Goal: Task Accomplishment & Management: Manage account settings

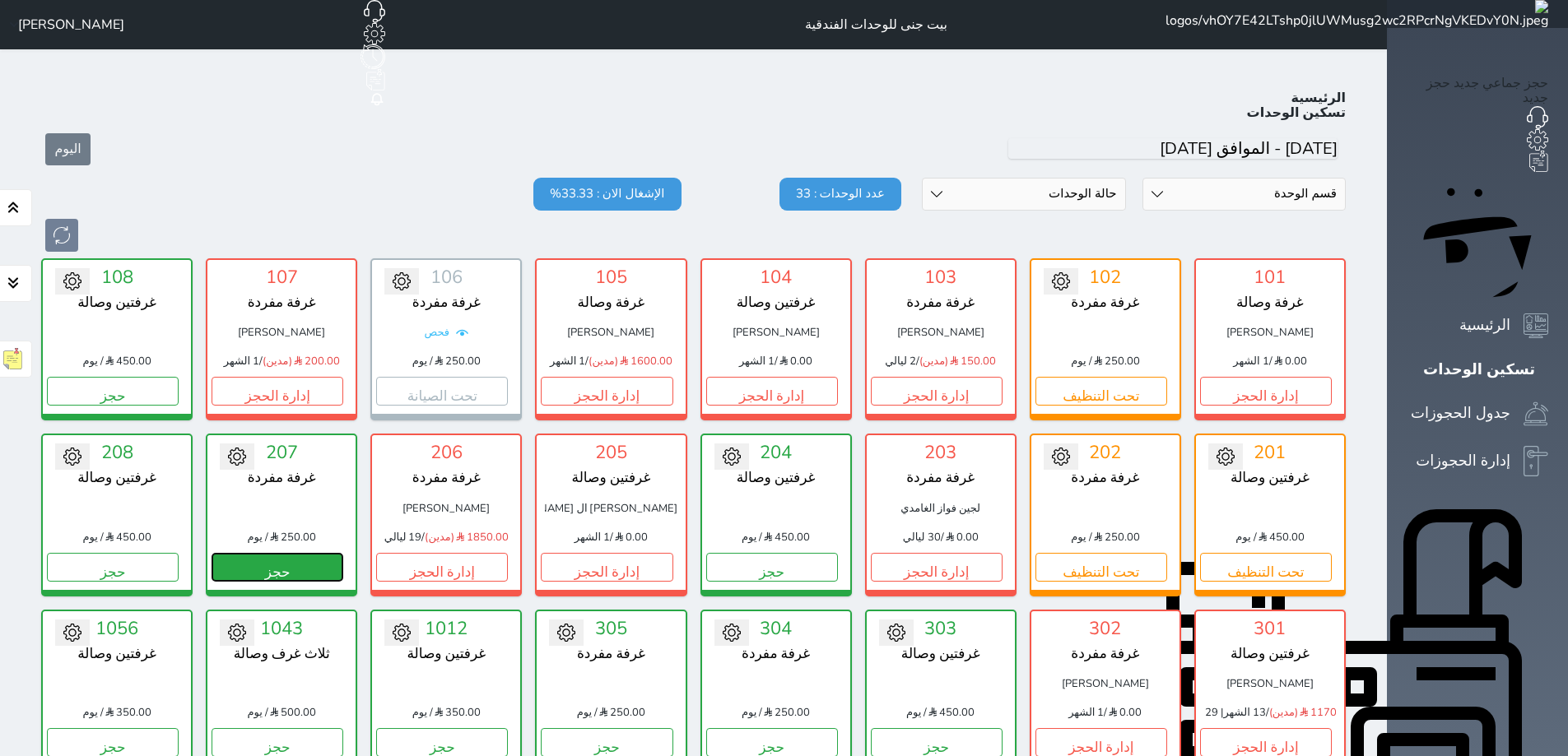
click at [287, 553] on button "حجز" at bounding box center [277, 568] width 132 height 29
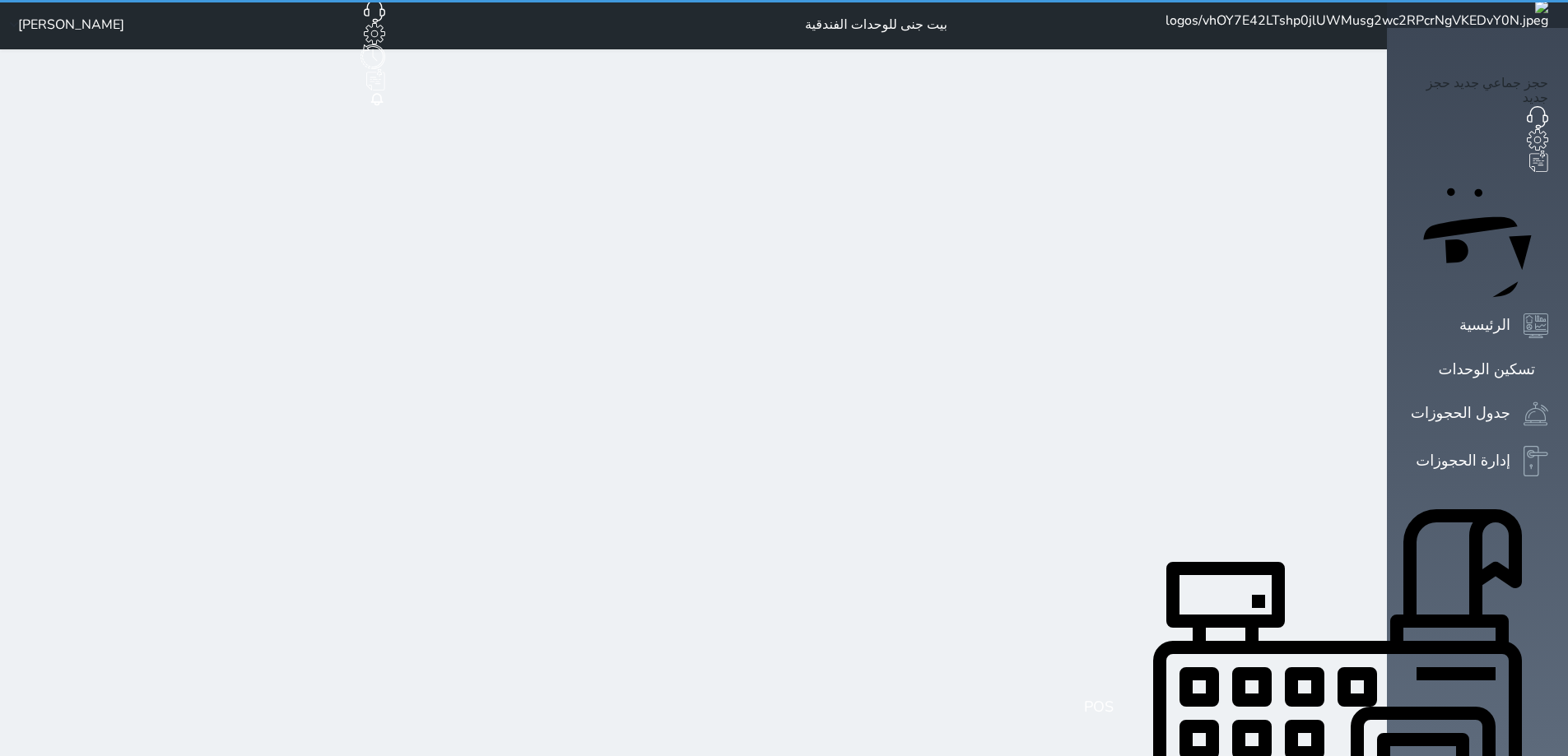
select select "1"
select select
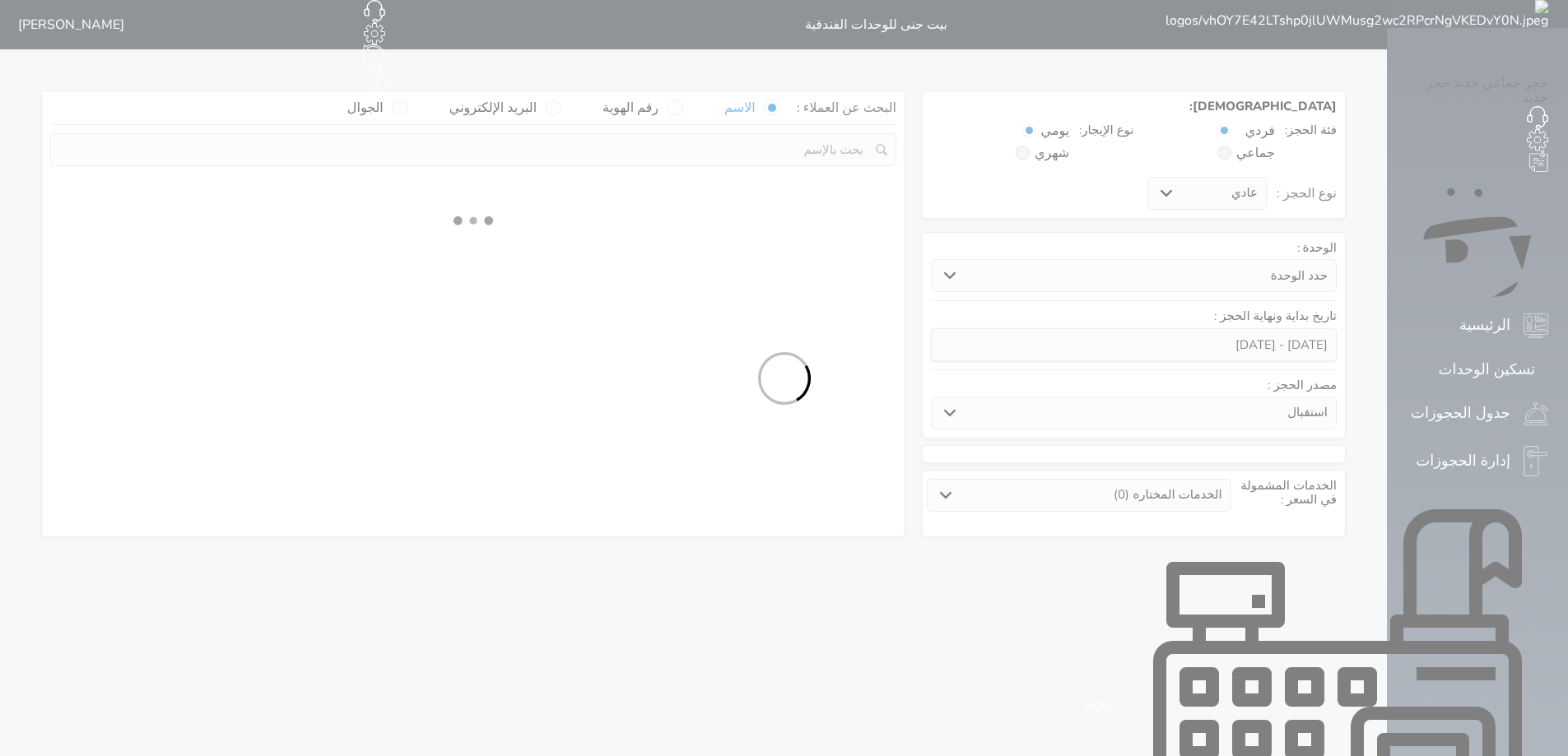
select select
select select "1"
select select "113"
select select "1"
select select
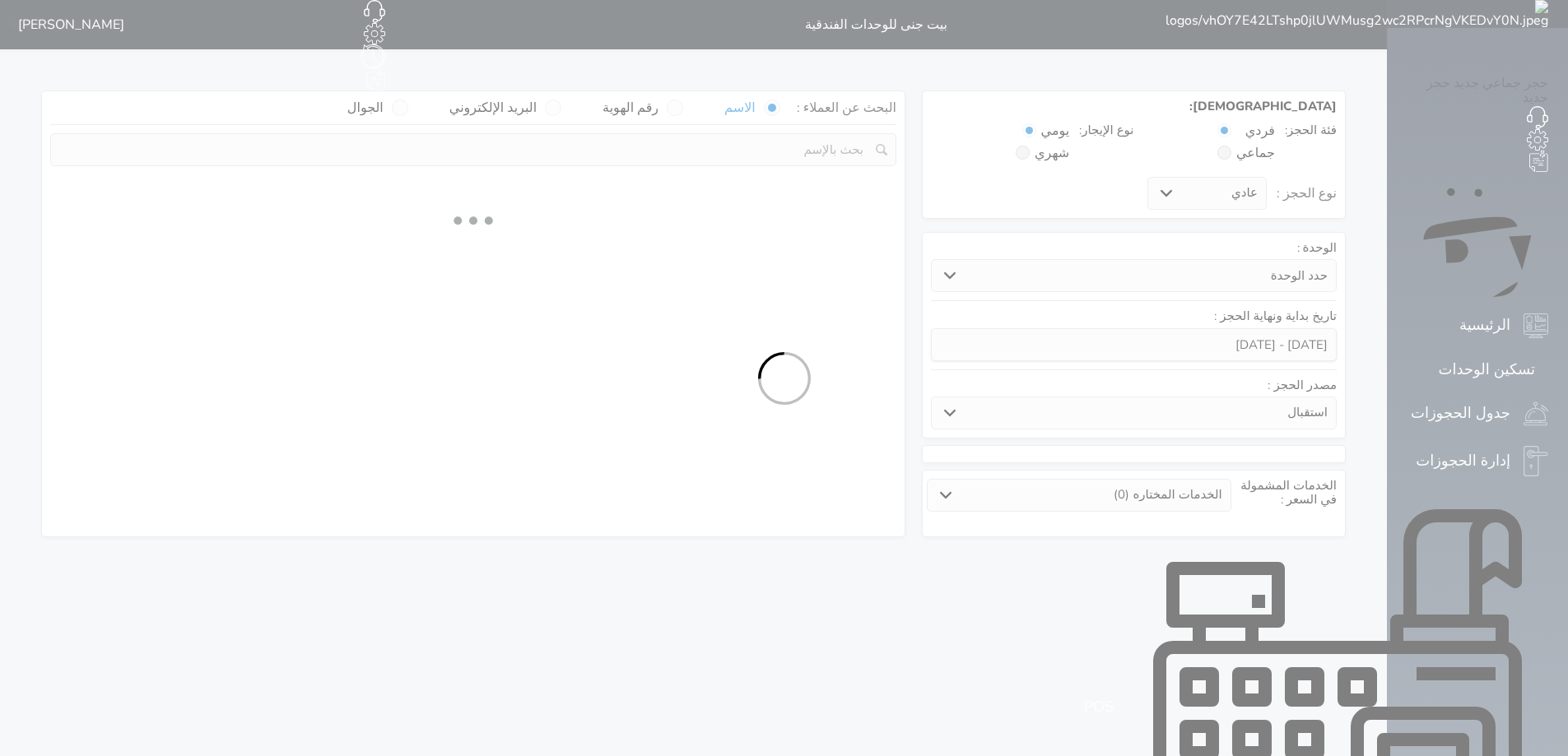
select select "7"
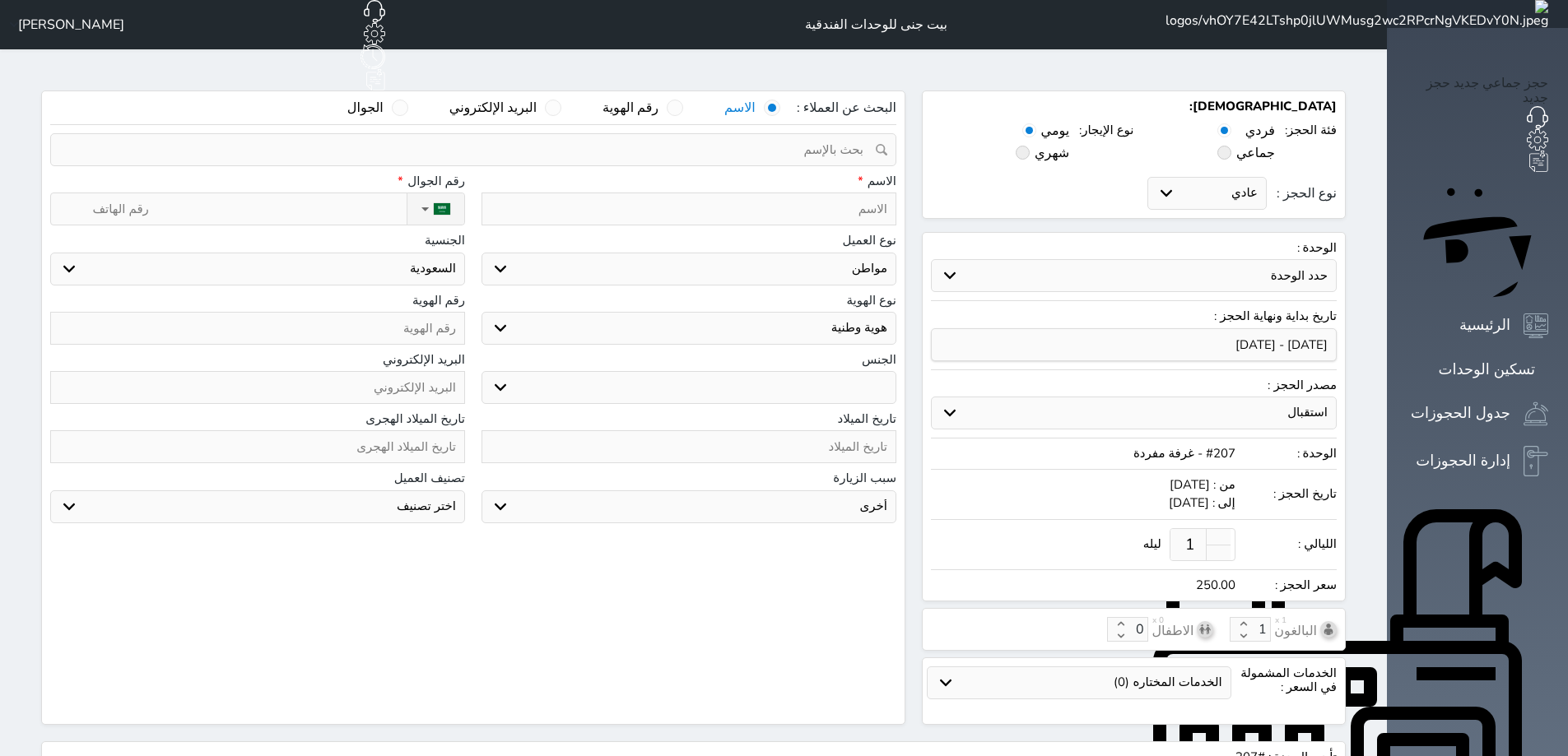
select select
click at [292, 193] on input "نوع الحجز :" at bounding box center [249, 209] width 314 height 32
type input "0"
select select
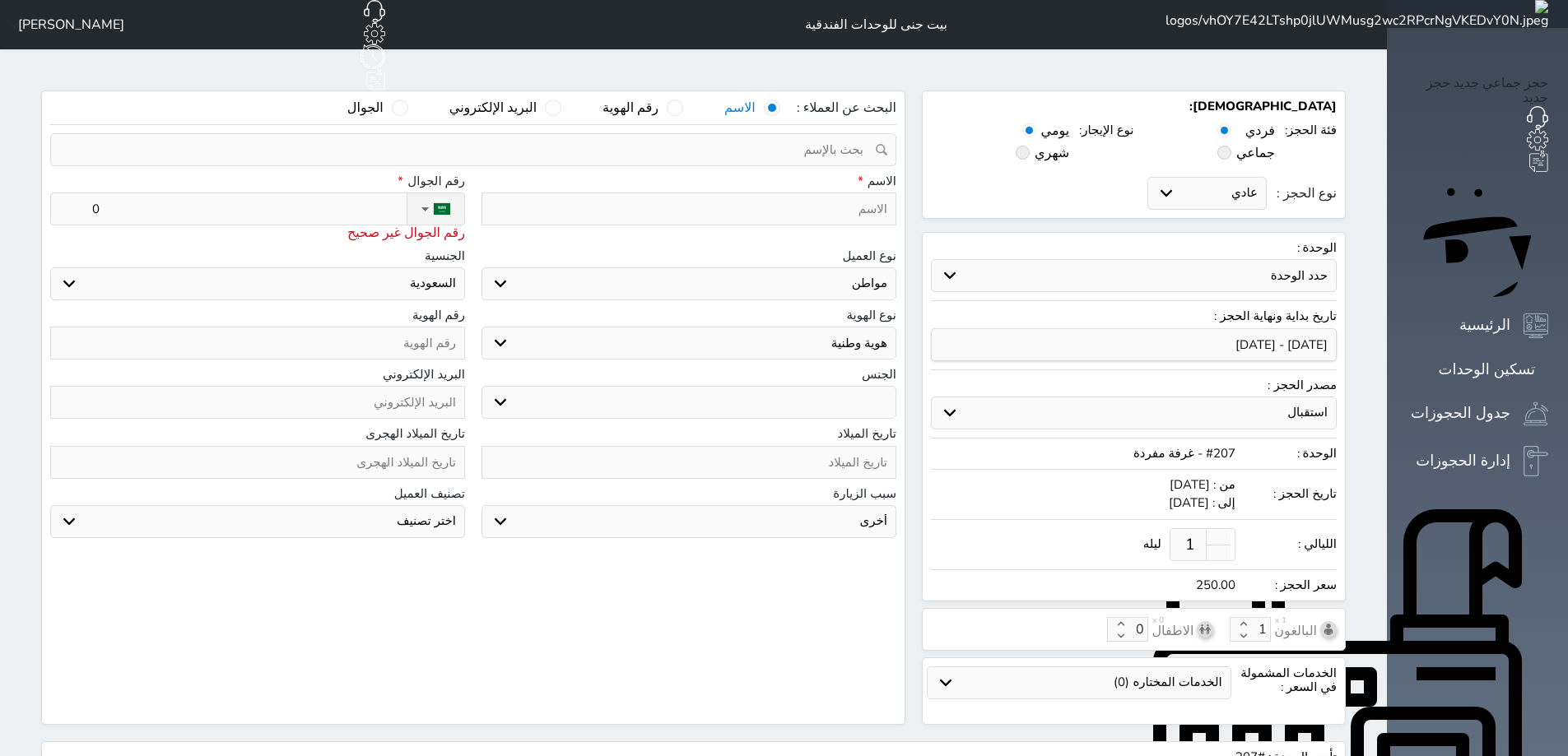
type input "05"
select select
type input "055"
select select
type input "0558"
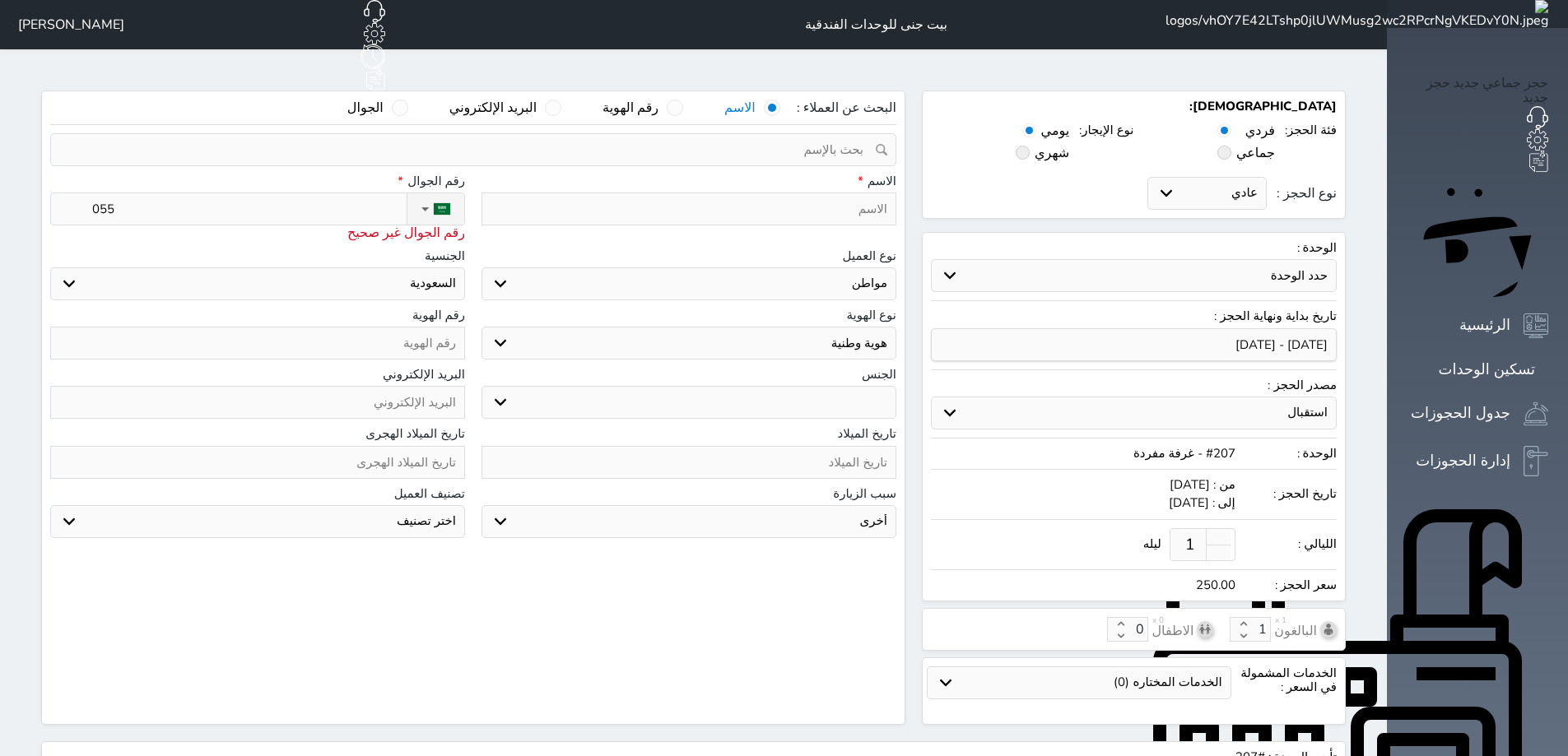
select select
type input "05580"
select select
type input "055802"
select select
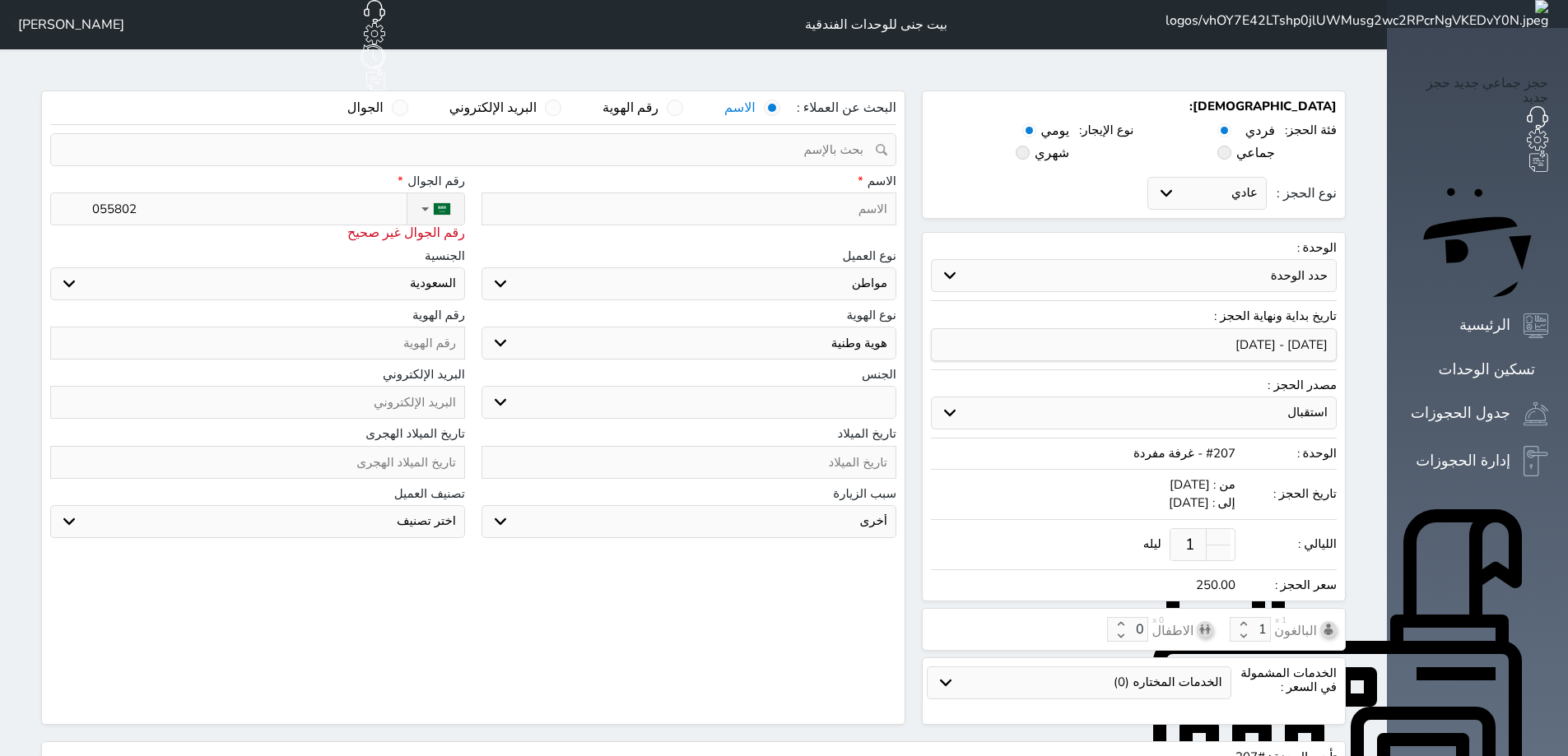
type input "0558020"
select select
type input "05580203"
select select
type input "055802038"
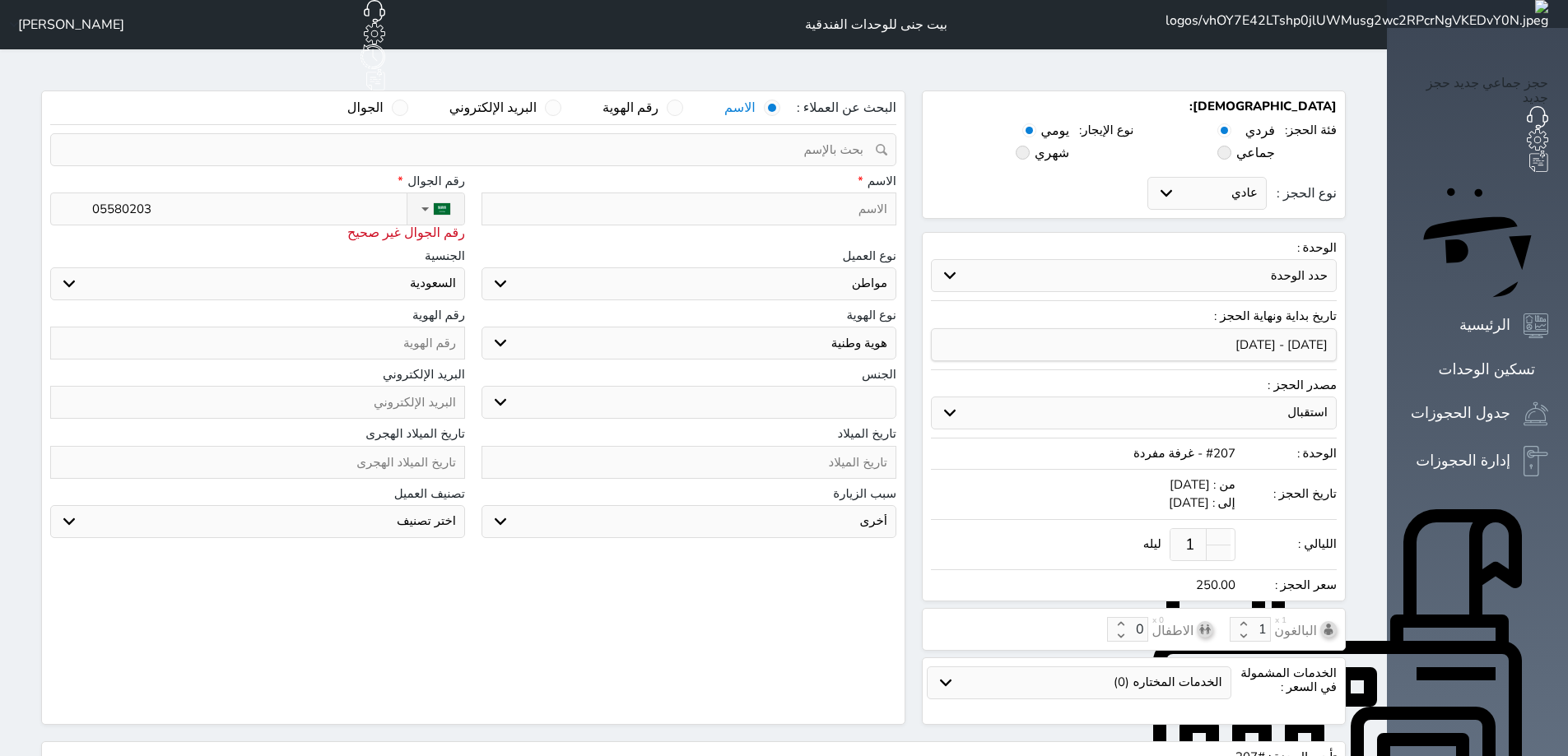
select select
type input "[PHONE_NUMBER]"
select select
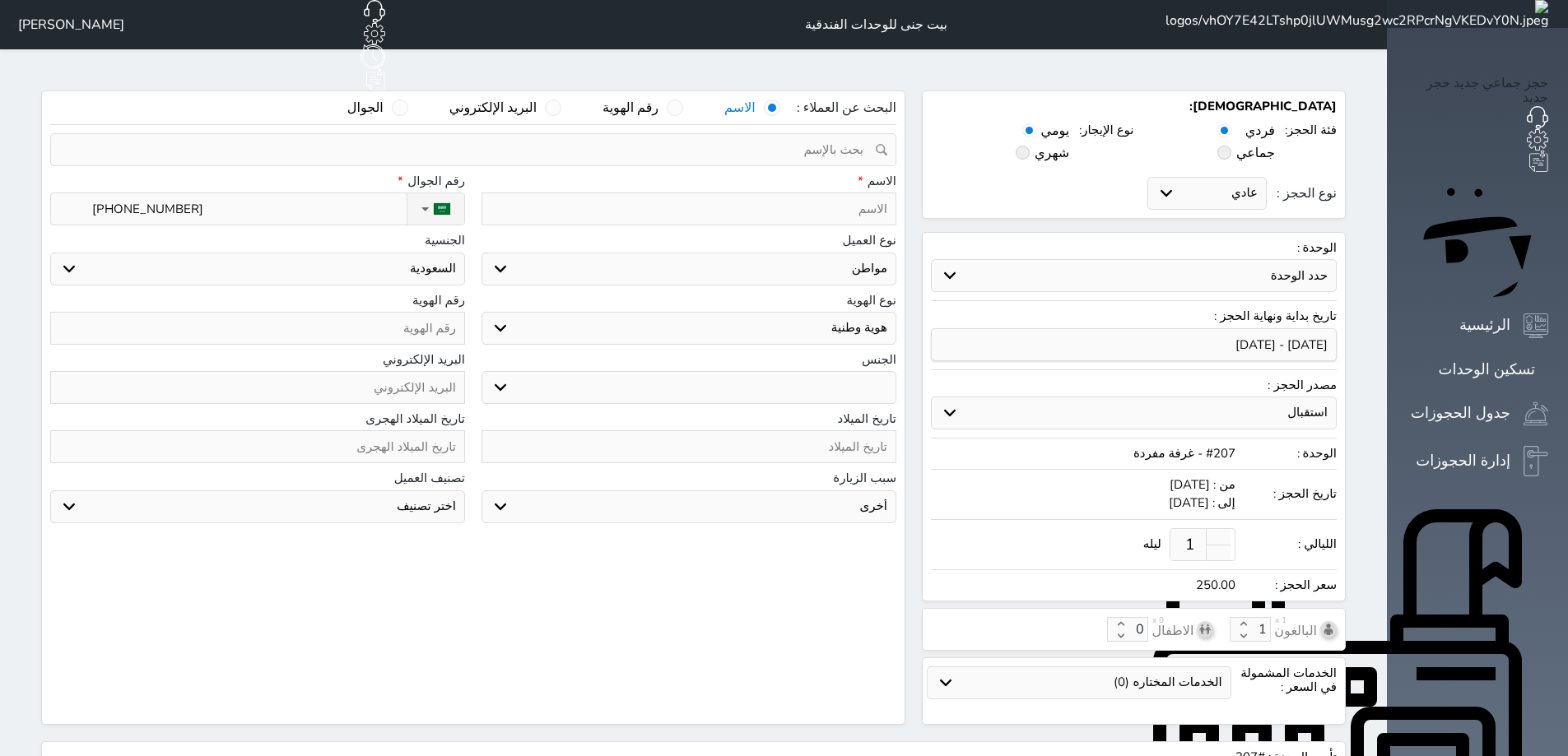
type input "[PHONE_NUMBER]"
click at [370, 312] on input "text" at bounding box center [257, 328] width 415 height 33
type input "1"
select select
type input "10"
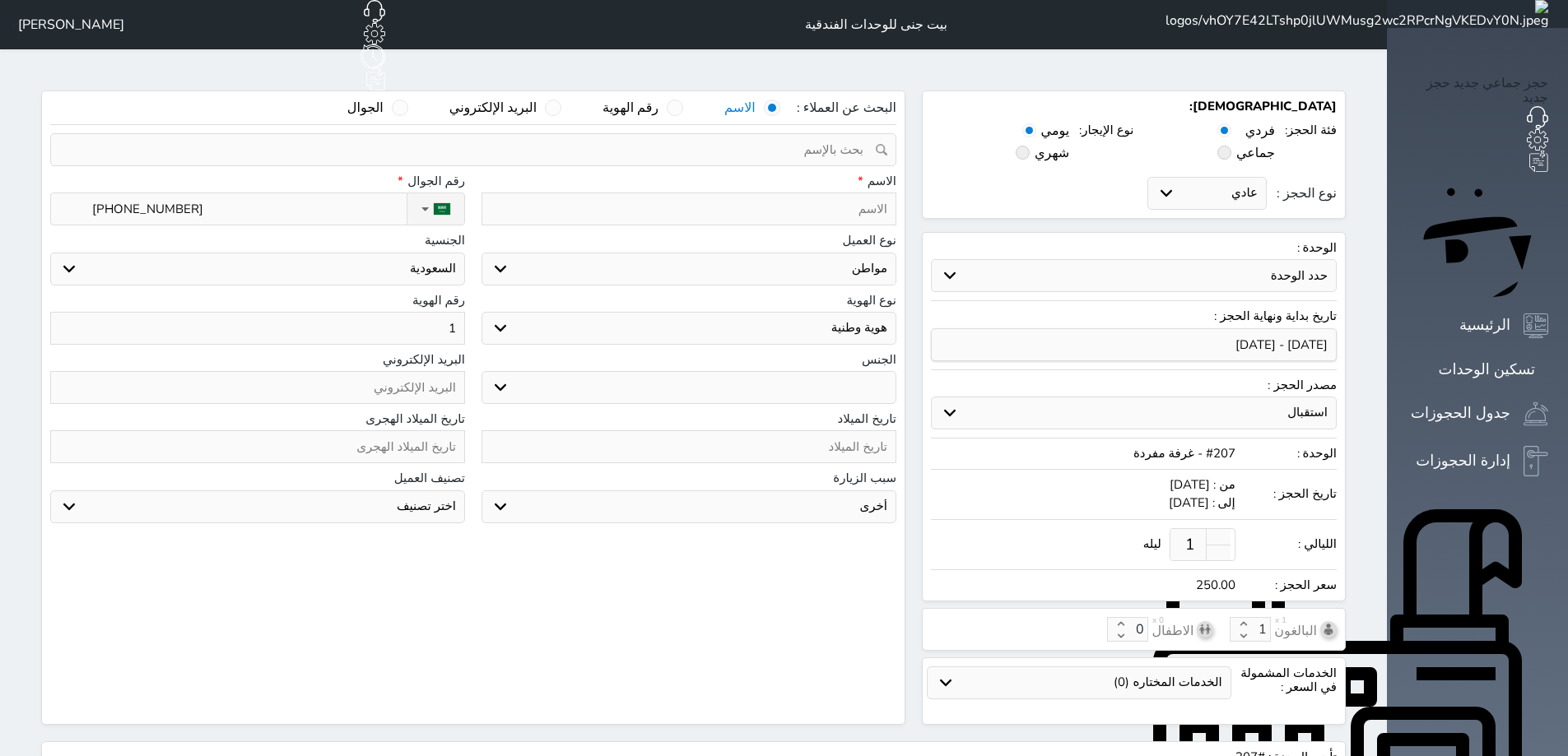
select select
type input "108"
select select
type input "1086"
select select
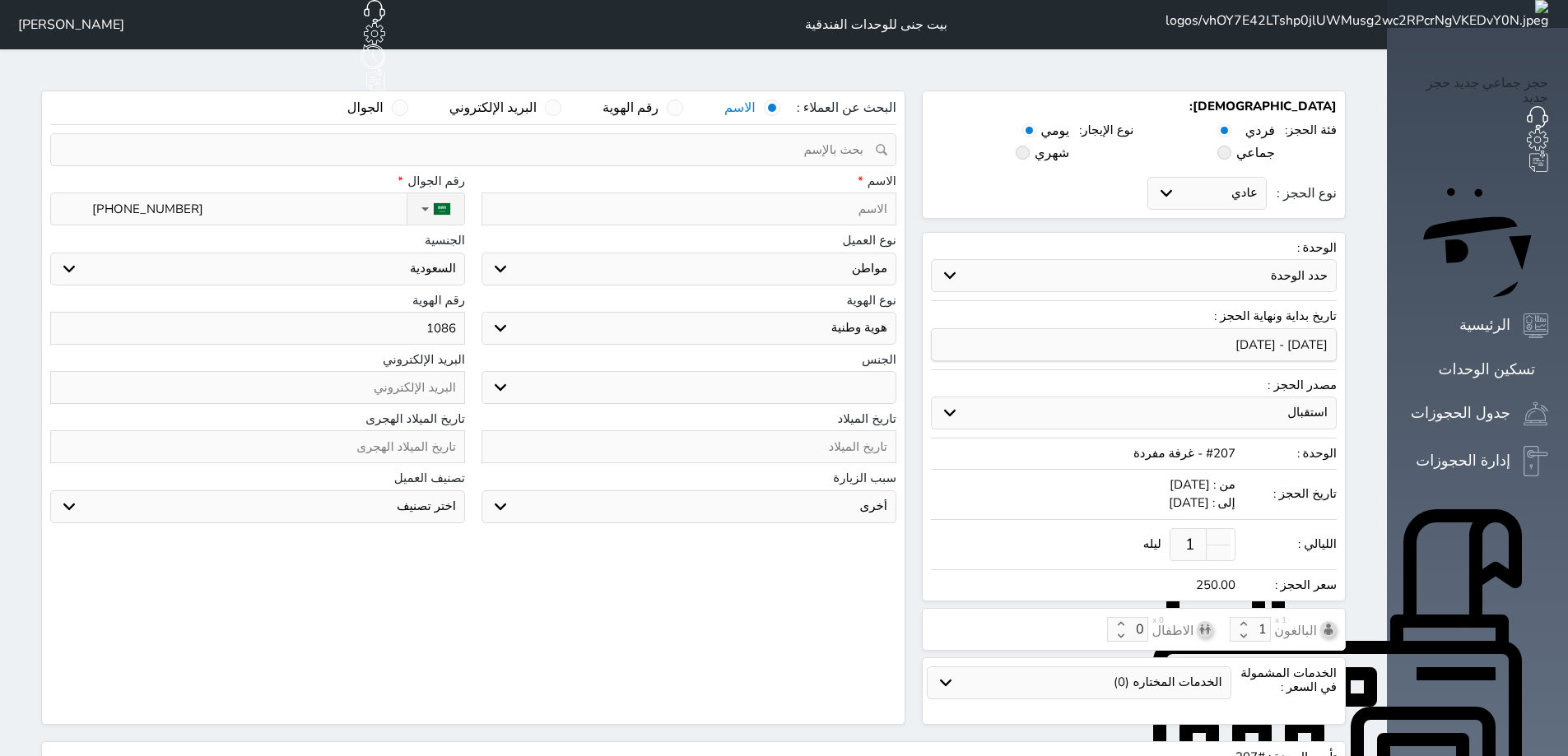
type input "10866"
select select
type input "108663"
select select
type input "1086632"
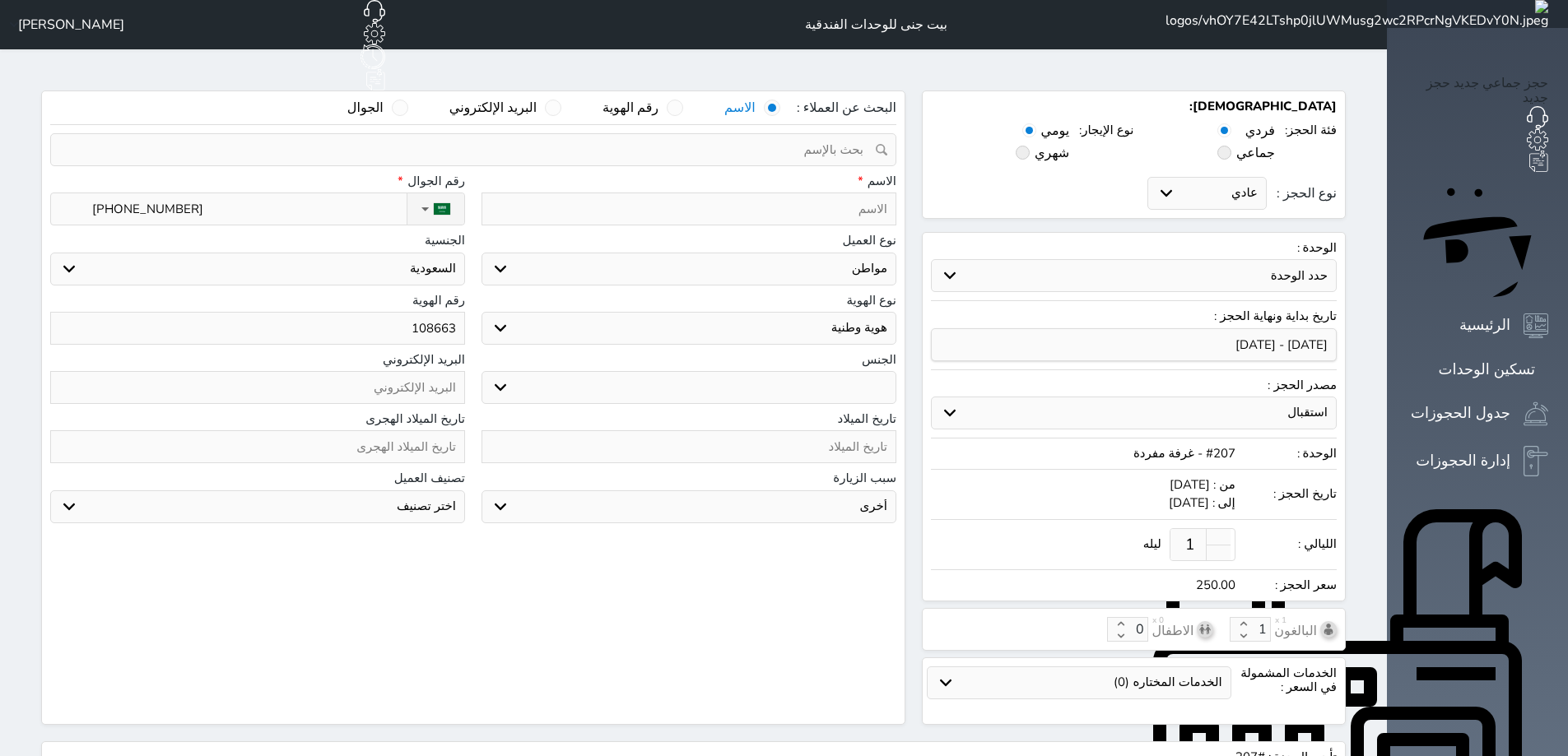
select select
type input "10866320"
select select
type input "108663203"
select select
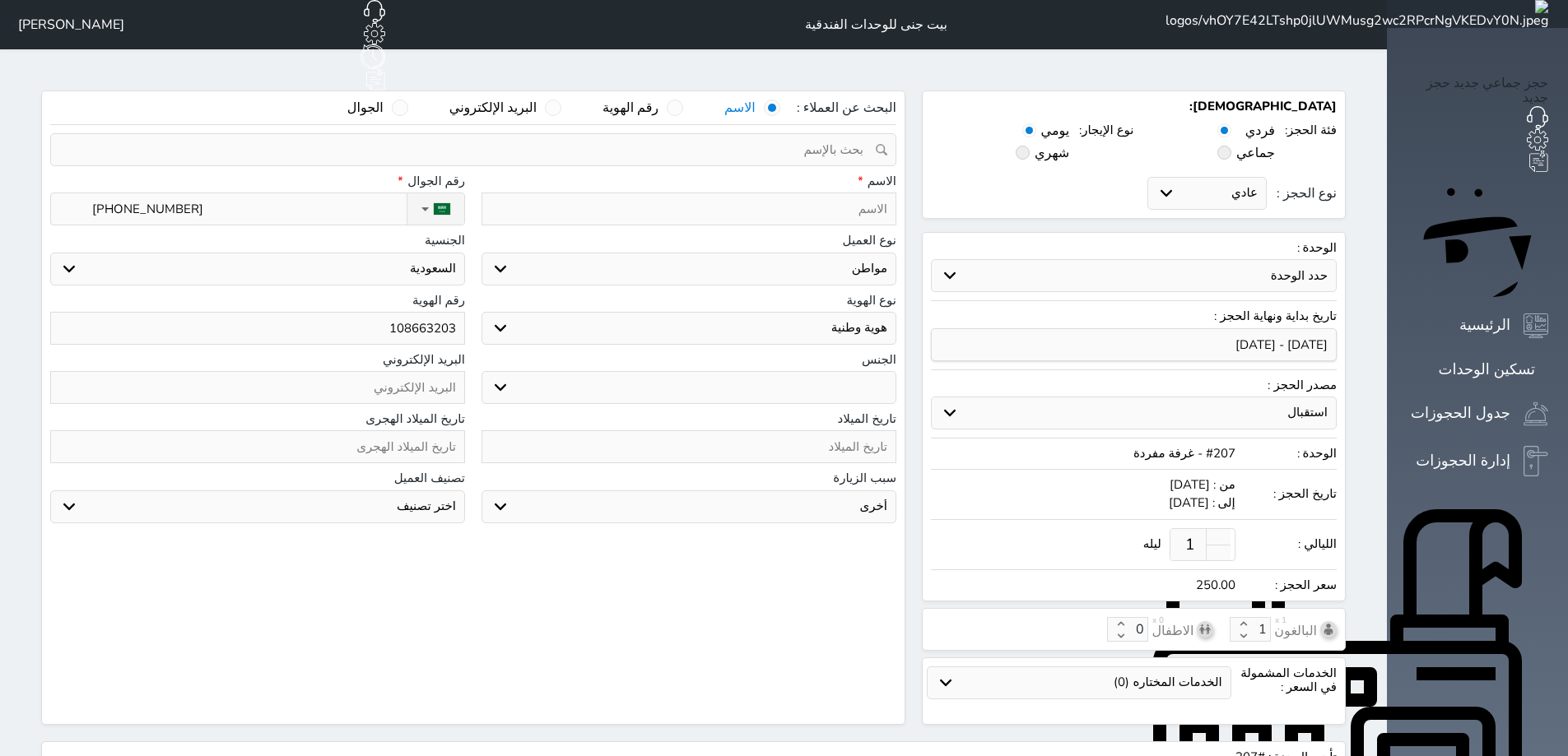
type input "1086632039"
select select
type input "1086632039"
click at [863, 192] on input "text" at bounding box center [688, 209] width 415 height 33
type input "ح"
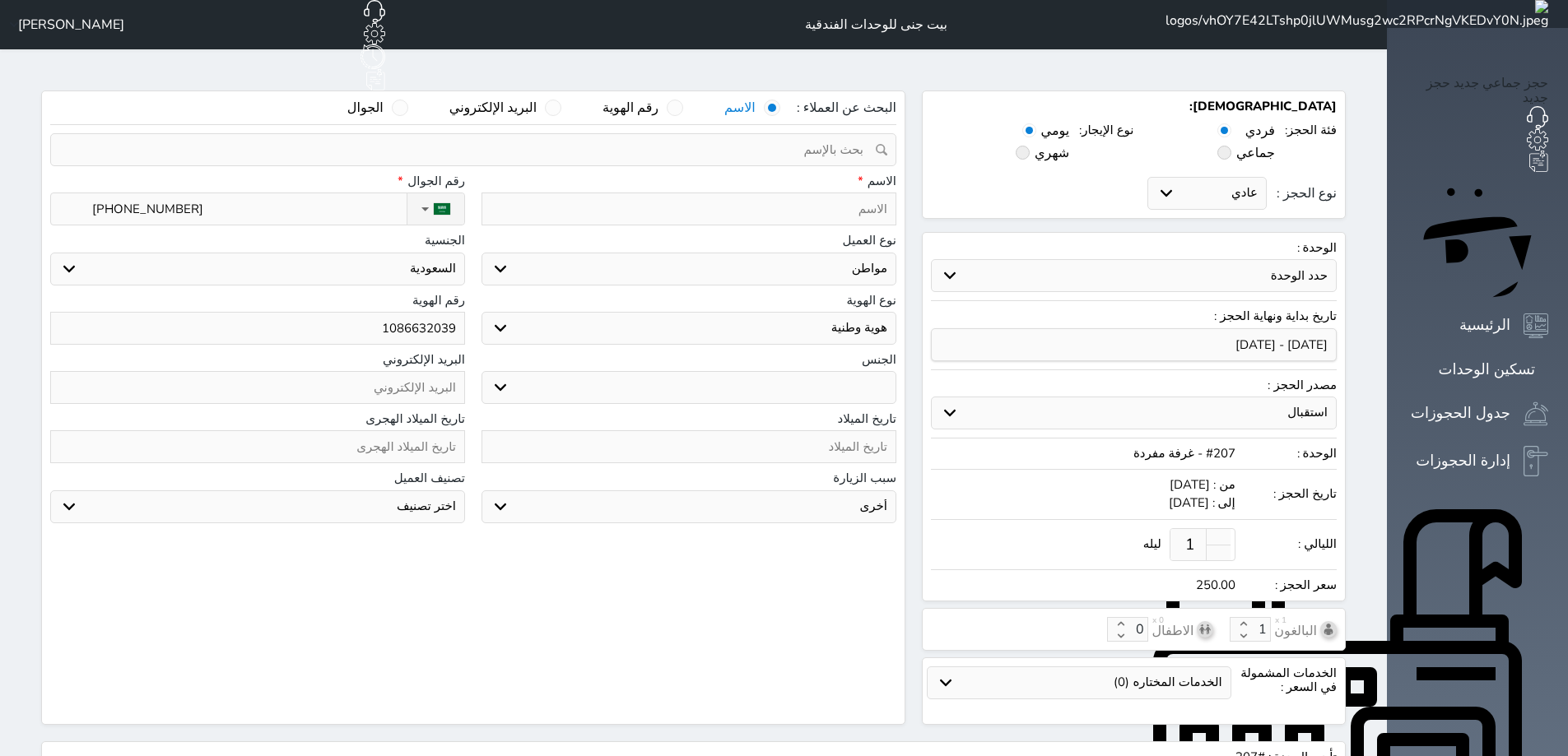
select select
type input "حس"
select select
type input "حسي"
select select
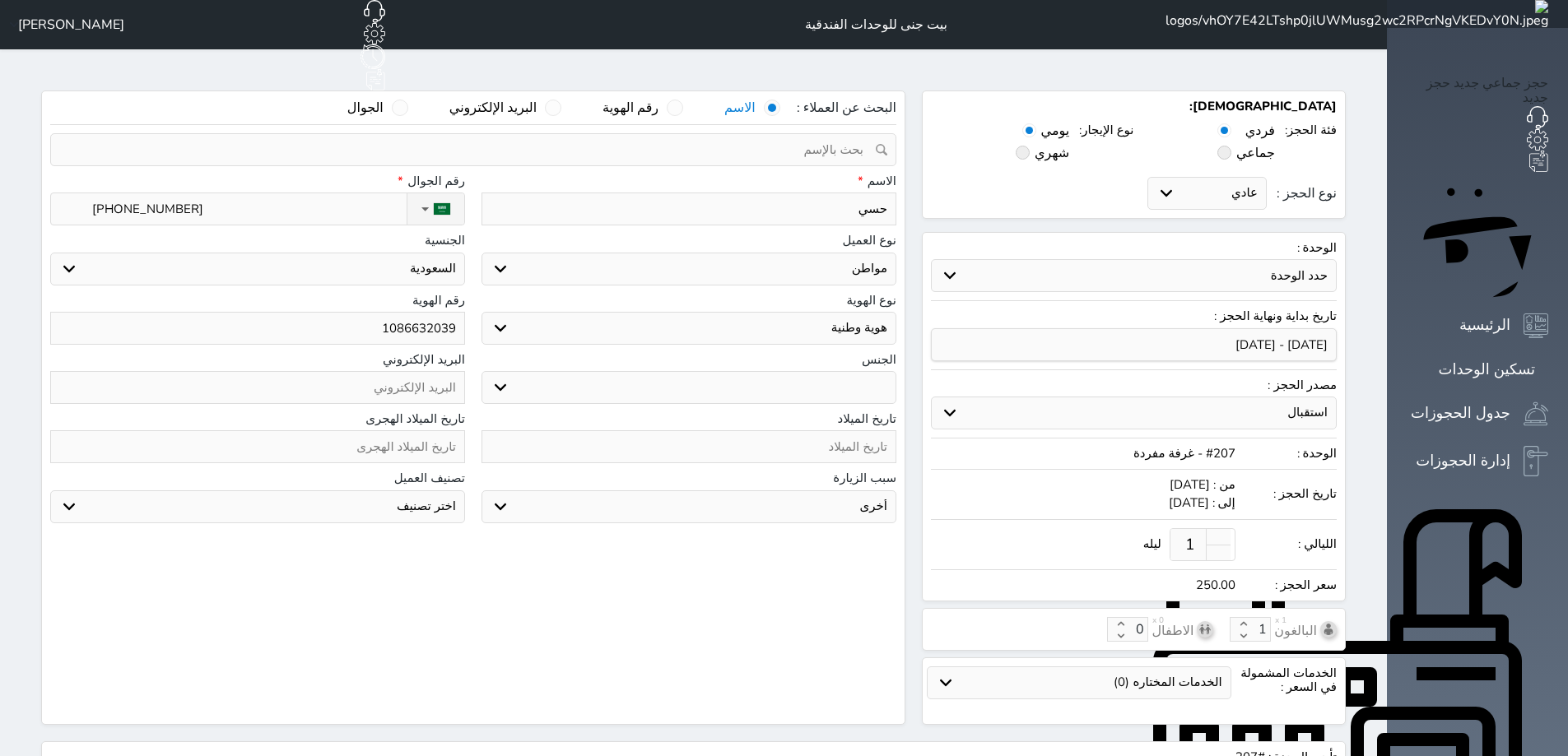
type input "[PERSON_NAME]"
select select
type input "[PERSON_NAME]"
select select
type input "[PERSON_NAME]"
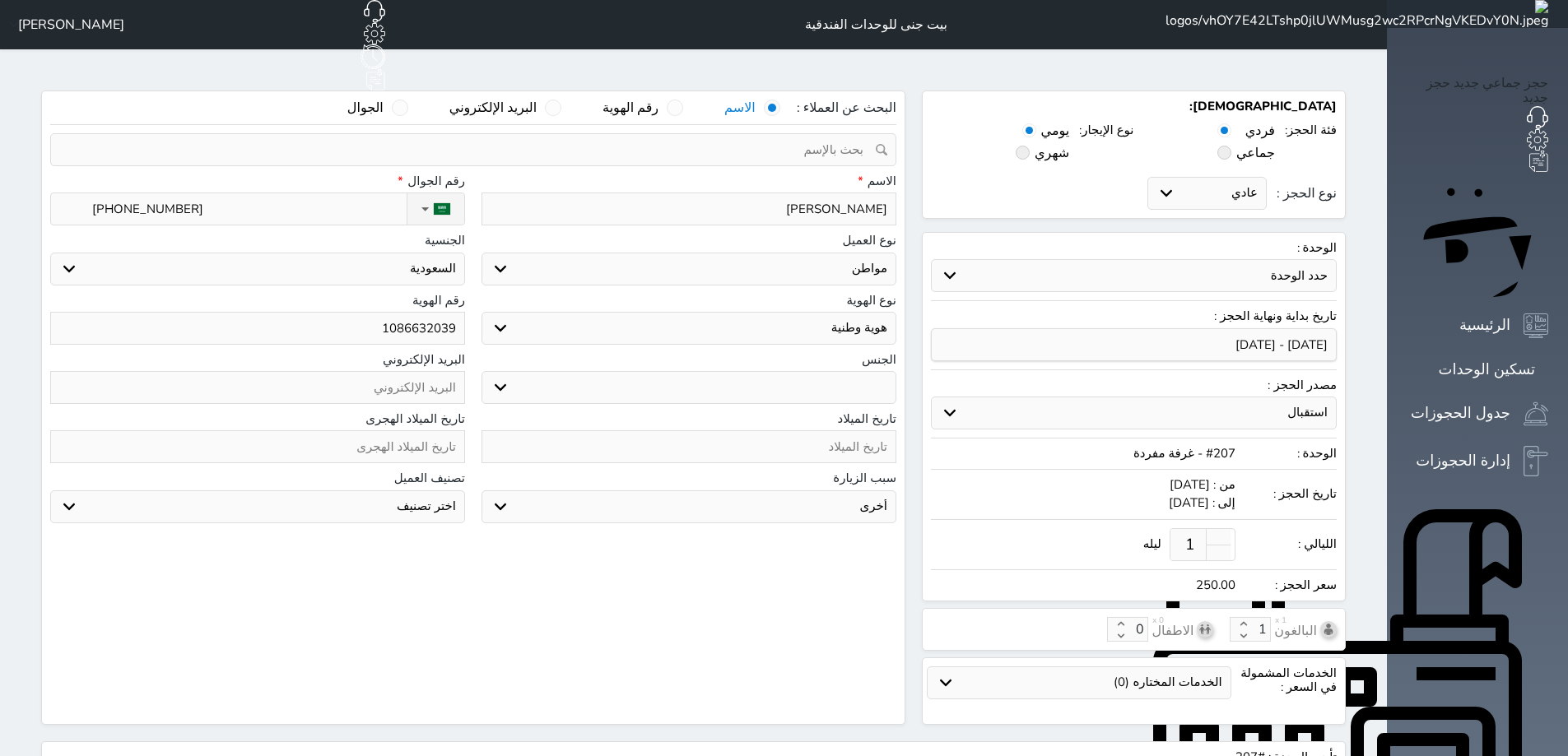
select select
type input "[PERSON_NAME]"
select select
type input "[PERSON_NAME]"
select select
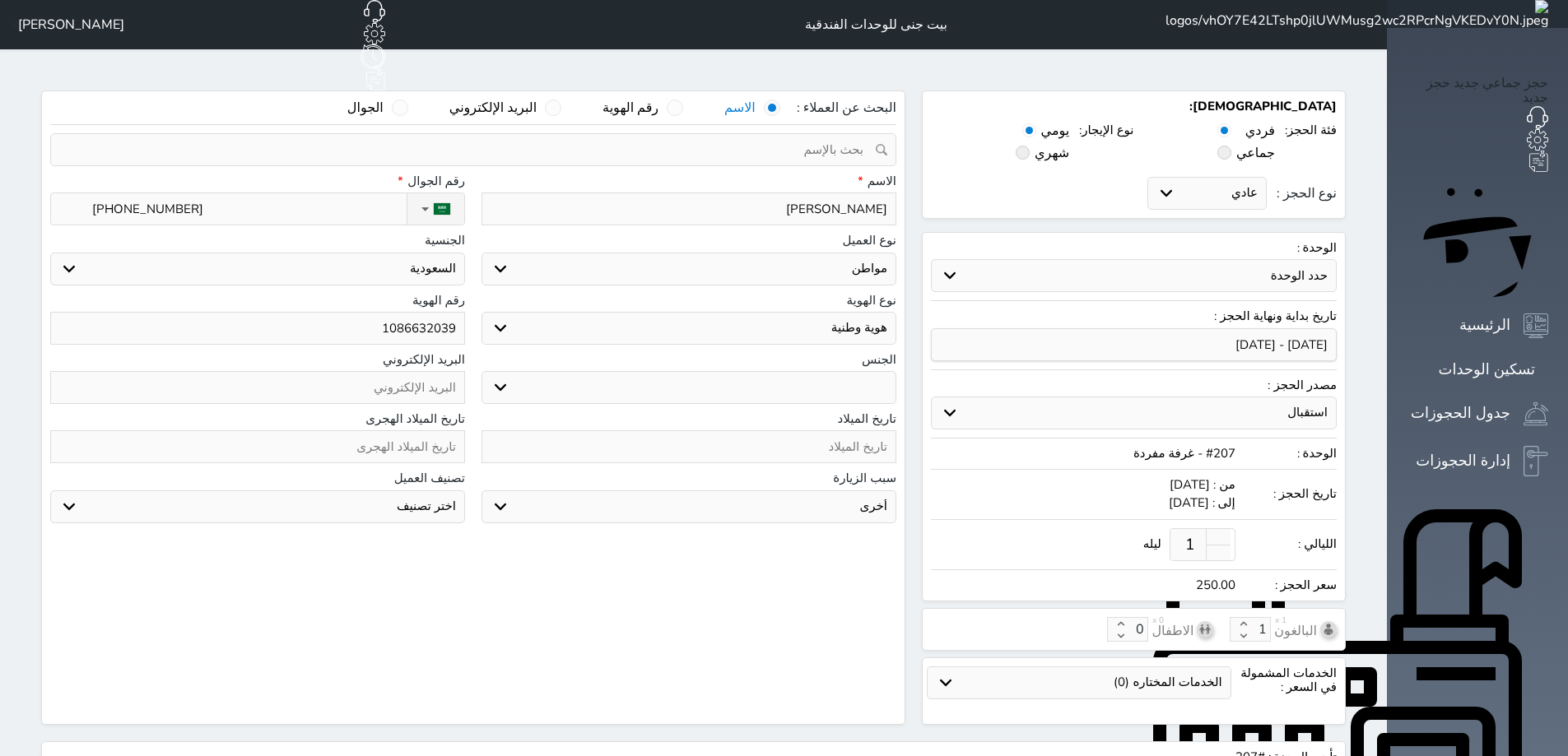
type input "[PERSON_NAME]"
select select
type input "[PERSON_NAME]"
select select
type input "[PERSON_NAME]"
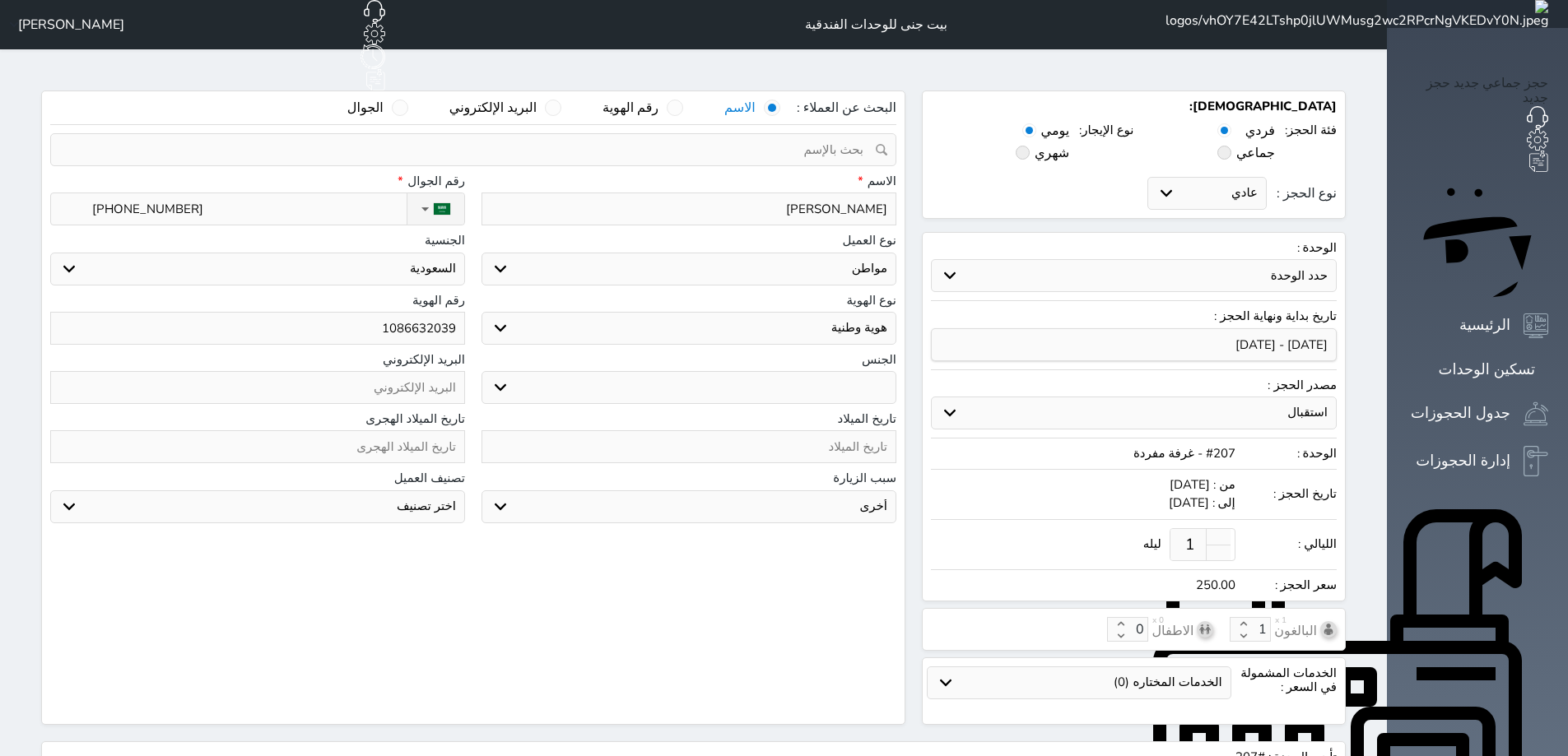
select select
type input "[PERSON_NAME]"
select select
type input "[PERSON_NAME]"
select select
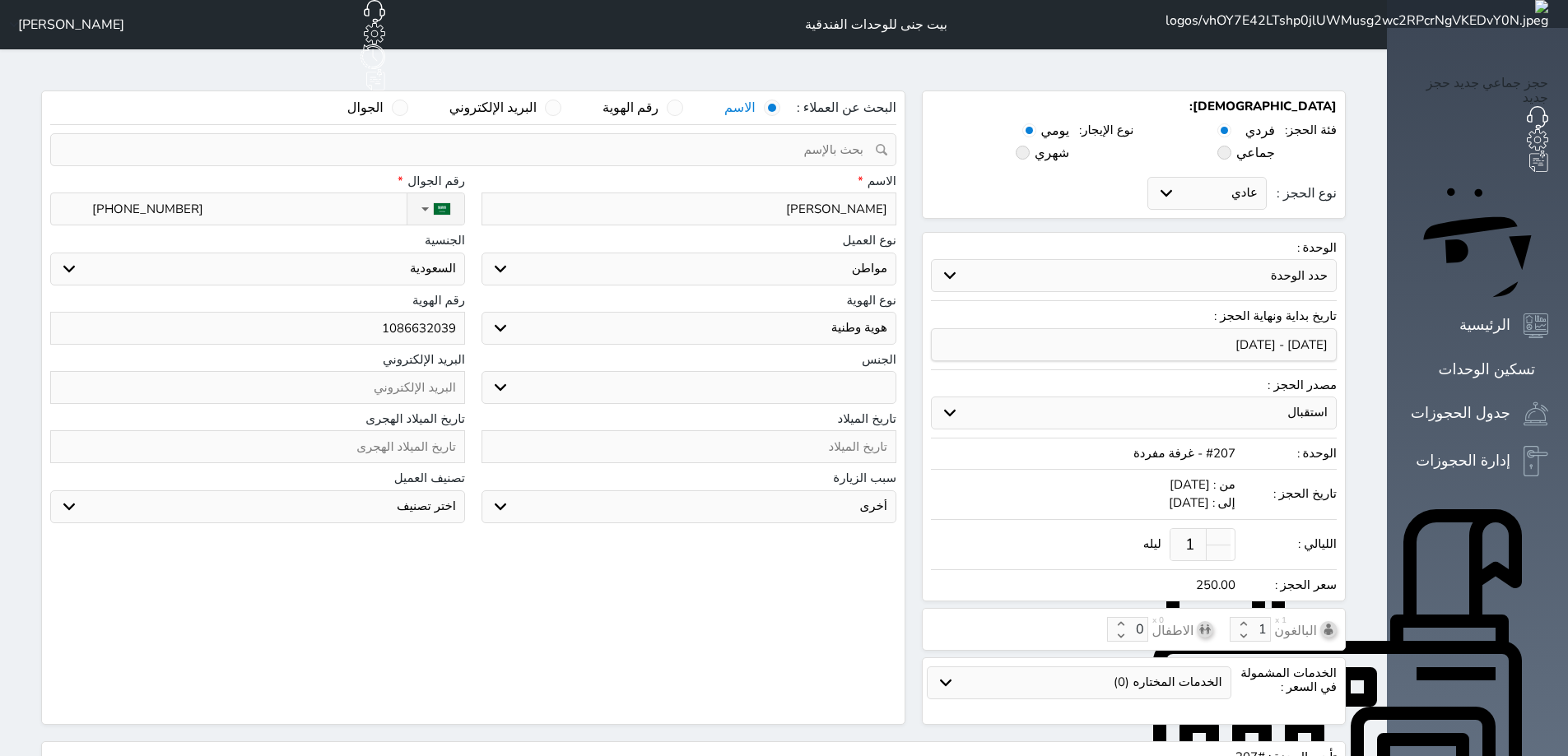
click at [672, 192] on input "[PERSON_NAME]" at bounding box center [688, 209] width 415 height 33
type input "[PERSON_NAME]"
select select
type input "[PERSON_NAME]"
select select
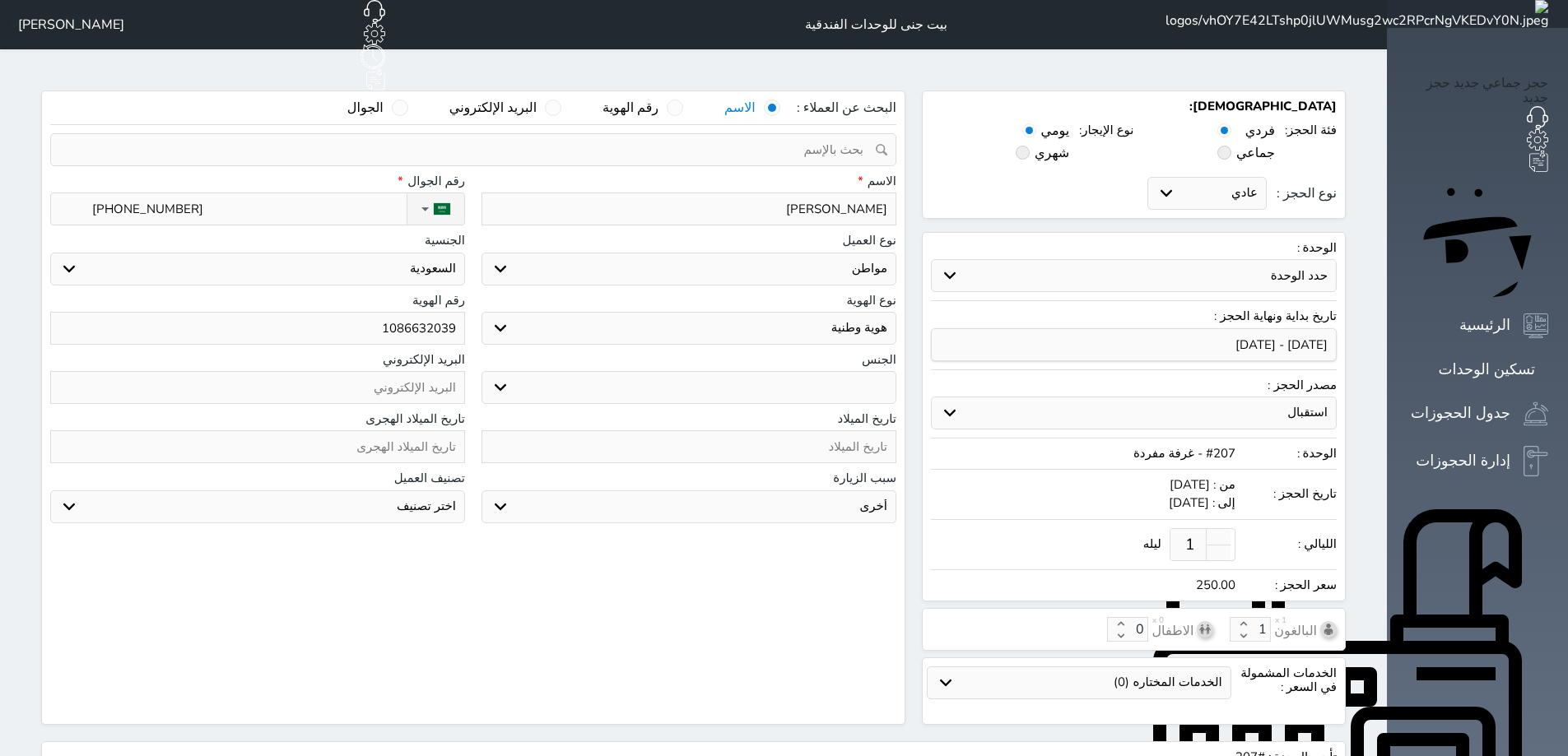
drag, startPoint x: 910, startPoint y: 186, endPoint x: 795, endPoint y: 192, distance: 115.2
click at [795, 192] on input "[PERSON_NAME]" at bounding box center [688, 209] width 415 height 33
click at [790, 192] on input "[PERSON_NAME]" at bounding box center [688, 209] width 415 height 33
type input "[PERSON_NAME]يمح"
select select
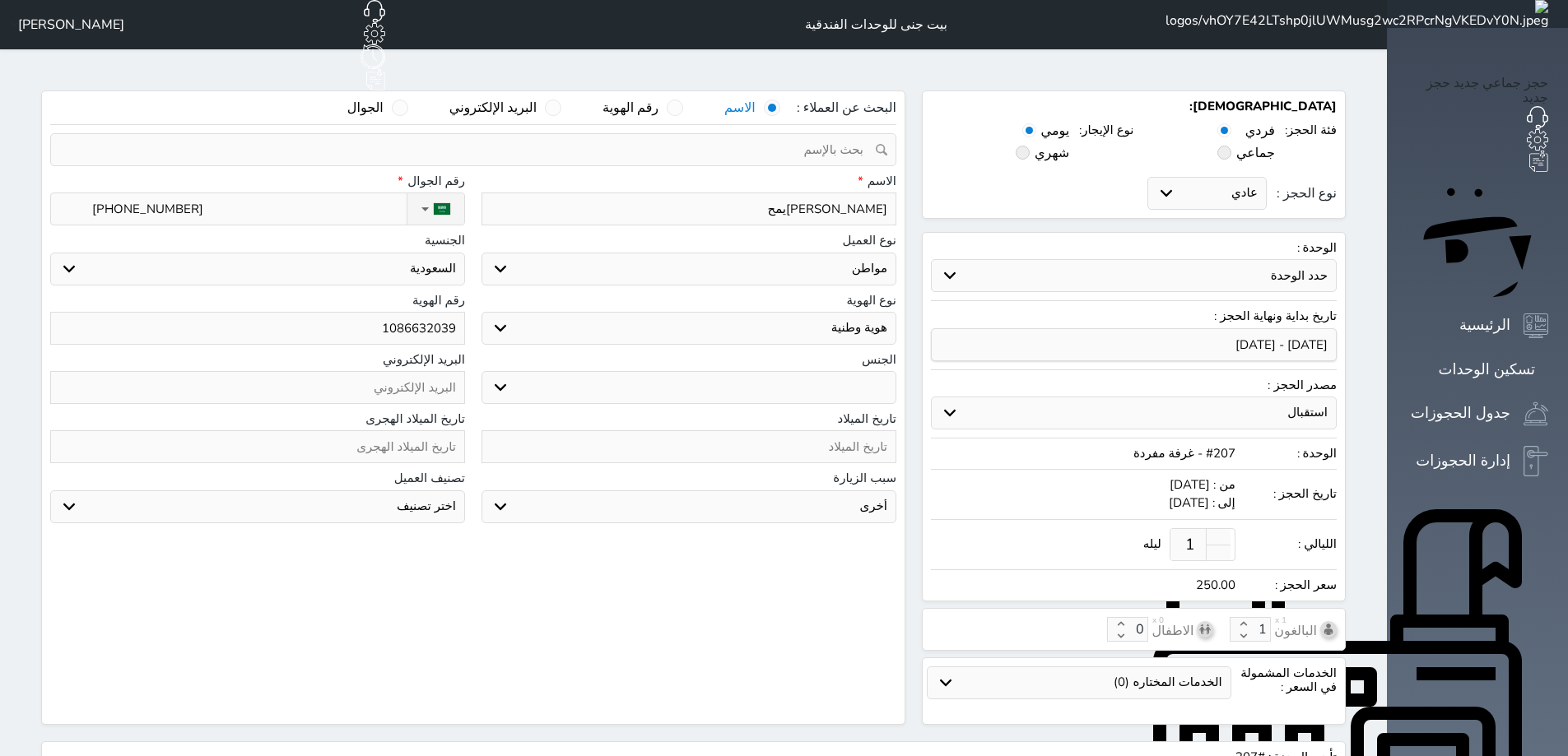
drag, startPoint x: 919, startPoint y: 182, endPoint x: 795, endPoint y: 180, distance: 124.0
click at [801, 192] on input "[PERSON_NAME]يمح" at bounding box center [688, 209] width 415 height 33
click at [793, 192] on input "[PERSON_NAME]يمح" at bounding box center [688, 209] width 415 height 33
drag, startPoint x: 914, startPoint y: 185, endPoint x: 777, endPoint y: 186, distance: 137.0
click at [777, 192] on input "[PERSON_NAME]يمح" at bounding box center [688, 209] width 415 height 33
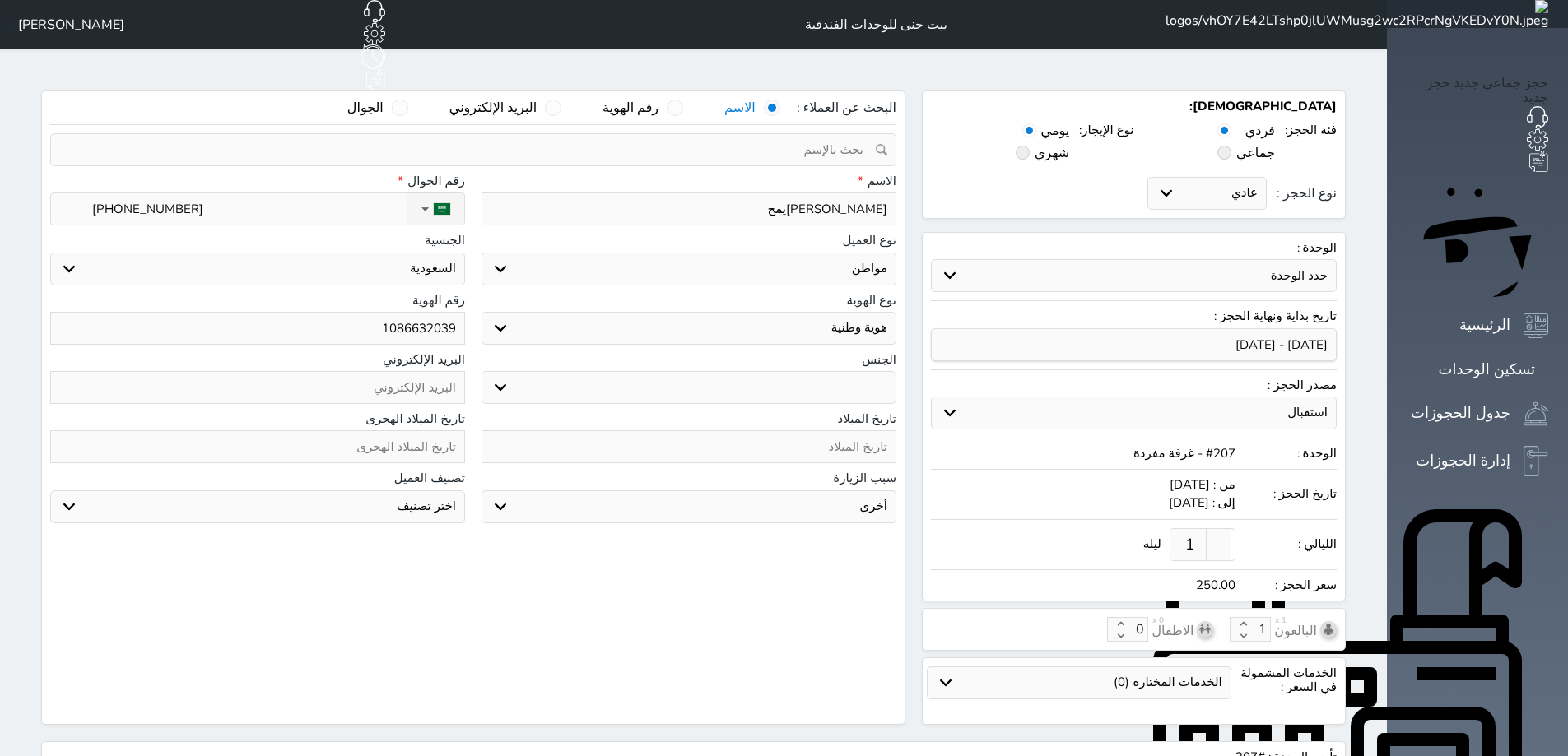
select select
type input "ح"
select select
type input "حس"
select select
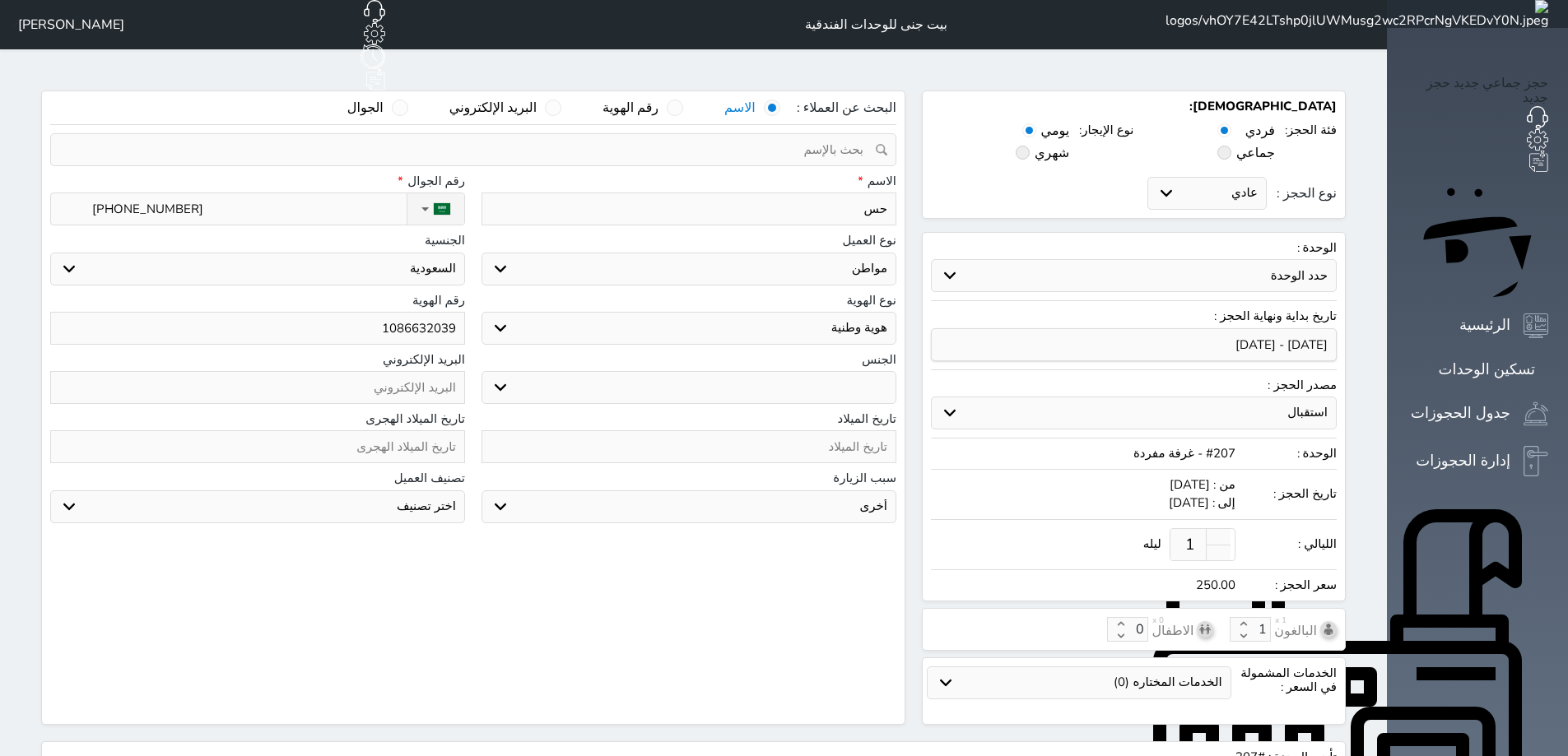
type input "حسي"
select select
type input "[PERSON_NAME]"
select select
type input "[PERSON_NAME]"
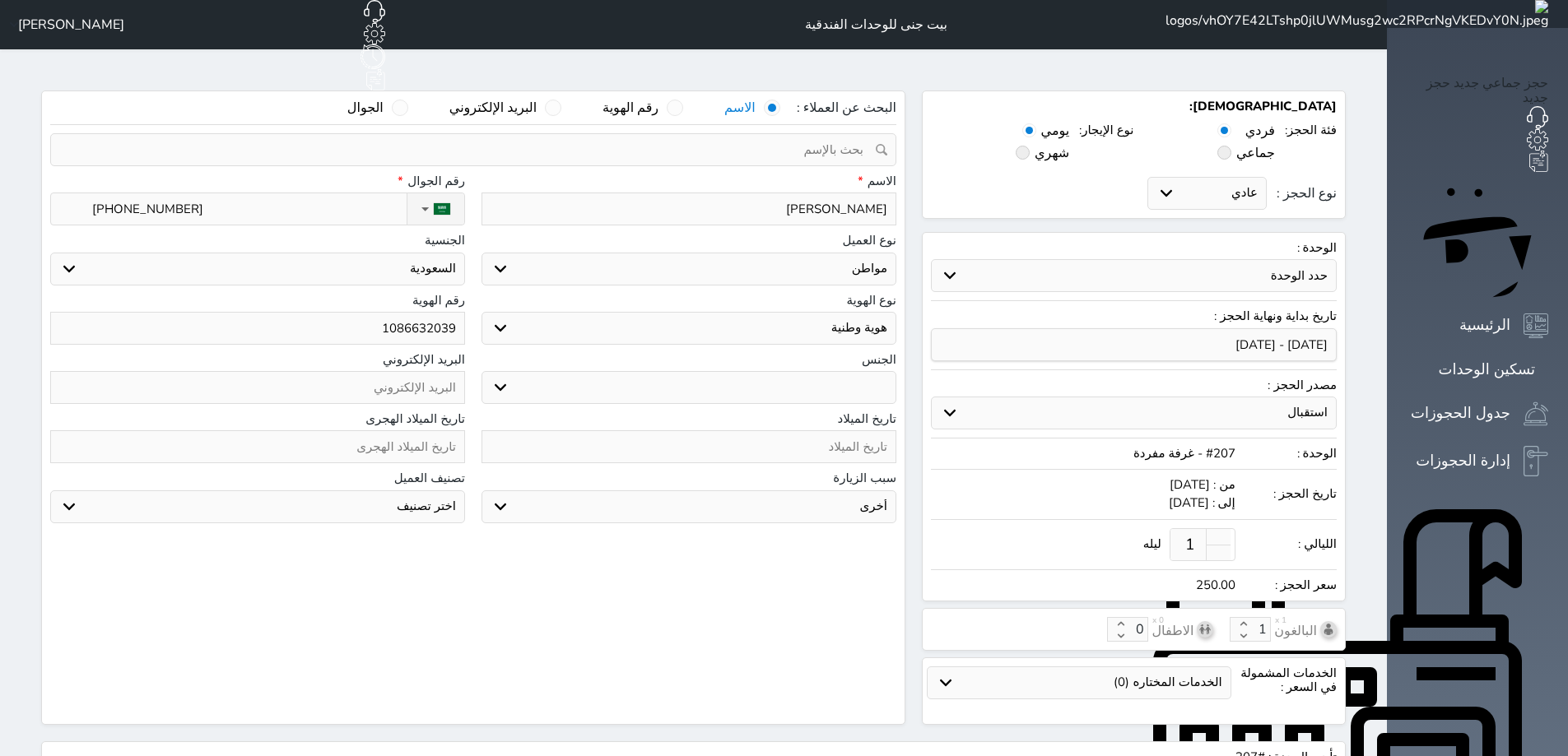
select select
type input "[PERSON_NAME]"
select select
type input "[PERSON_NAME]"
select select
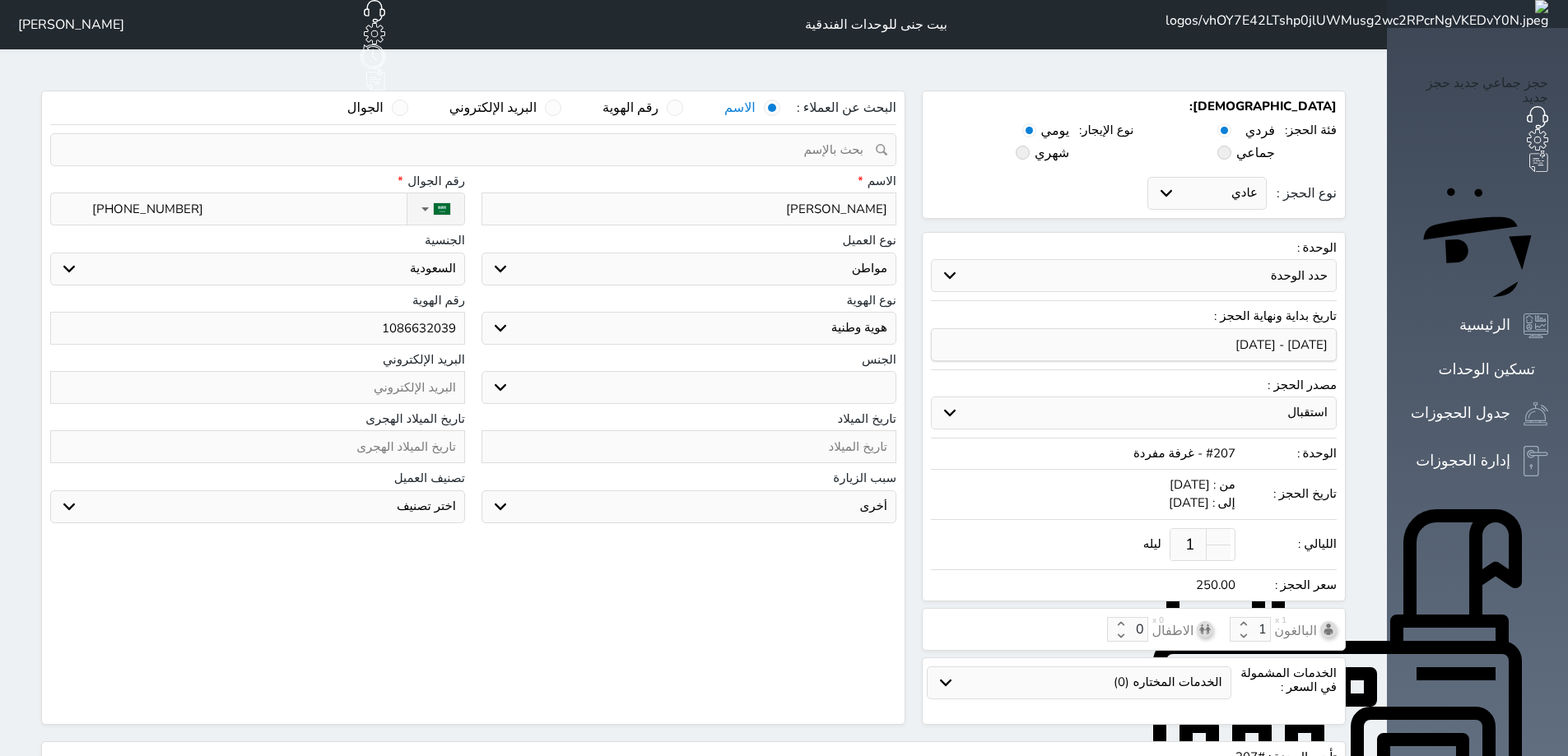
type input "[PERSON_NAME]"
select select
type input "[PERSON_NAME]"
select select
type input "[PERSON_NAME]"
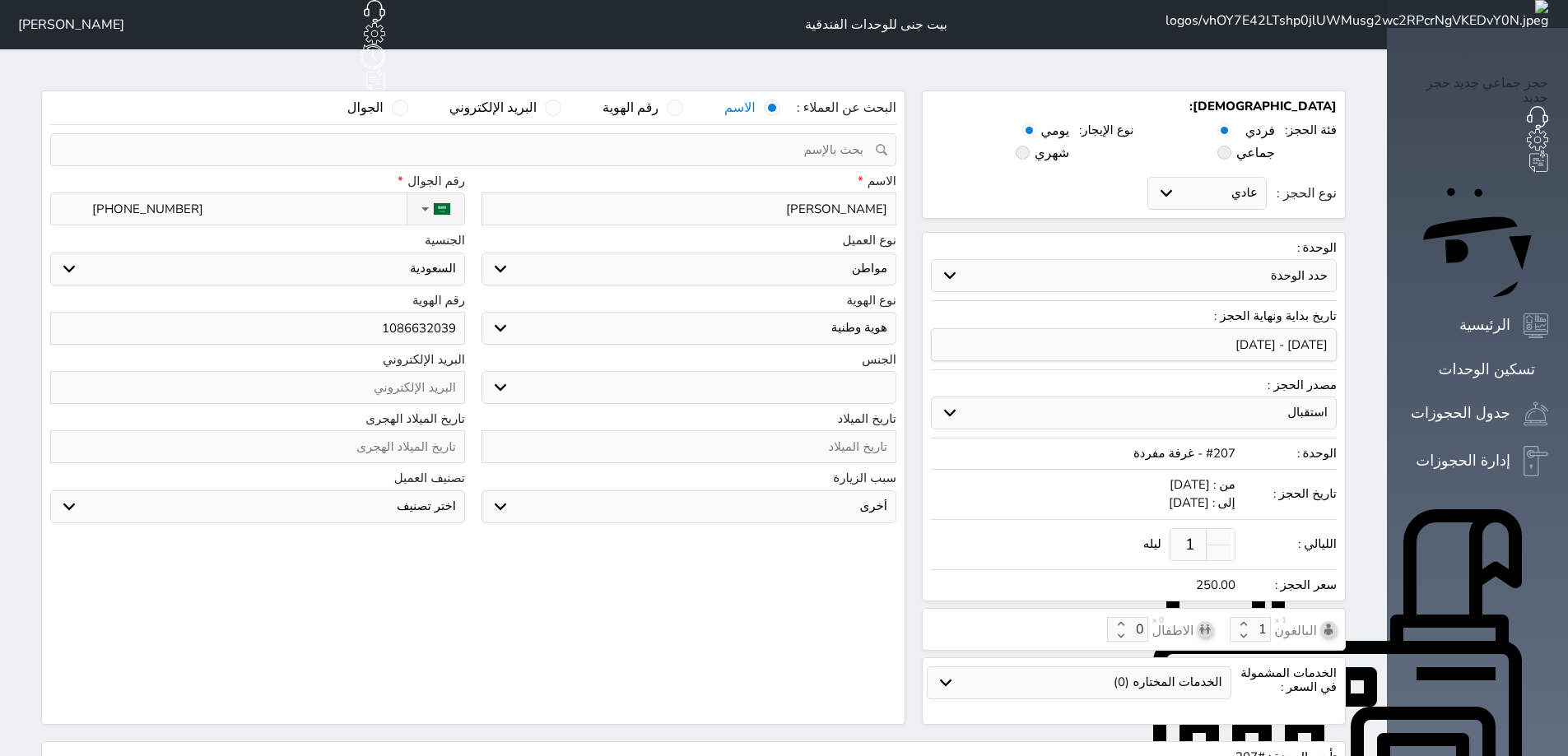
select select
type input "[PERSON_NAME]"
select select
type input "[PERSON_NAME]"
select select
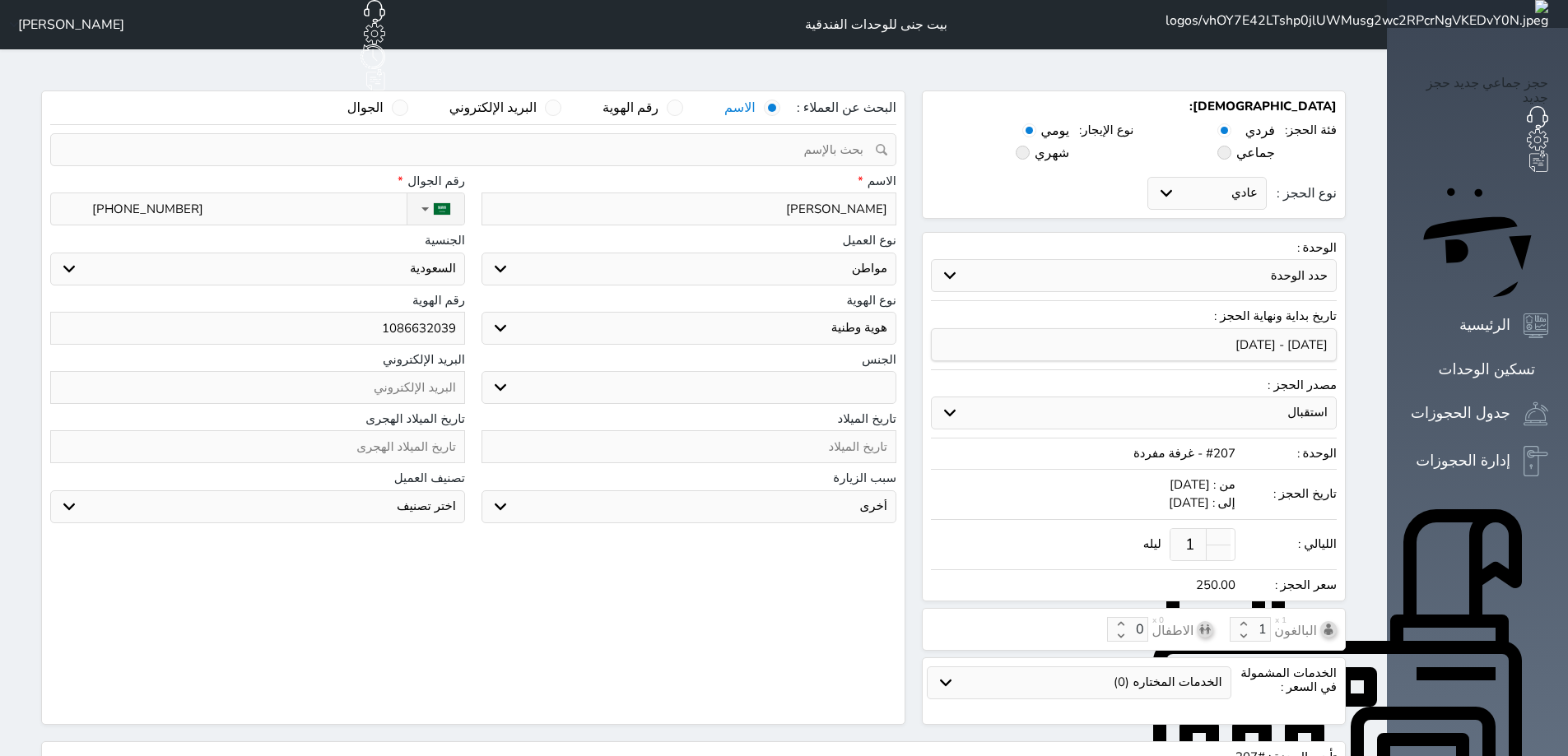
type input "[PERSON_NAME]"
select select
type input "[PERSON_NAME]"
select select
type input "[PERSON_NAME]"
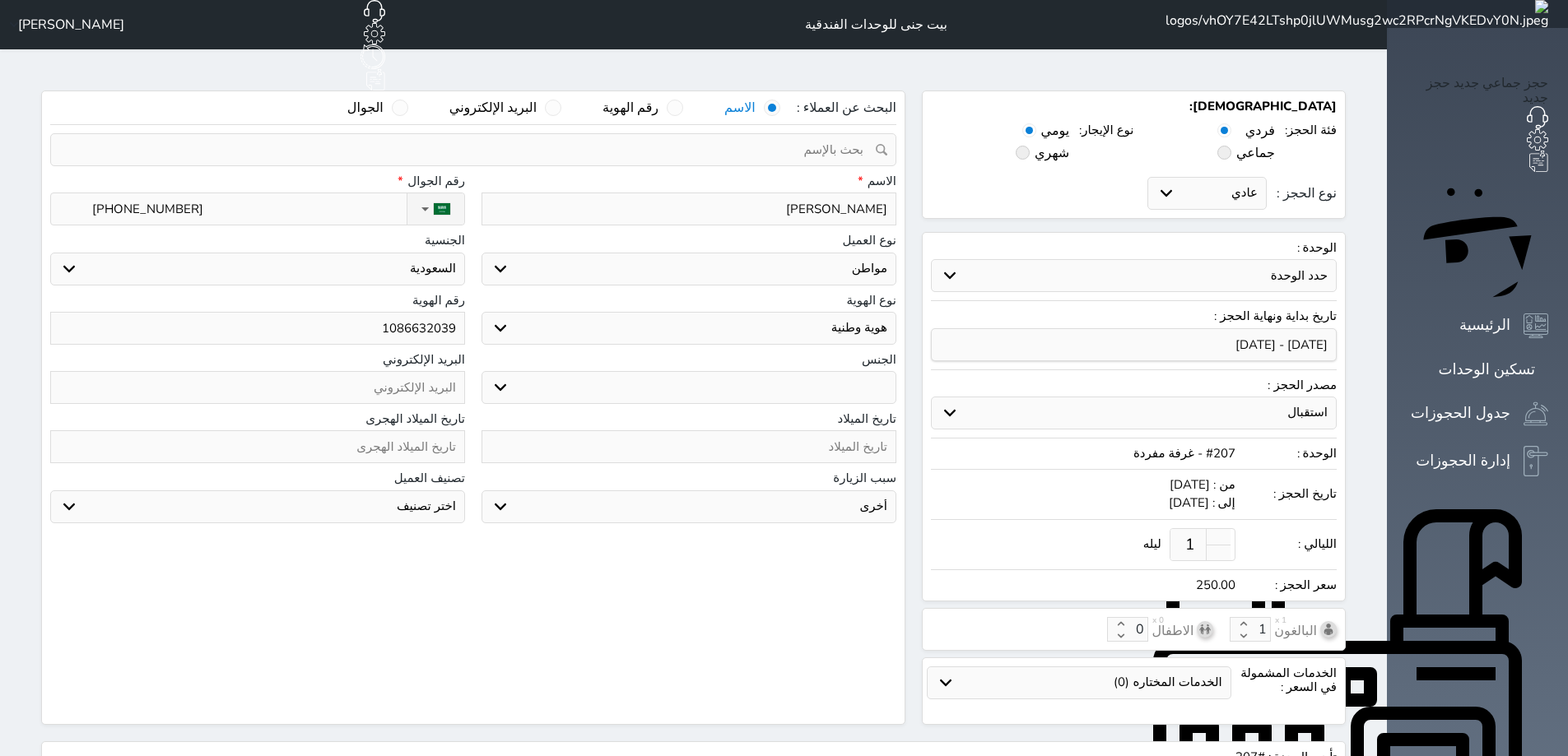
select select
type input "[PERSON_NAME]"
select select
type input "[PERSON_NAME]"
select select
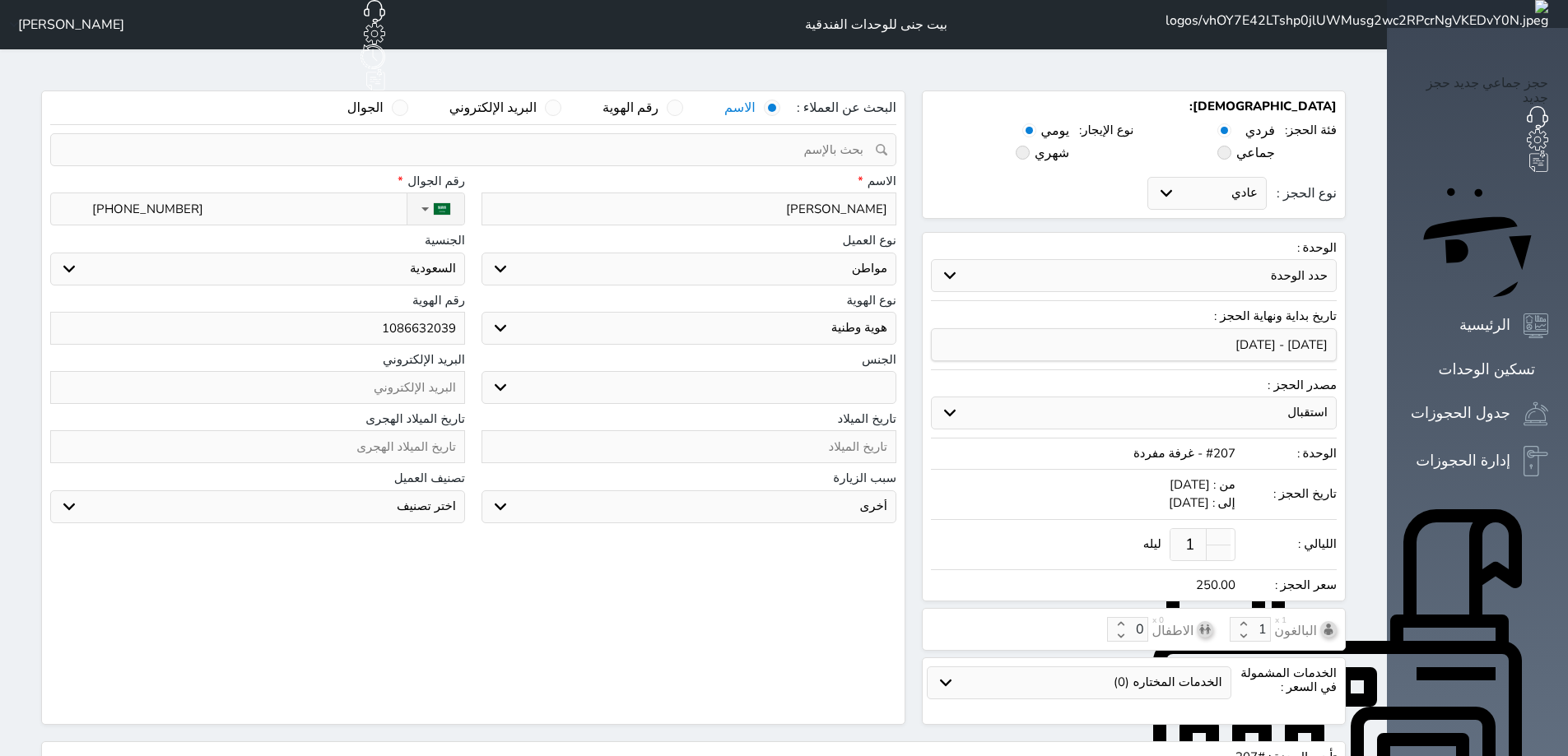
type input "[PERSON_NAME]"
select select
type input "[PERSON_NAME]"
click at [1030, 146] on span at bounding box center [1023, 152] width 14 height 14
click at [1070, 146] on input "شهري" at bounding box center [1064, 151] width 11 height 11
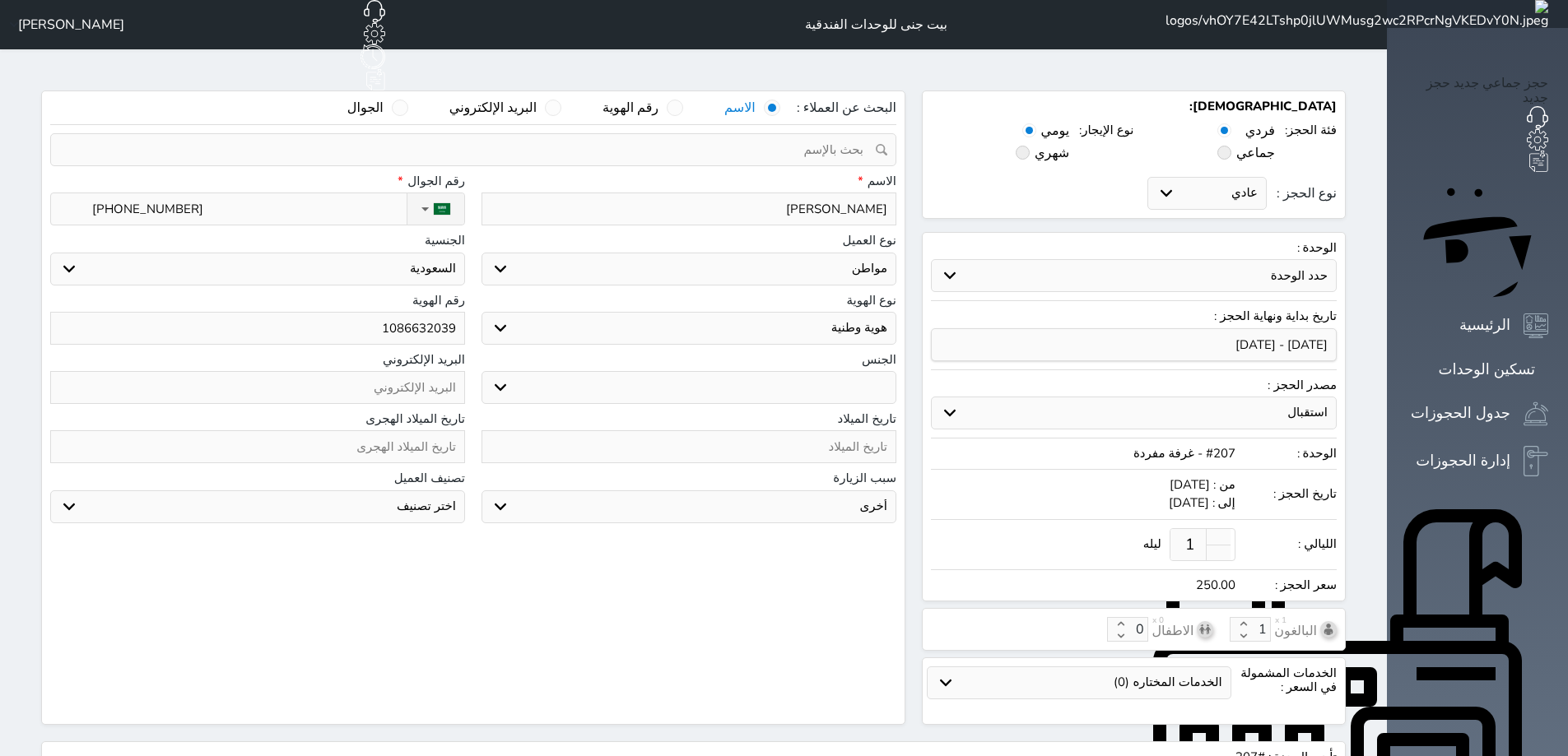
radio input "true"
radio input "false"
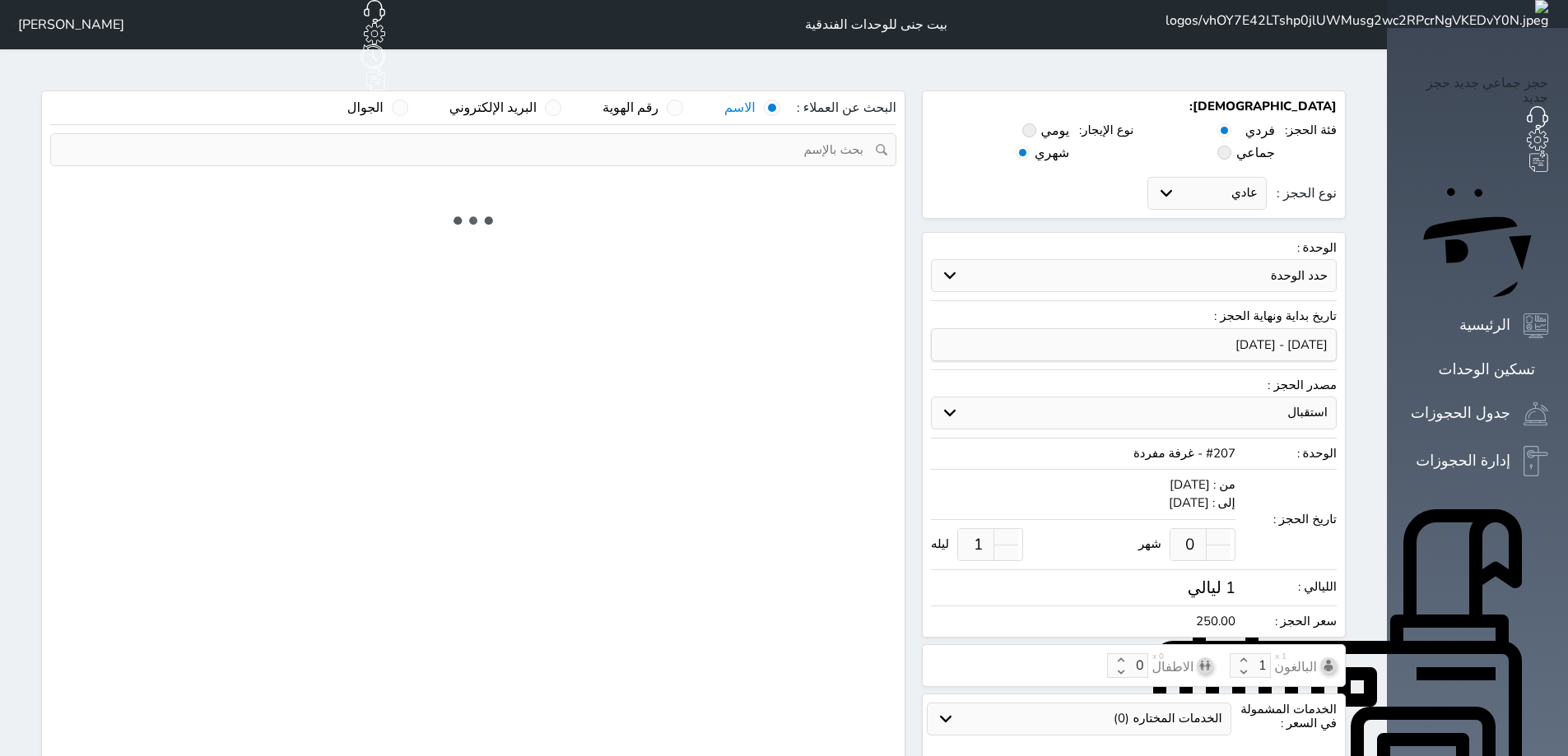
select select "1"
select select "113"
select select "1"
select select
select select "7"
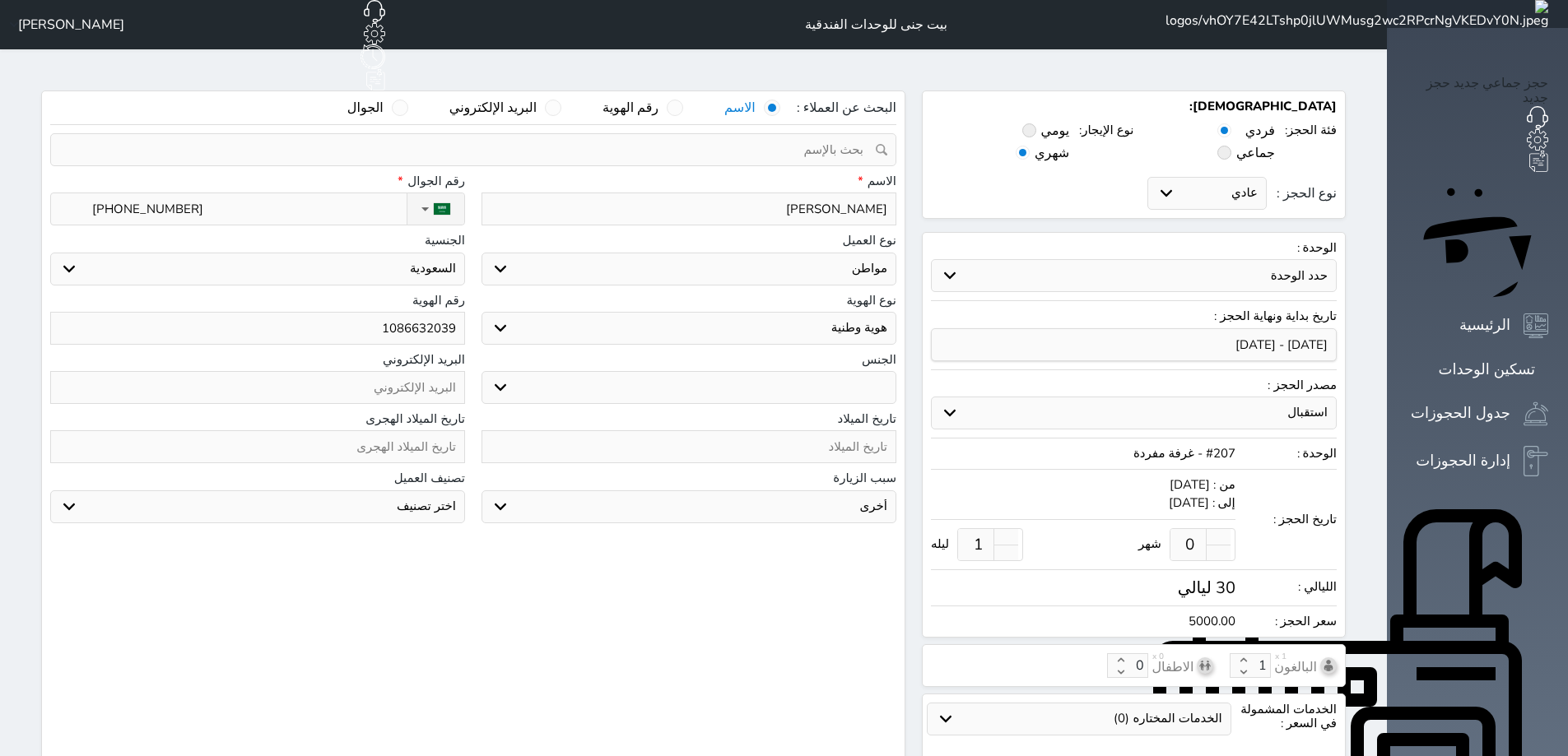
type input "1"
type input "0"
select select
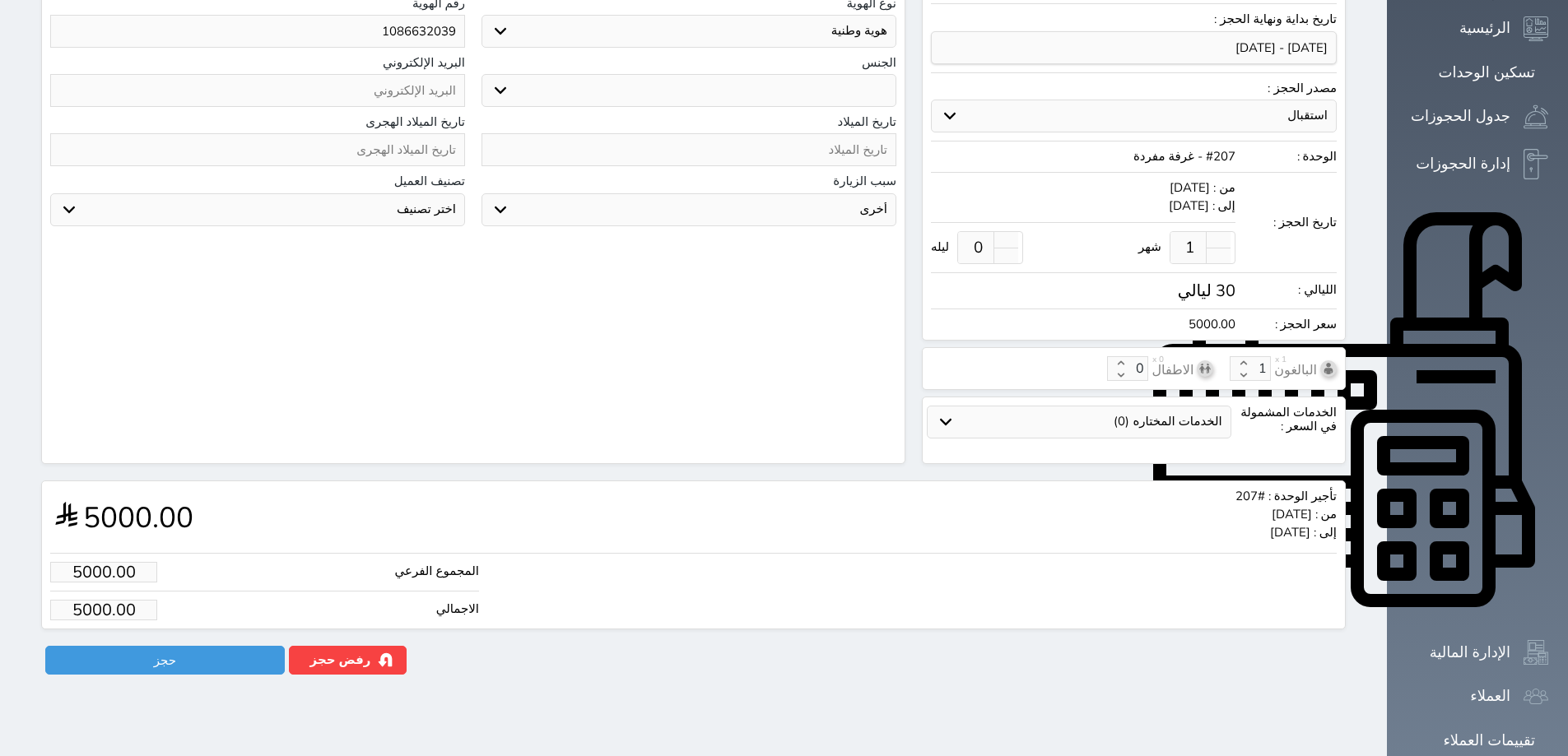
scroll to position [301, 0]
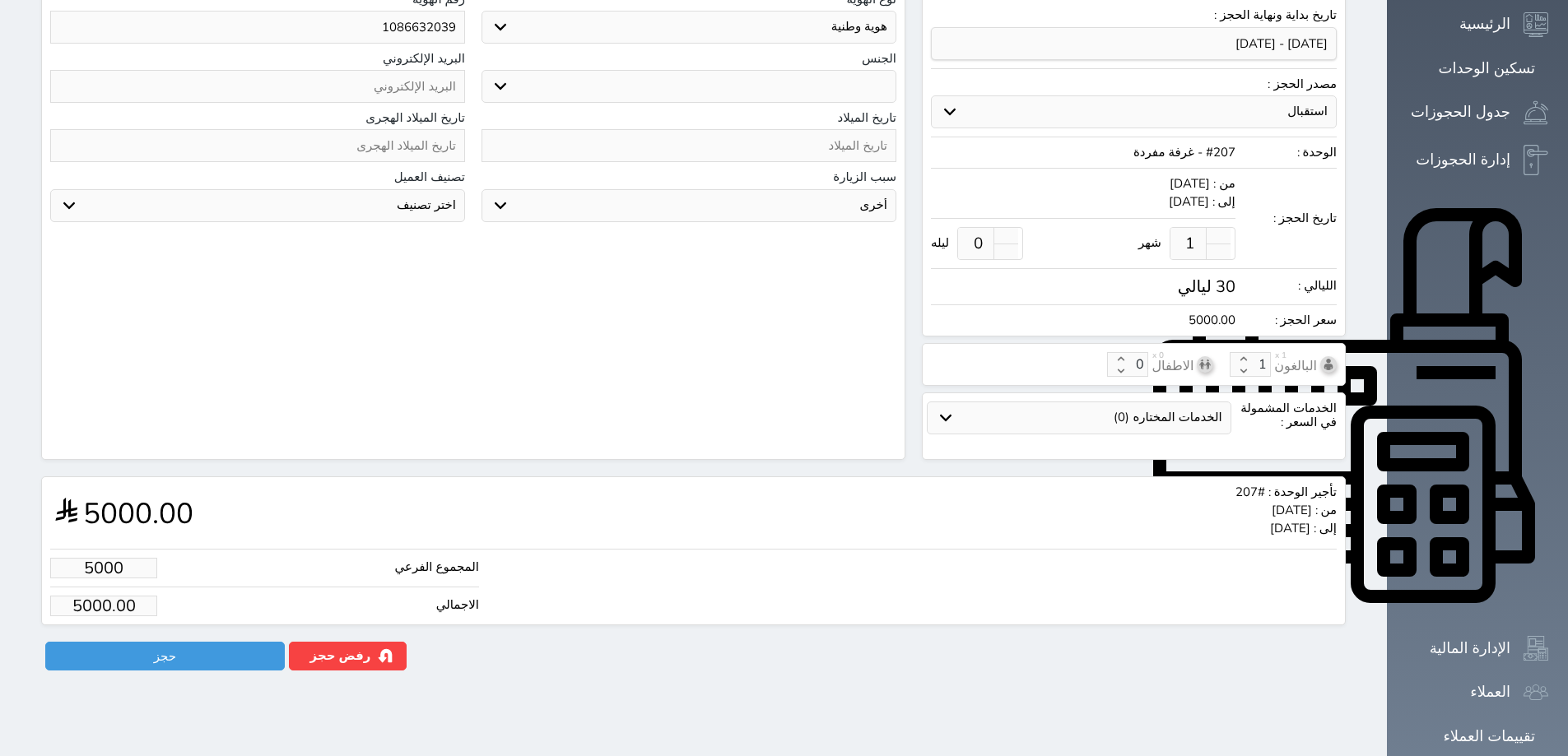
drag, startPoint x: 45, startPoint y: 541, endPoint x: 122, endPoint y: 540, distance: 77.0
click at [122, 558] on input "5000" at bounding box center [104, 568] width 107 height 20
type input "5000.00"
click at [169, 642] on button "حجز" at bounding box center [164, 656] width 239 height 29
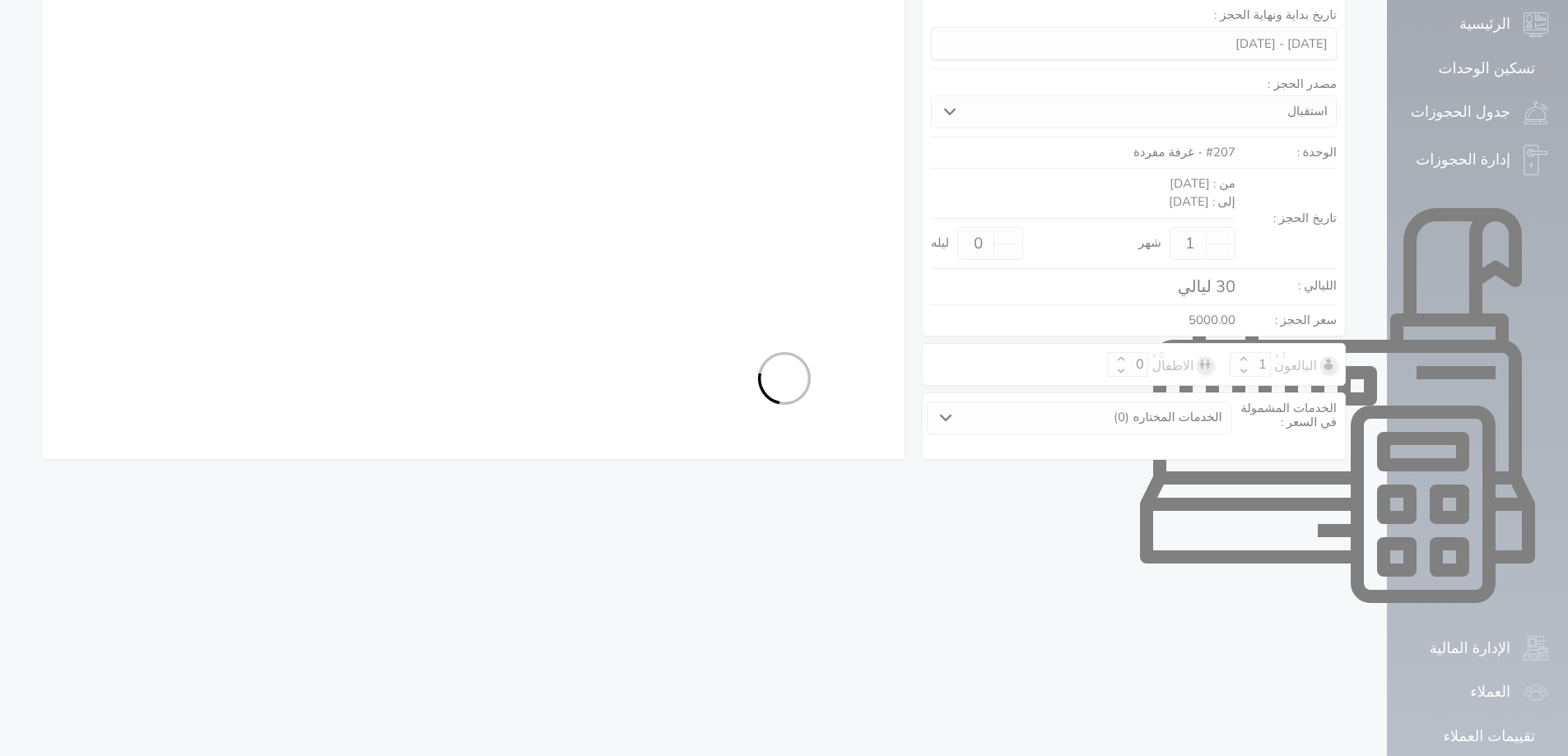
select select "1"
select select "113"
select select "1"
select select
select select "7"
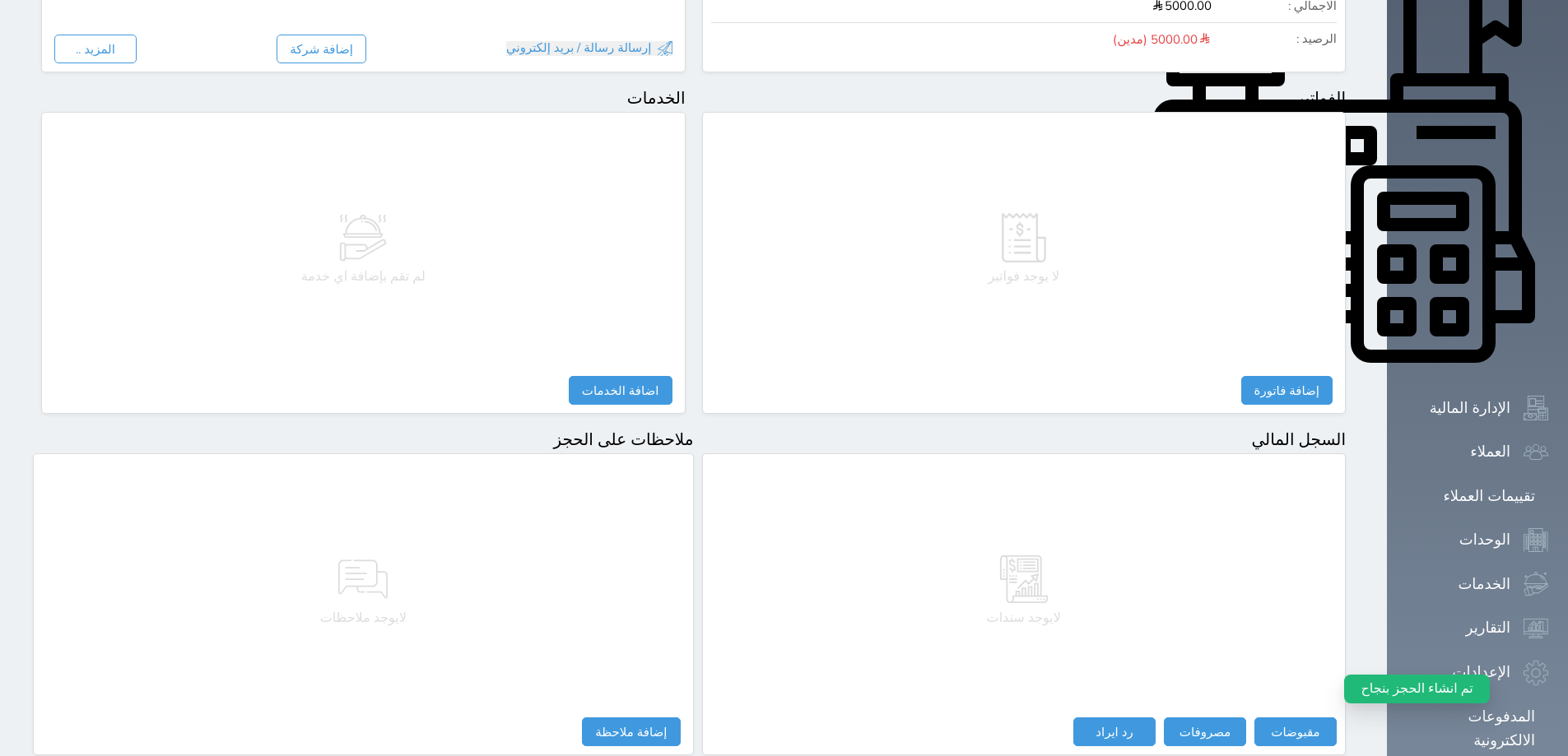
scroll to position [600, 0]
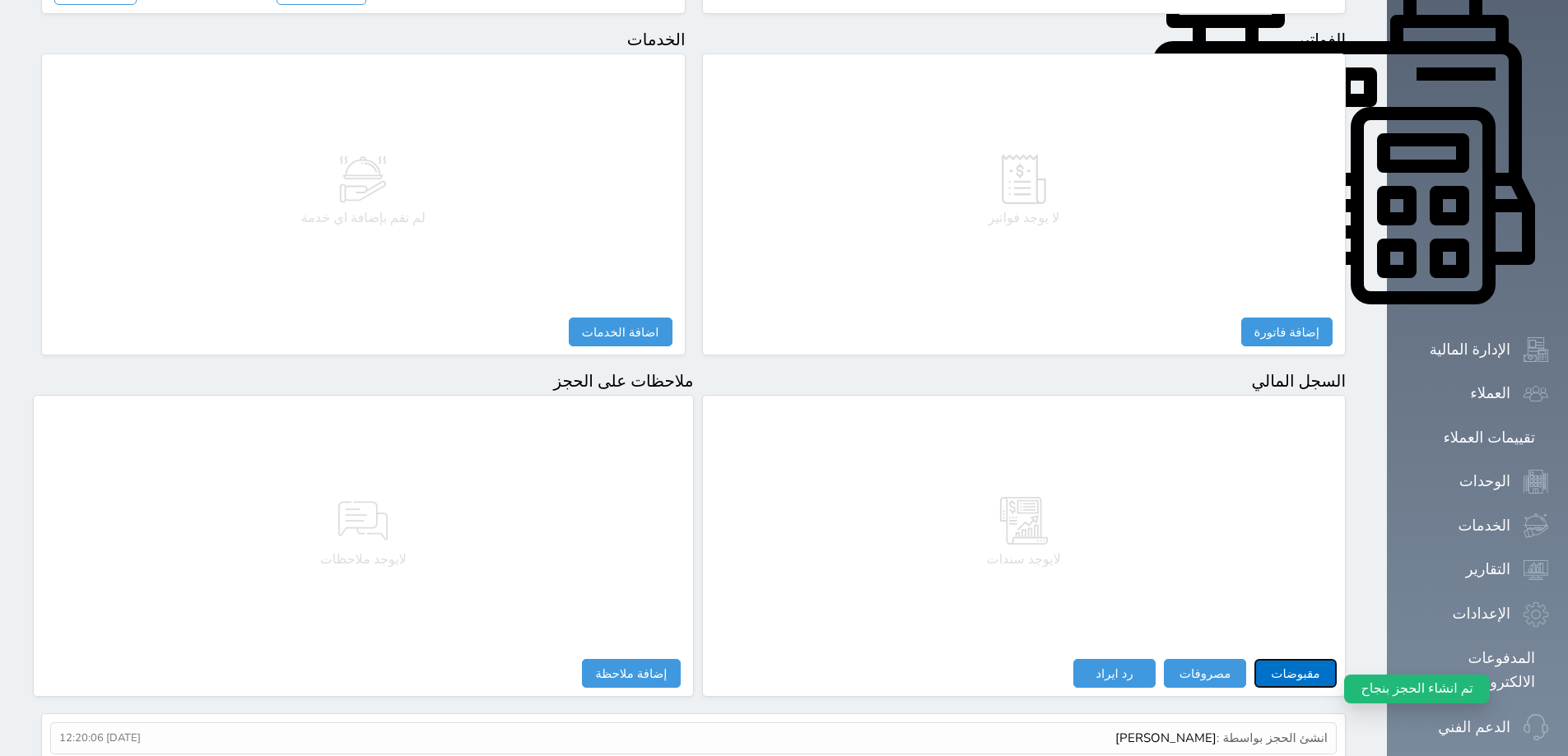
click at [1337, 659] on button "مقبوضات" at bounding box center [1295, 673] width 83 height 29
select select
type input "5000.00"
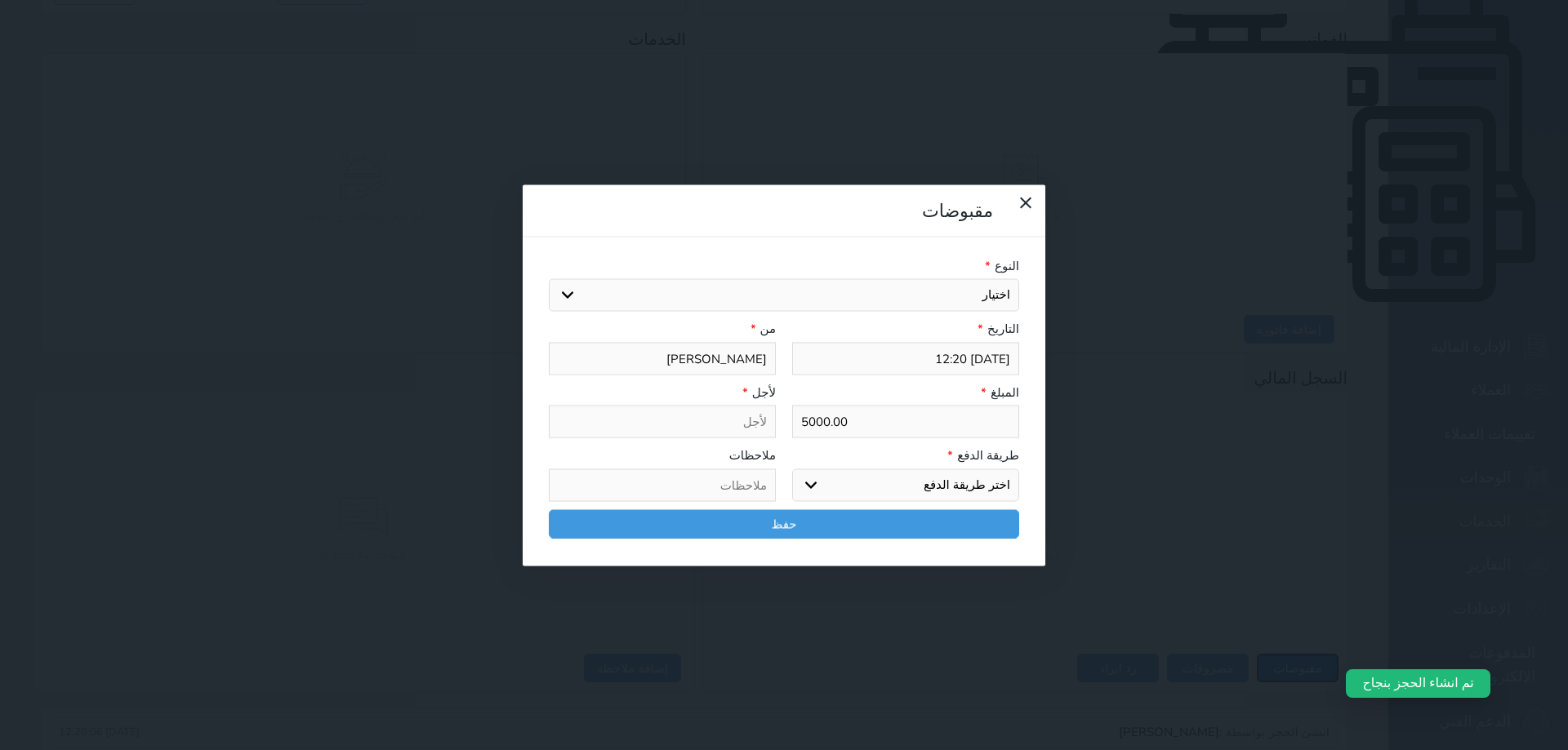
select select
drag, startPoint x: 983, startPoint y: 236, endPoint x: 1044, endPoint y: 236, distance: 61.0
click at [1027, 383] on div "المبلغ * 5000.00" at bounding box center [906, 410] width 243 height 56
select select
type input "2"
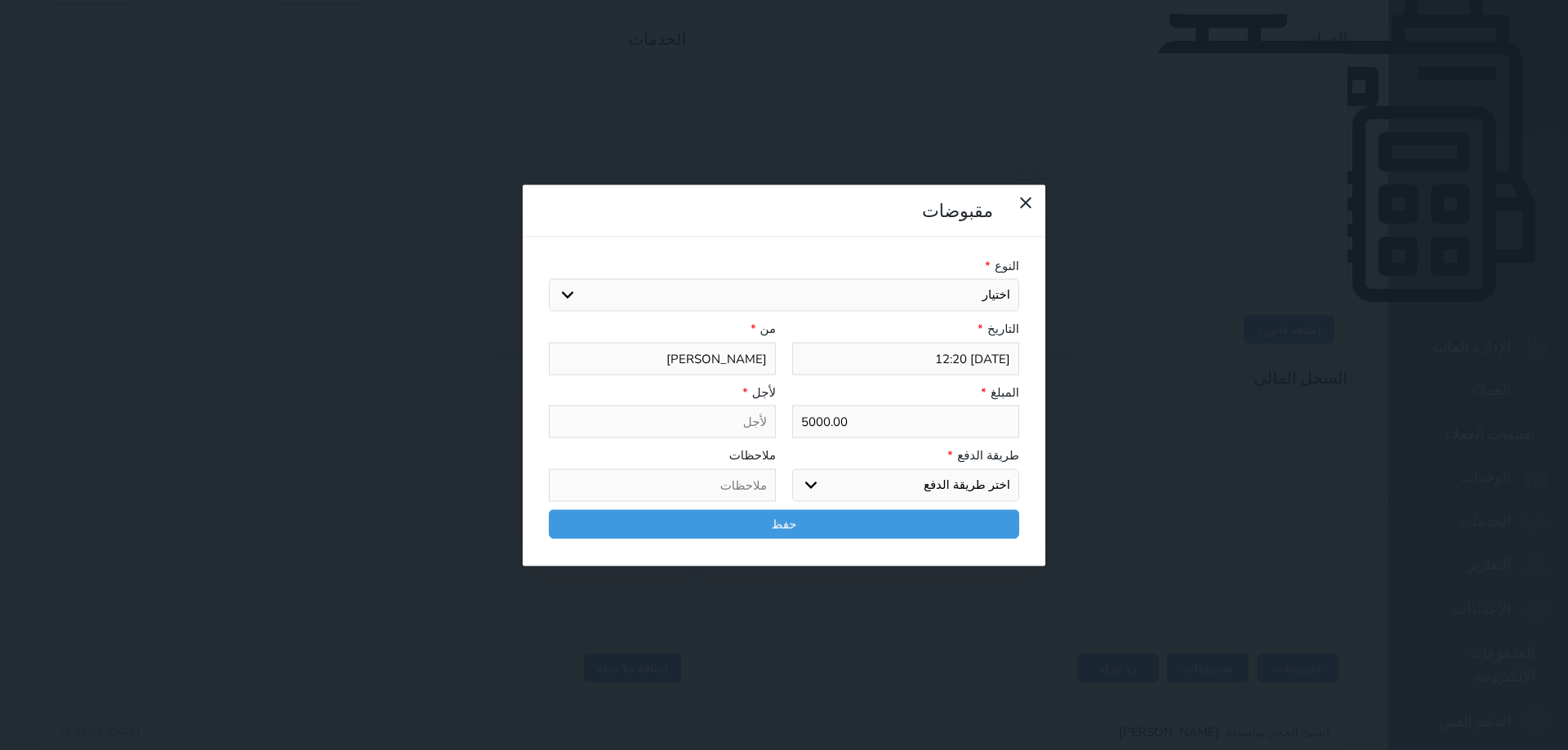
select select
type input "20"
select select
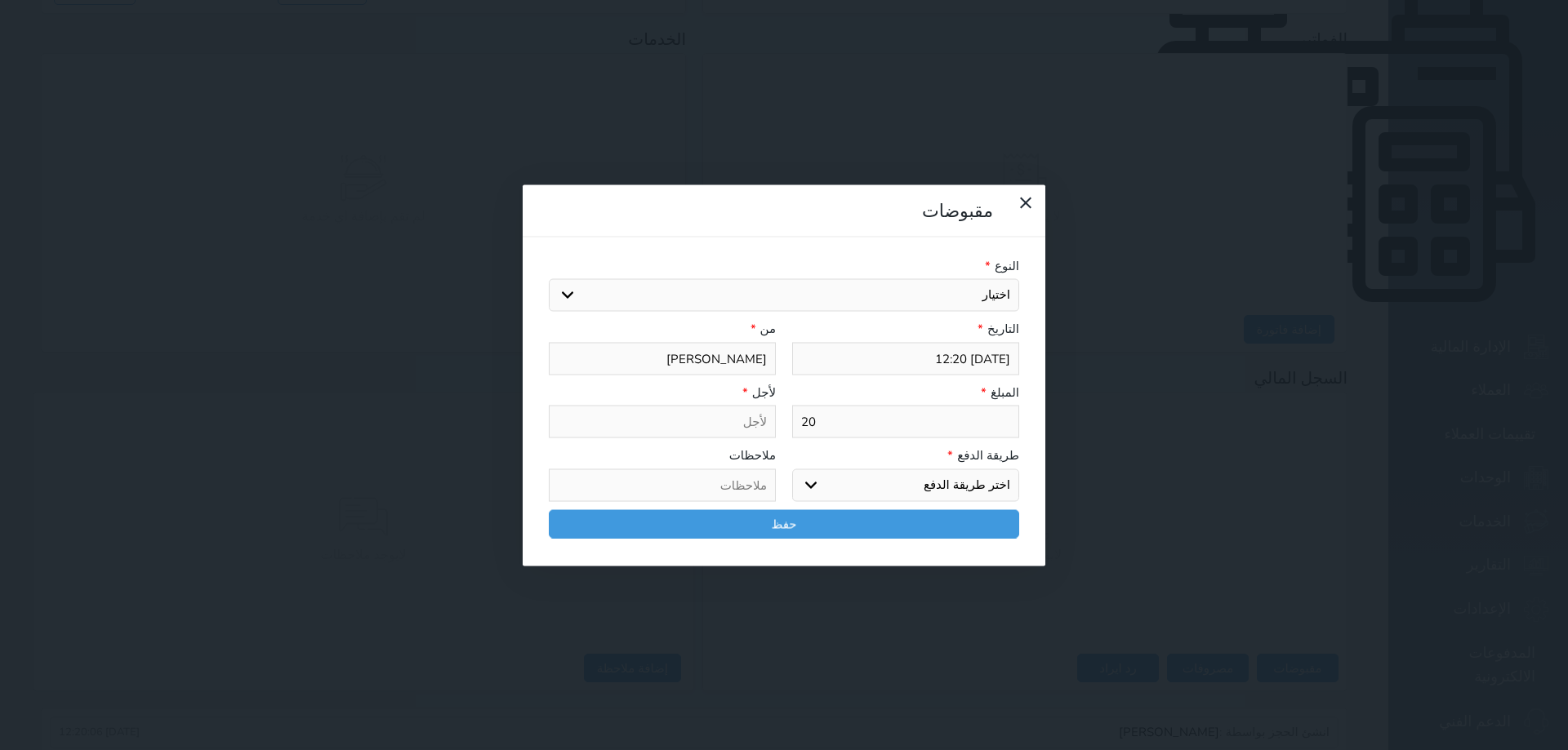
type input "200"
select select
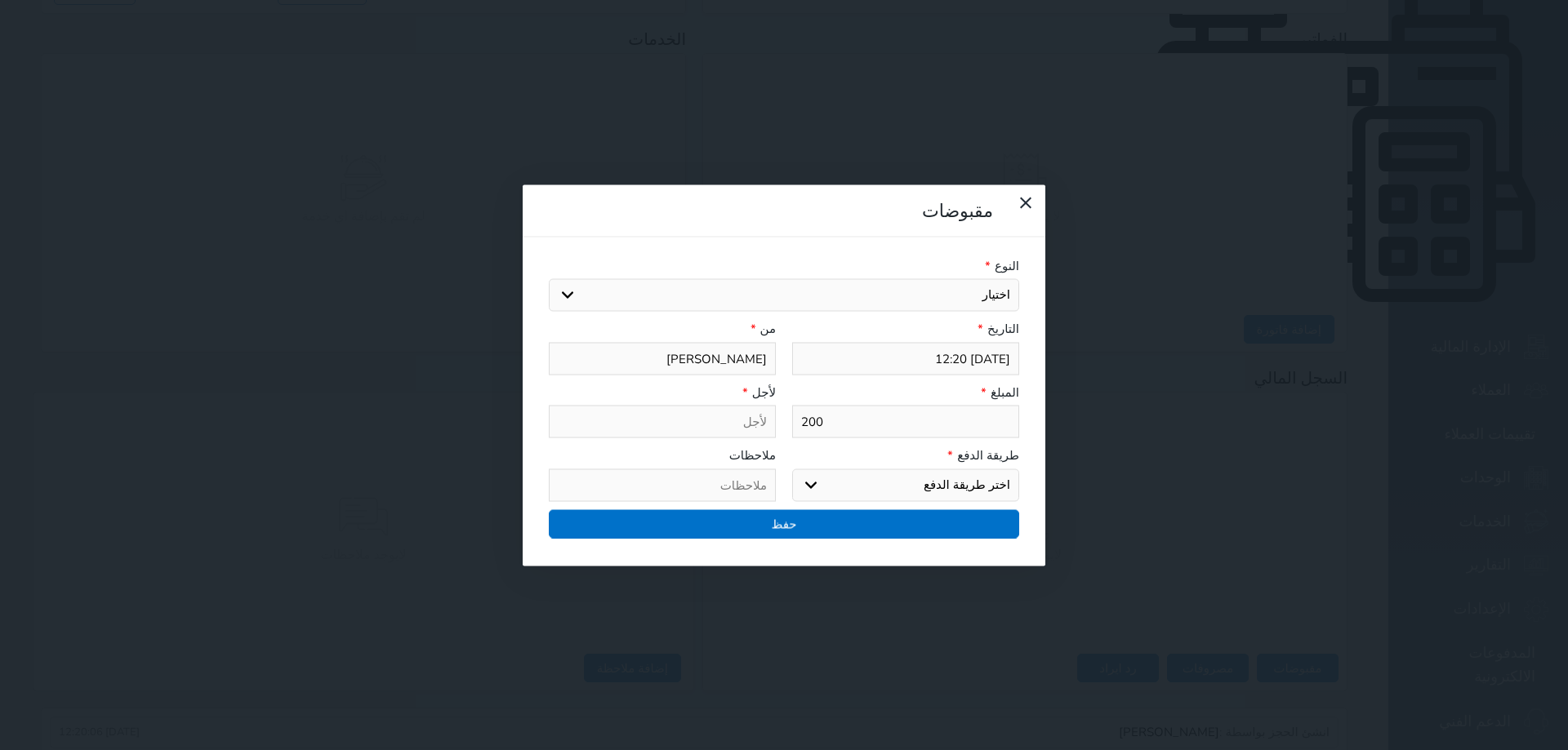
type input "200"
click at [806, 509] on button "حفظ" at bounding box center [784, 524] width 471 height 29
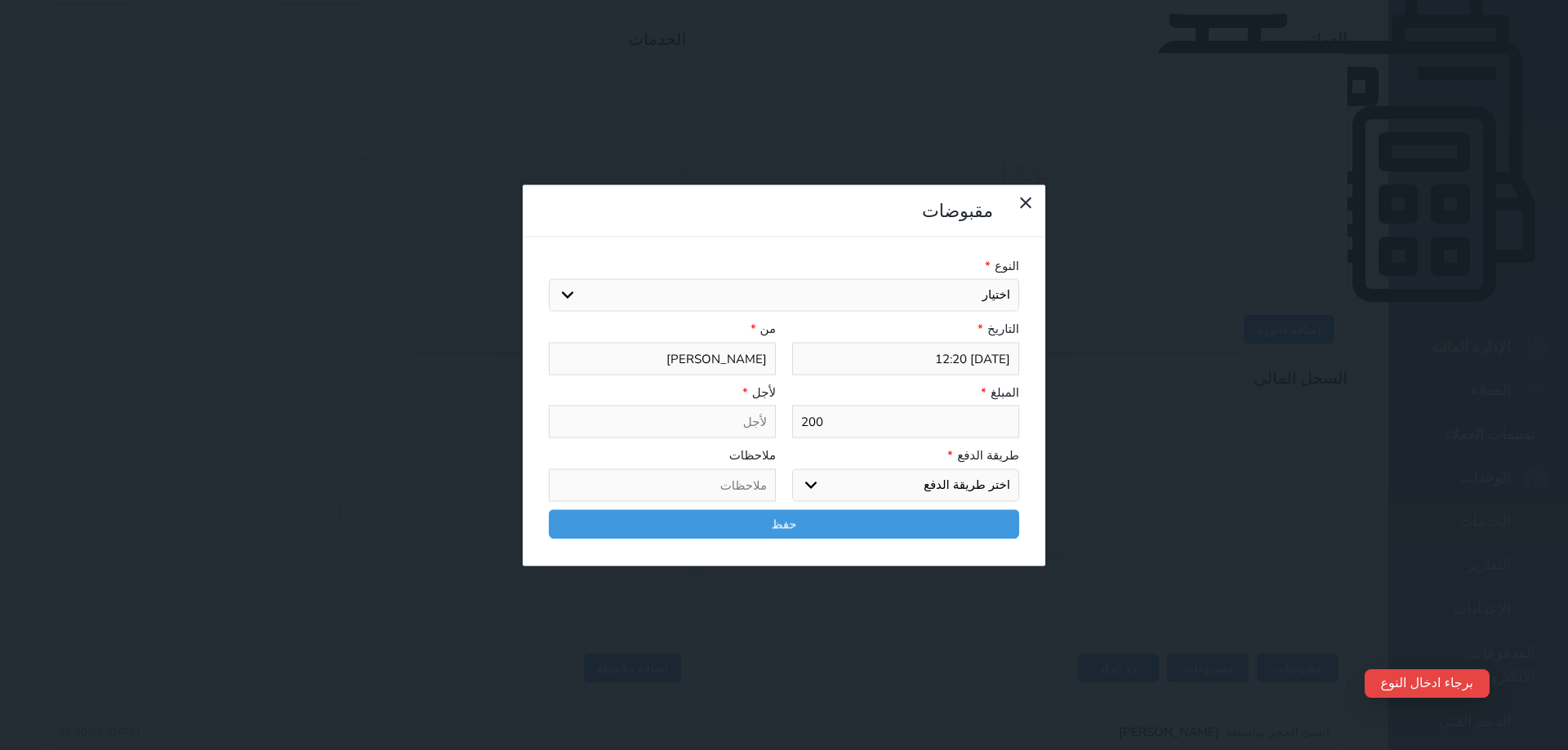
click at [899, 469] on select "اختر طريقة الدفع دفع نقدى تحويل بنكى مدى بطاقة ائتمان آجل" at bounding box center [906, 485] width 227 height 33
select select "mada"
click at [792, 469] on select "اختر طريقة الدفع دفع نقدى تحويل بنكى مدى بطاقة ائتمان آجل" at bounding box center [906, 485] width 227 height 33
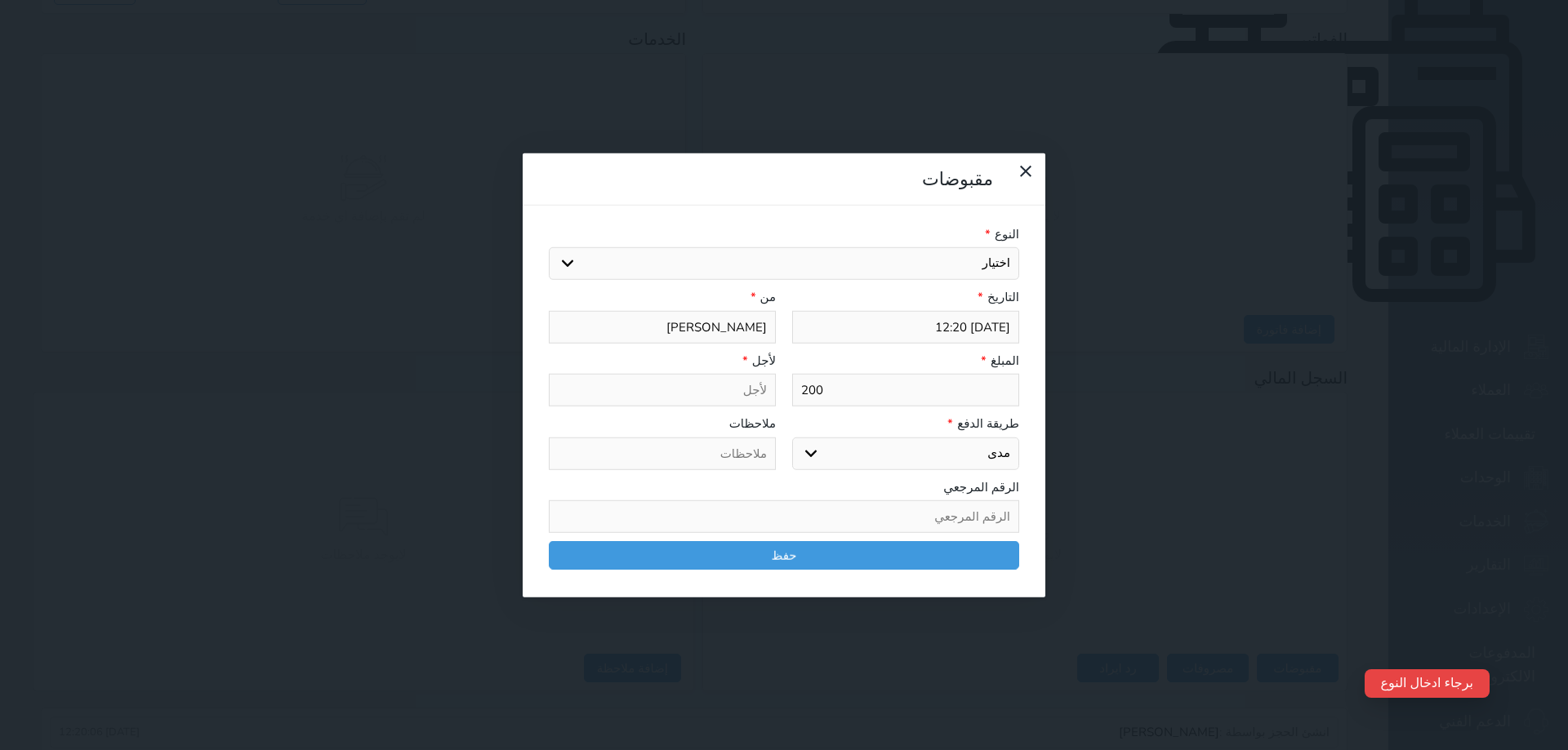
click at [921, 247] on select "اختيار مقبوضات عامة قيمة إيجار فواتير تامين عربون لا ينطبق آخر مغسلة واي فاي - …" at bounding box center [784, 264] width 471 height 33
select select "56704"
click at [549, 247] on select "اختيار مقبوضات عامة قيمة إيجار فواتير تامين عربون لا ينطبق آخر مغسلة واي فاي - …" at bounding box center [784, 264] width 471 height 33
type input "قيمة إيجار - الوحدة - 207"
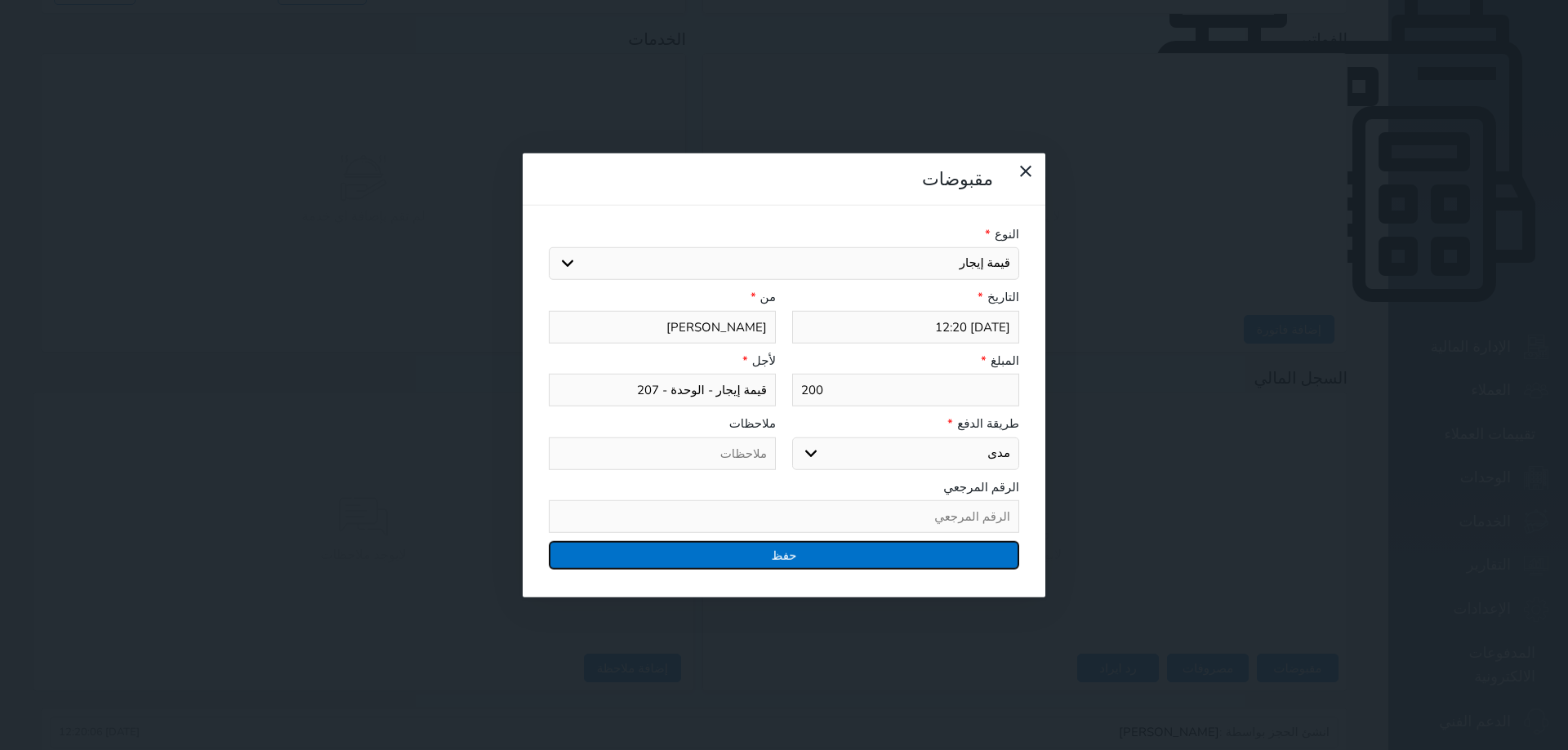
click at [829, 541] on button "حفظ" at bounding box center [784, 556] width 471 height 29
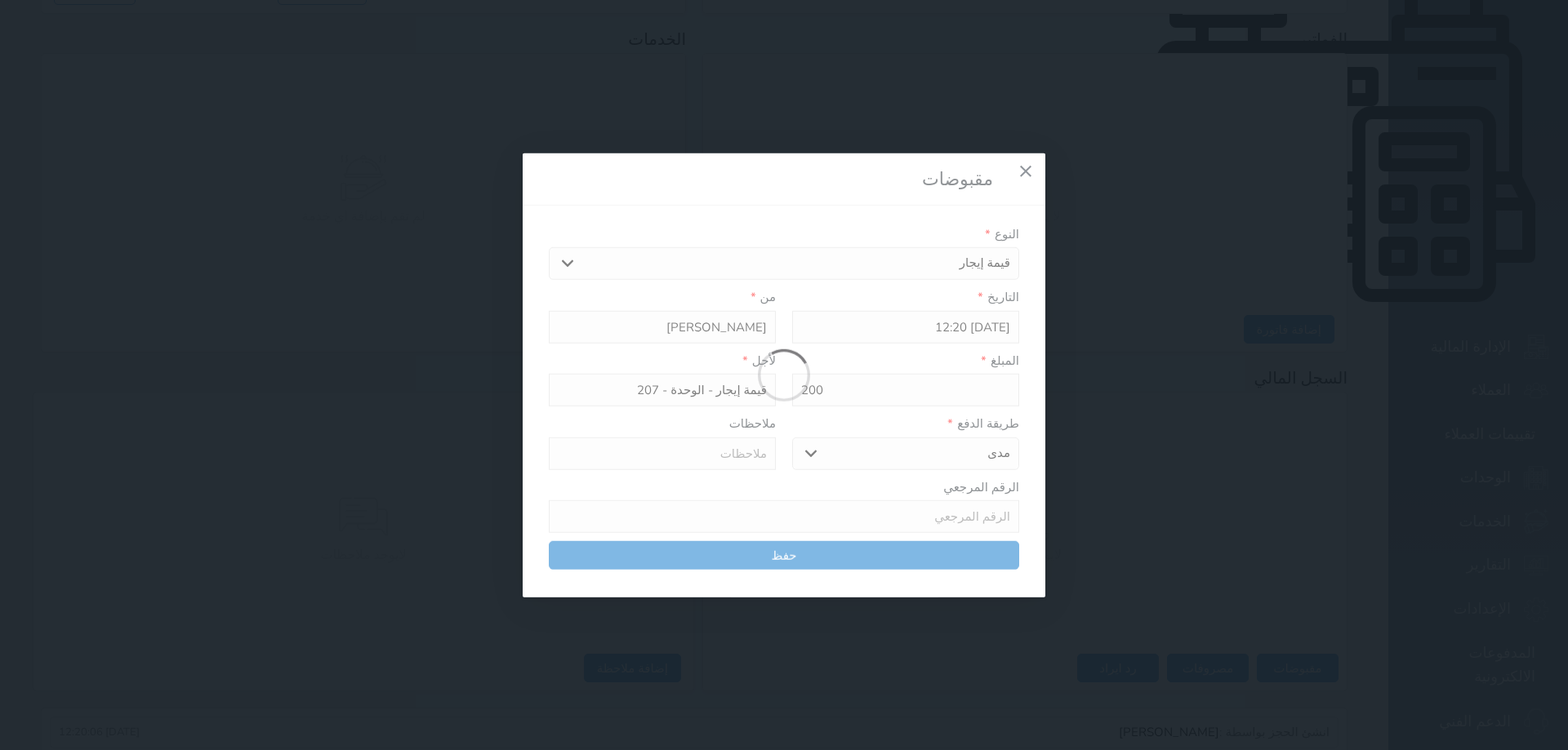
select select
type input "0"
select select
type input "0"
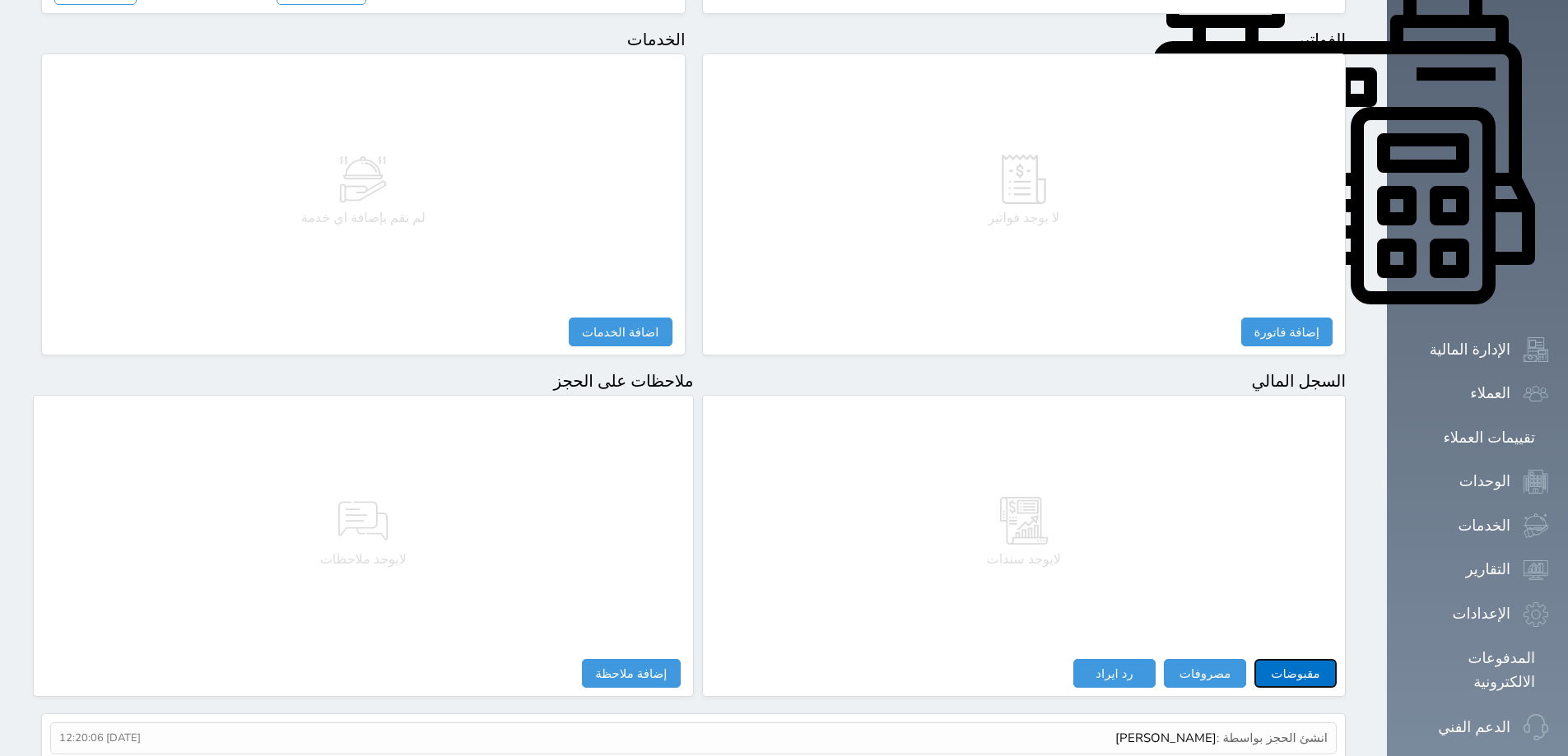
click at [1337, 659] on button "مقبوضات" at bounding box center [1295, 673] width 83 height 29
select select
type input "[PERSON_NAME]"
type input "5000.00"
select select
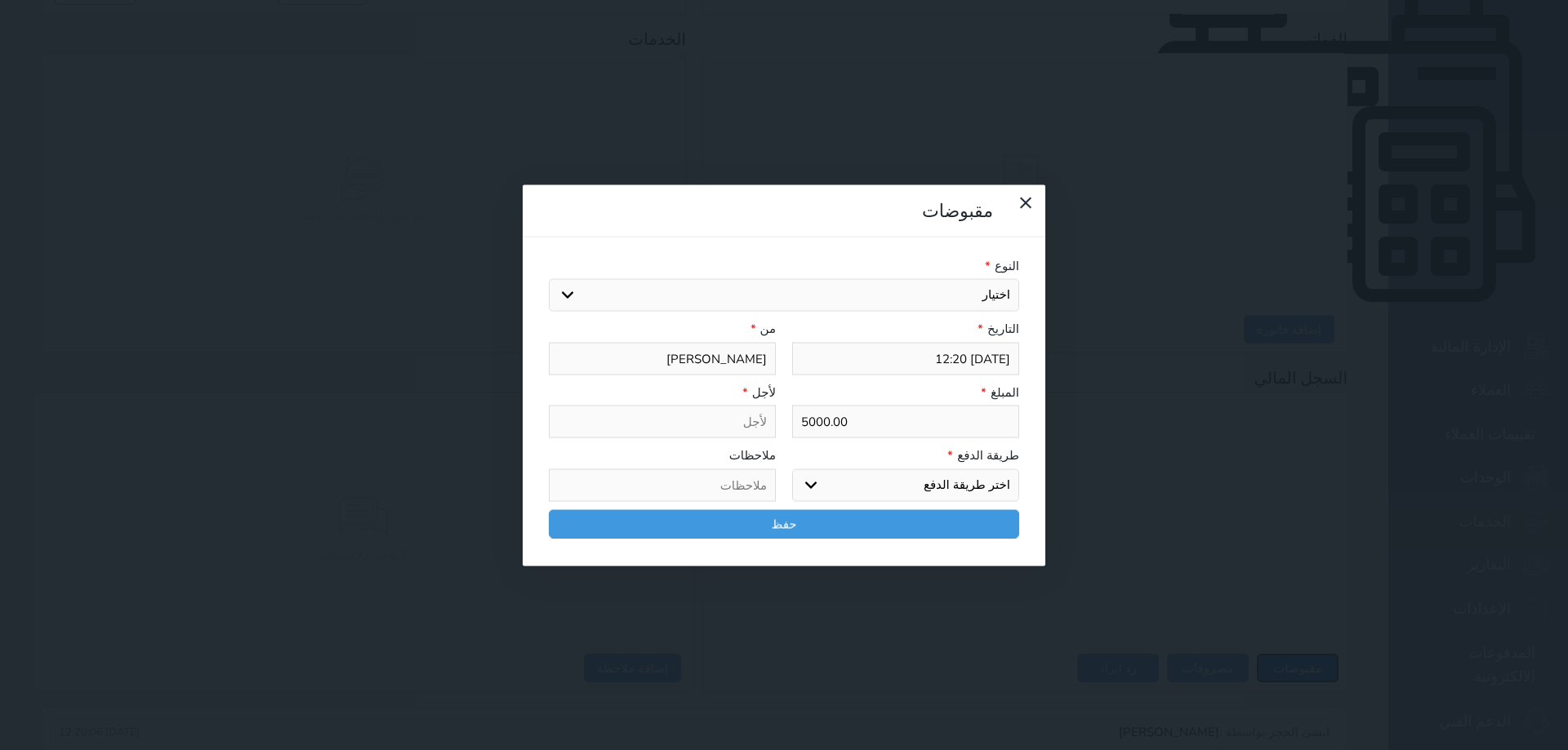
select select
drag, startPoint x: 970, startPoint y: 232, endPoint x: 1041, endPoint y: 236, distance: 71.1
click at [1027, 383] on div "المبلغ * 5000.00" at bounding box center [906, 410] width 243 height 56
select select
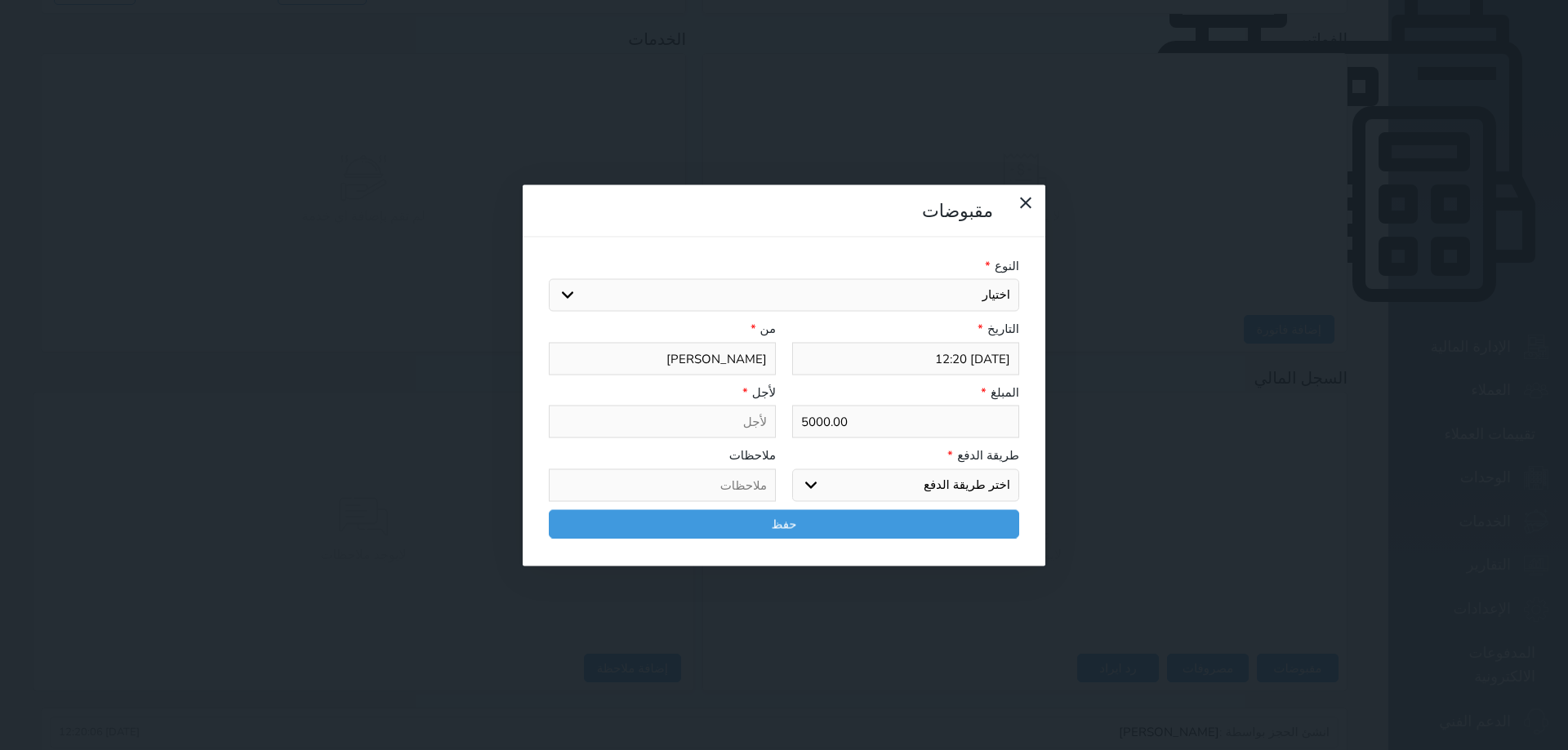
type input "2"
select select
type input "20"
select select
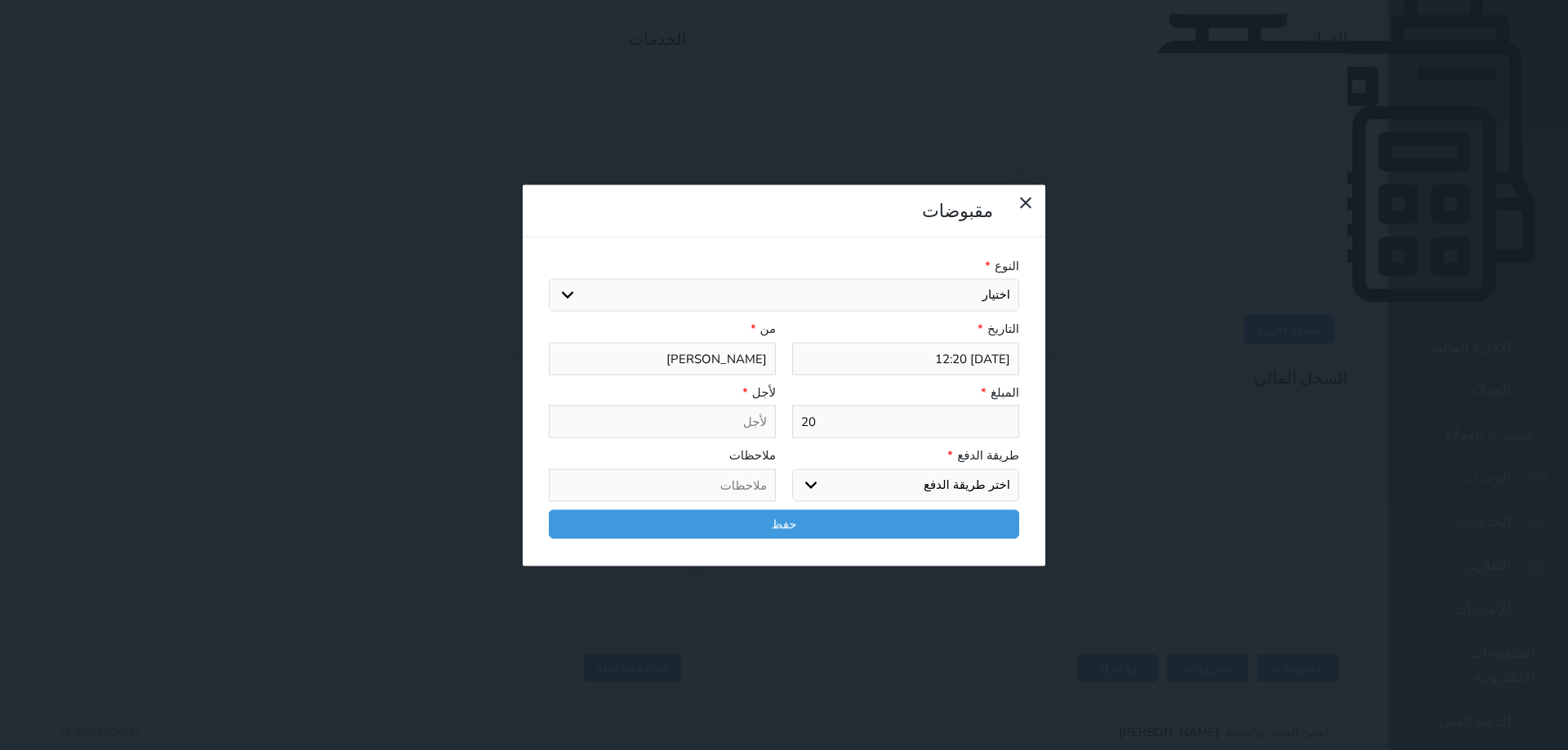
select select
type input "200"
select select
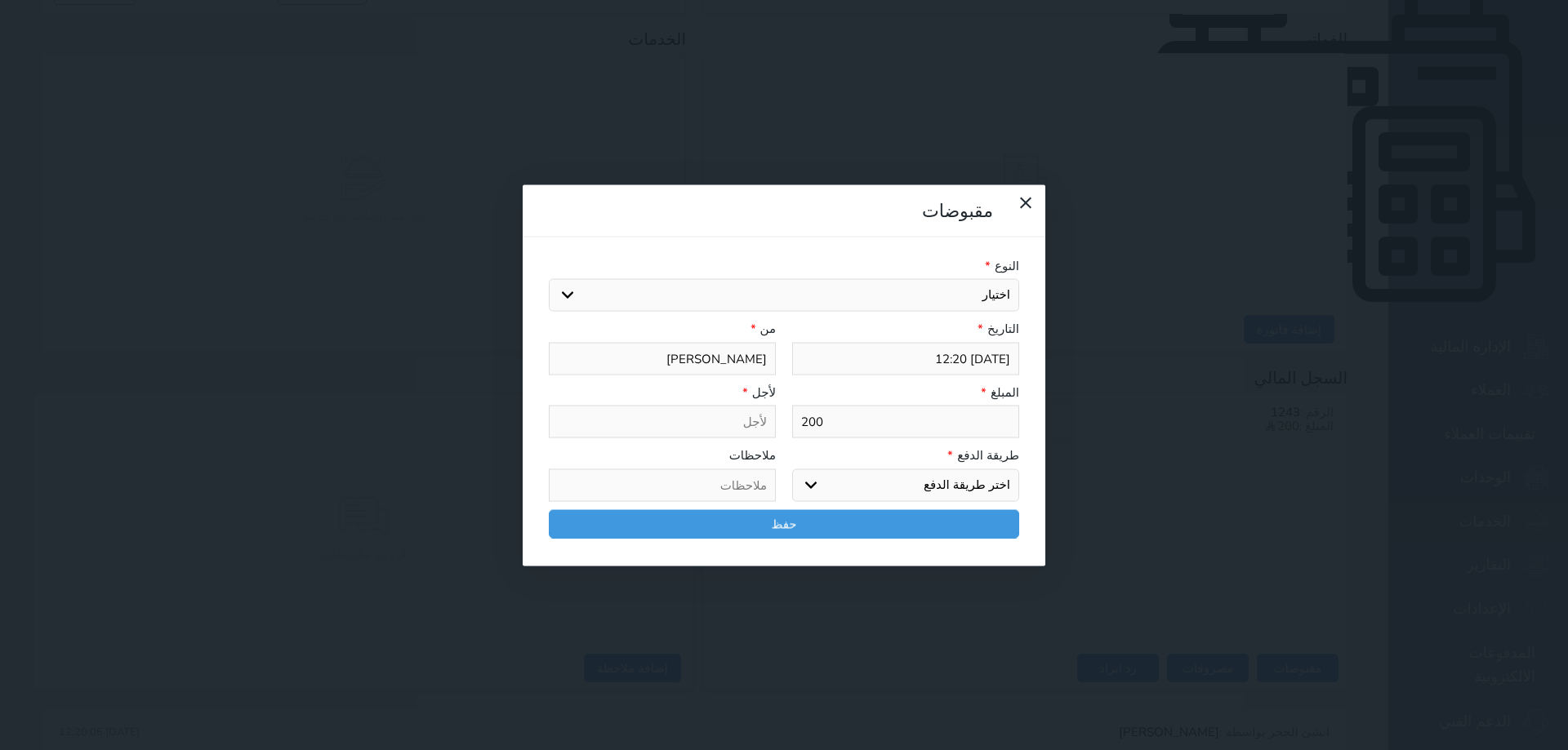
type input "200"
click at [923, 469] on select "اختر طريقة الدفع دفع نقدى تحويل بنكى مدى بطاقة ائتمان آجل" at bounding box center [906, 485] width 227 height 33
select select "mada"
click at [792, 469] on select "اختر طريقة الدفع دفع نقدى تحويل بنكى مدى بطاقة ائتمان آجل" at bounding box center [906, 485] width 227 height 33
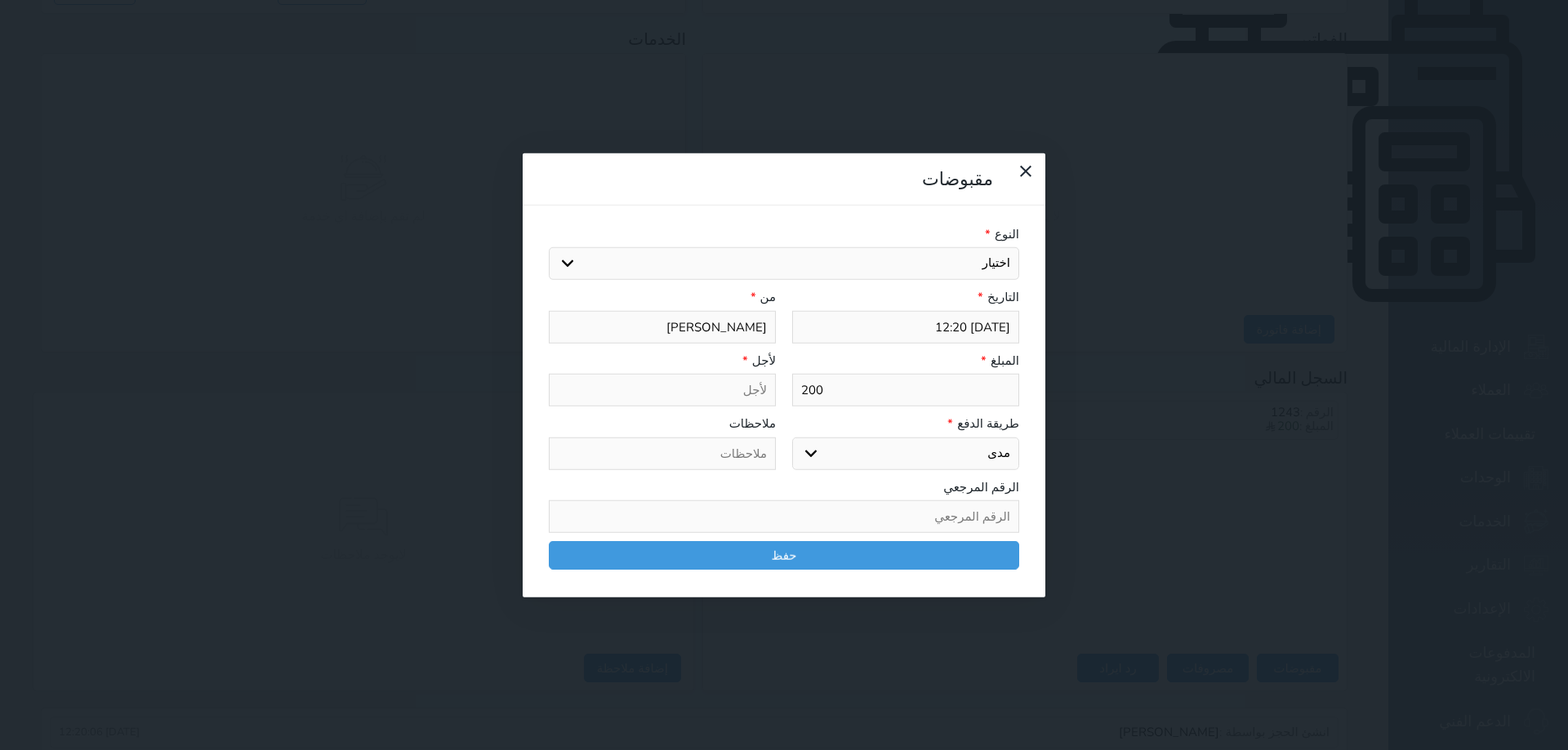
click at [967, 247] on select "اختيار مقبوضات عامة قيمة إيجار فواتير تامين عربون لا ينطبق آخر مغسلة واي فاي - …" at bounding box center [784, 264] width 471 height 33
select select "56704"
click at [549, 247] on select "اختيار مقبوضات عامة قيمة إيجار فواتير تامين عربون لا ينطبق آخر مغسلة واي فاي - …" at bounding box center [784, 264] width 471 height 33
type input "قيمة إيجار - الوحدة - 207"
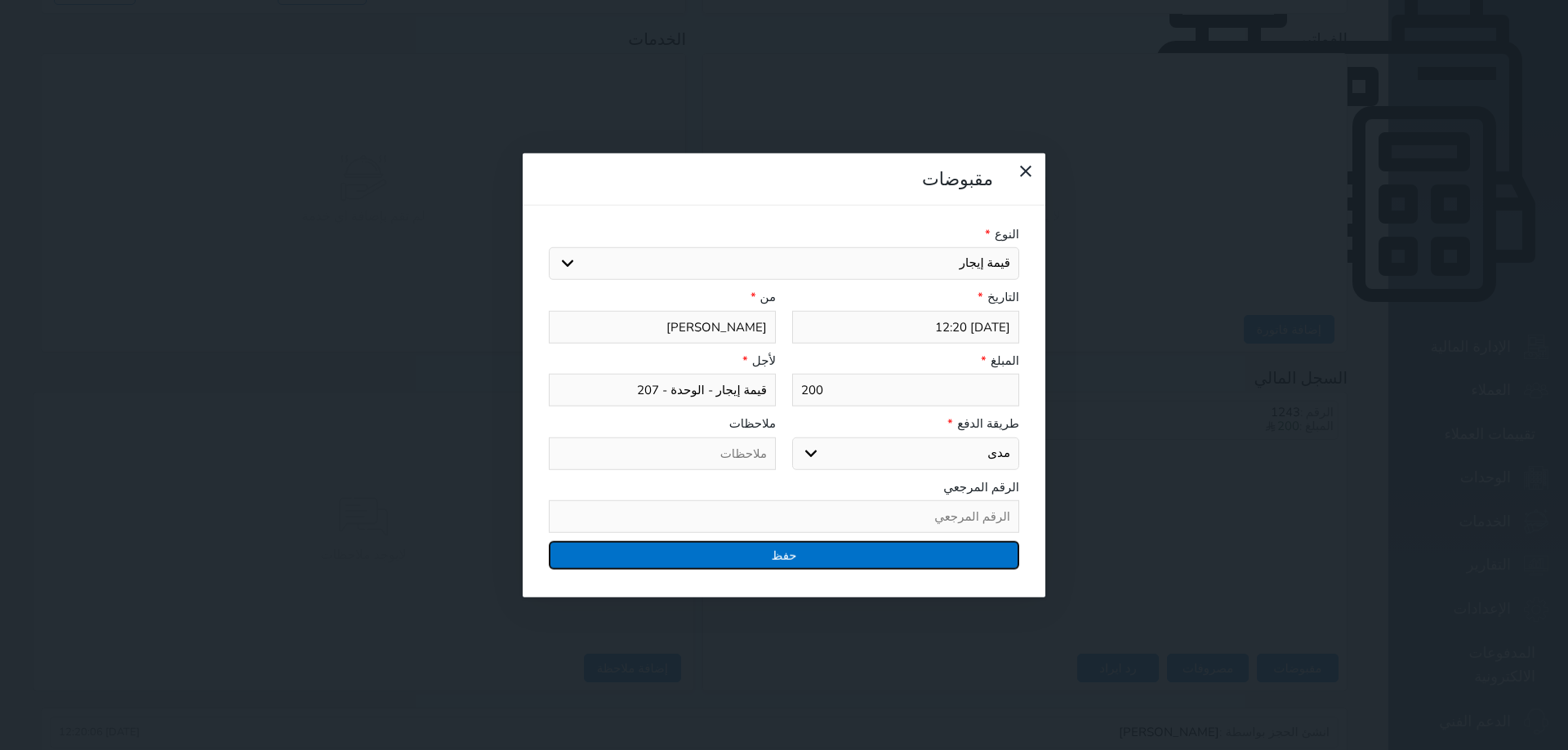
click at [841, 541] on button "حفظ" at bounding box center [784, 556] width 471 height 29
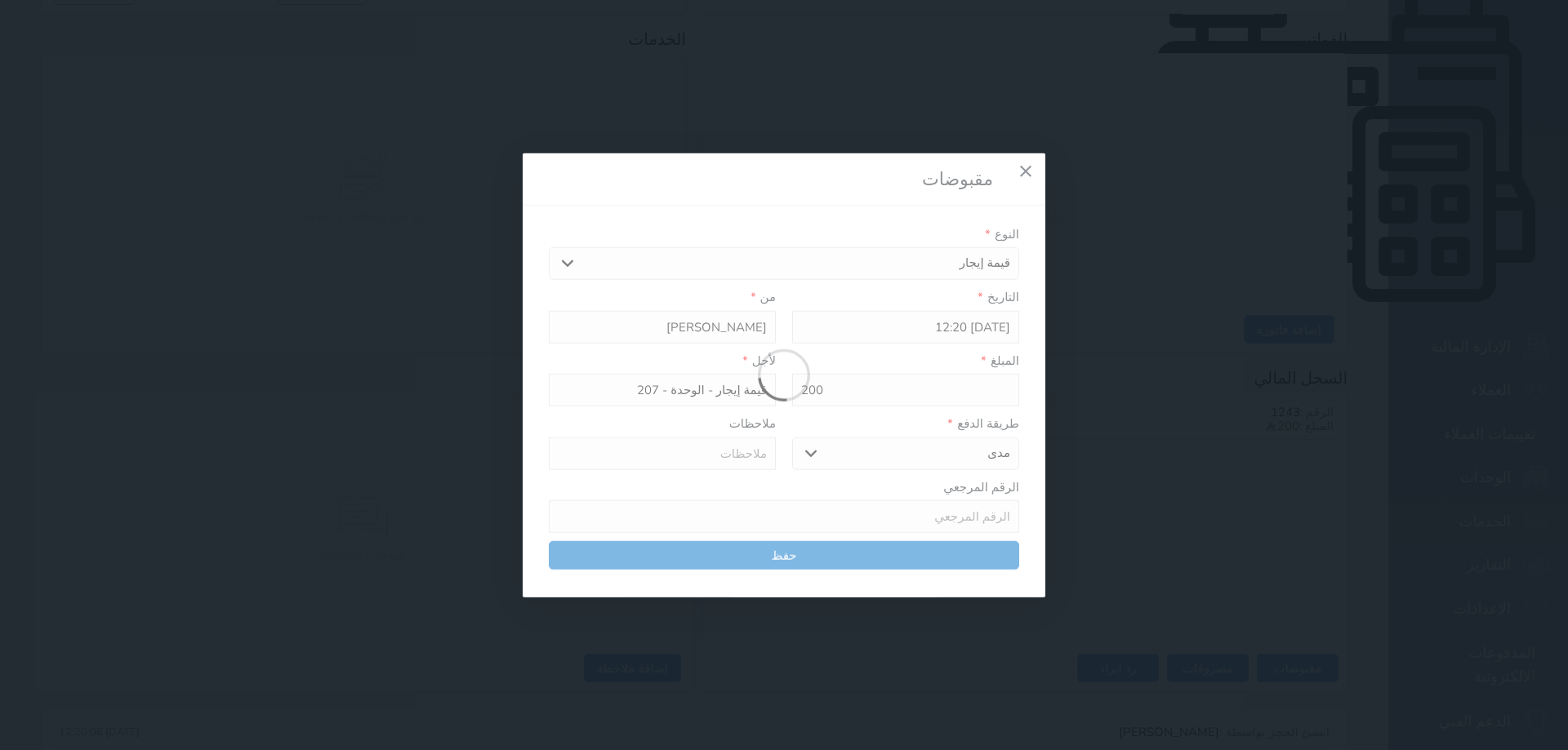
select select
type input "0"
select select
type input "0"
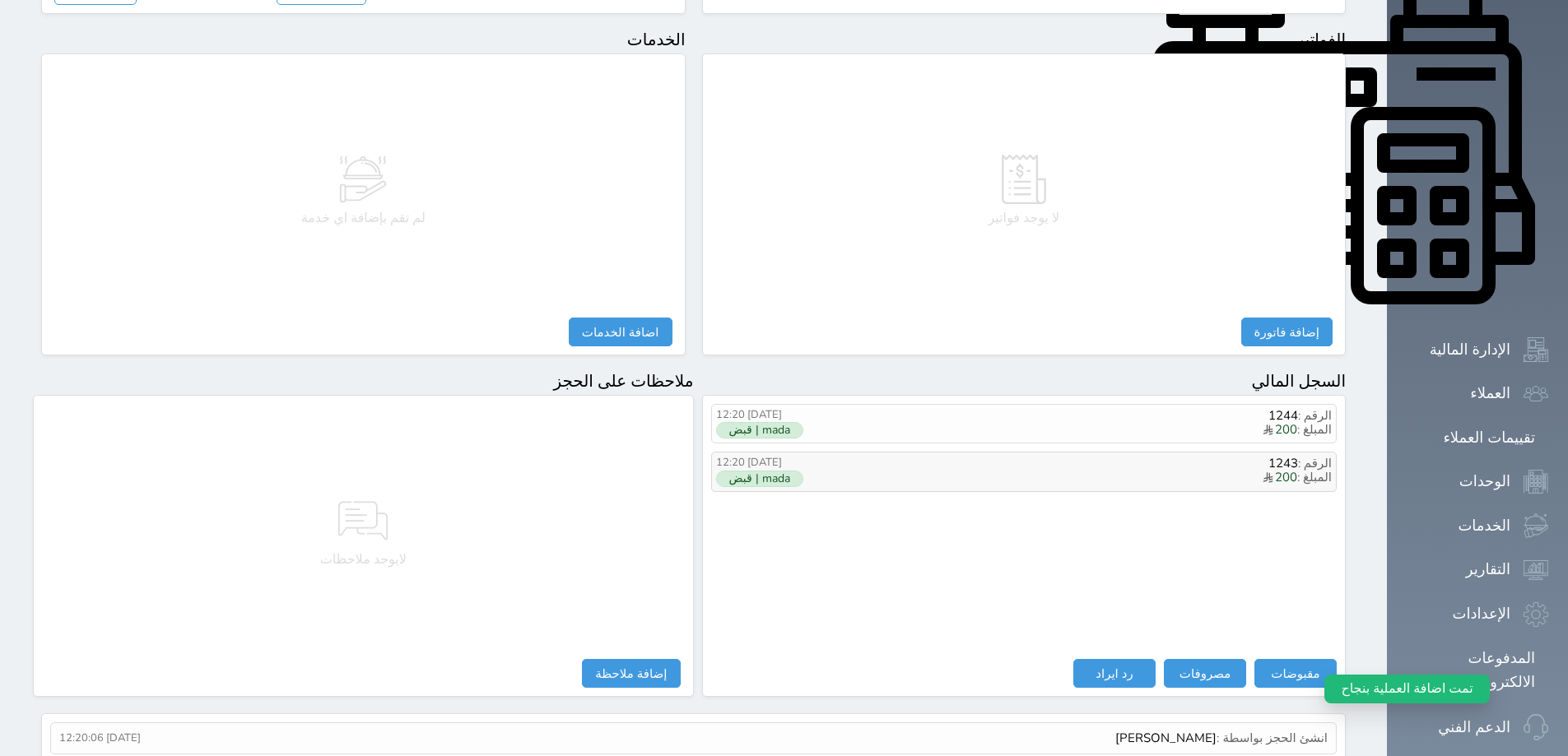
click at [756, 471] on label "mada | قبض" at bounding box center [760, 478] width 87 height 16
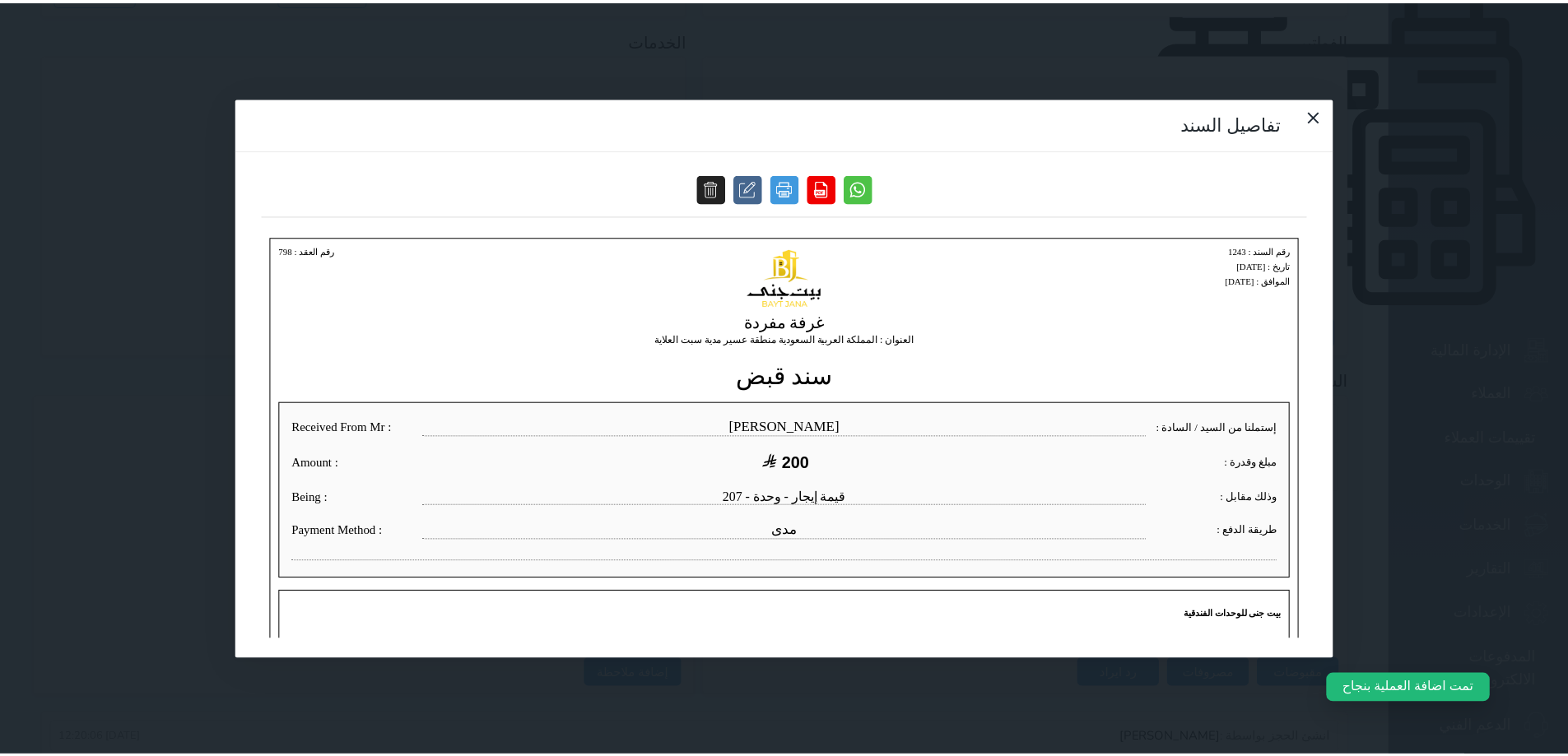
scroll to position [0, 0]
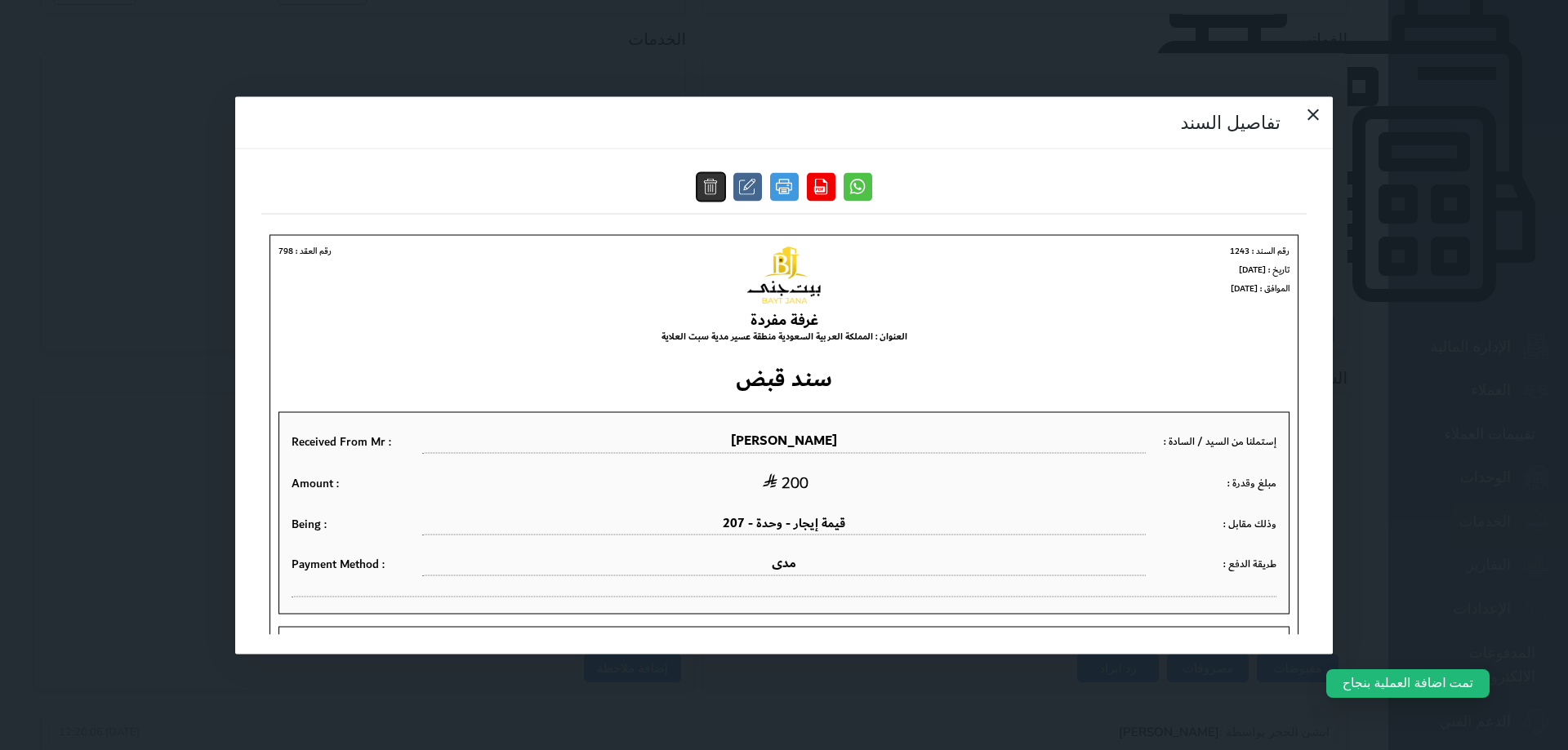
click at [721, 172] on button at bounding box center [711, 187] width 29 height 29
click at [1304, 105] on icon at bounding box center [1313, 114] width 19 height 19
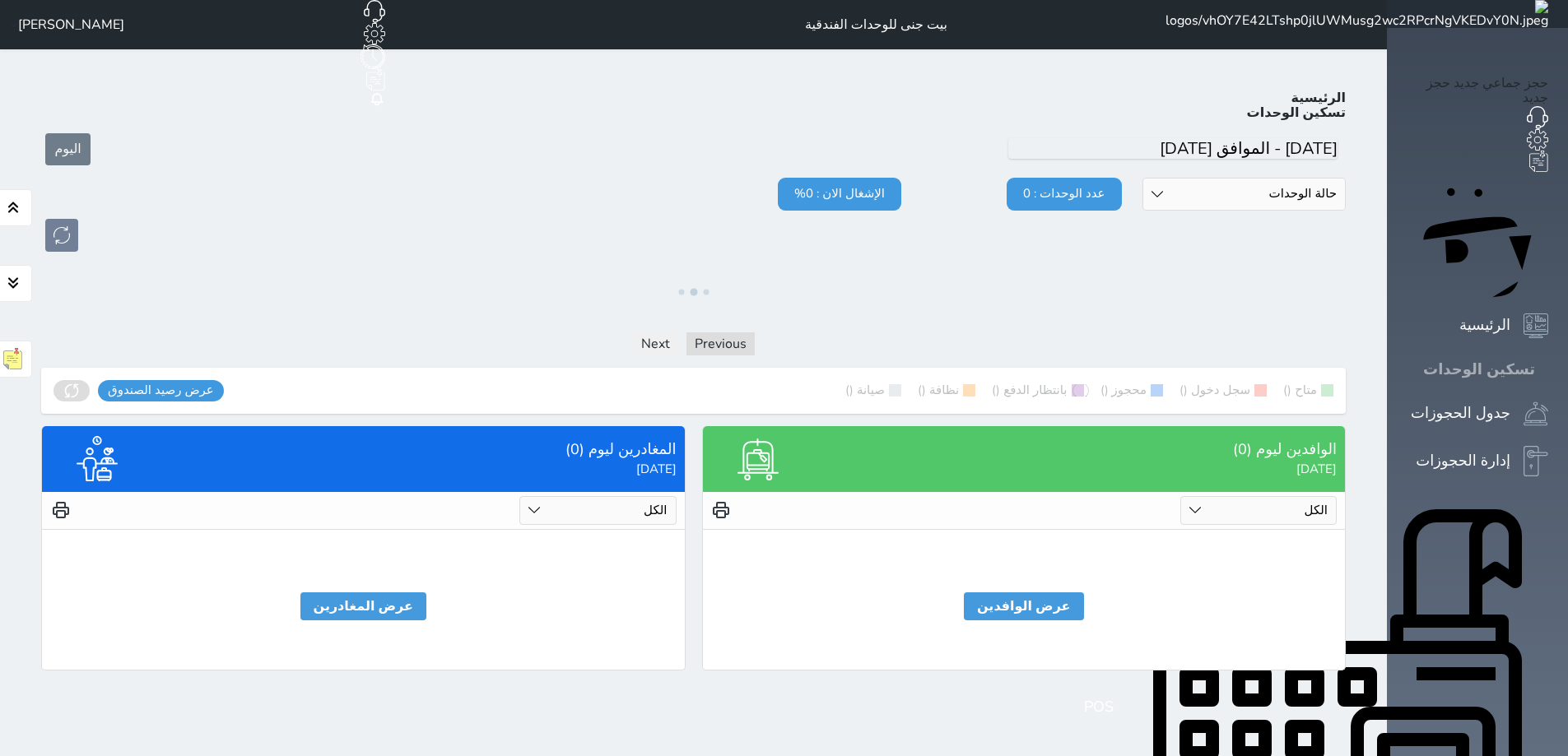
click at [1548, 369] on icon at bounding box center [1548, 369] width 0 height 0
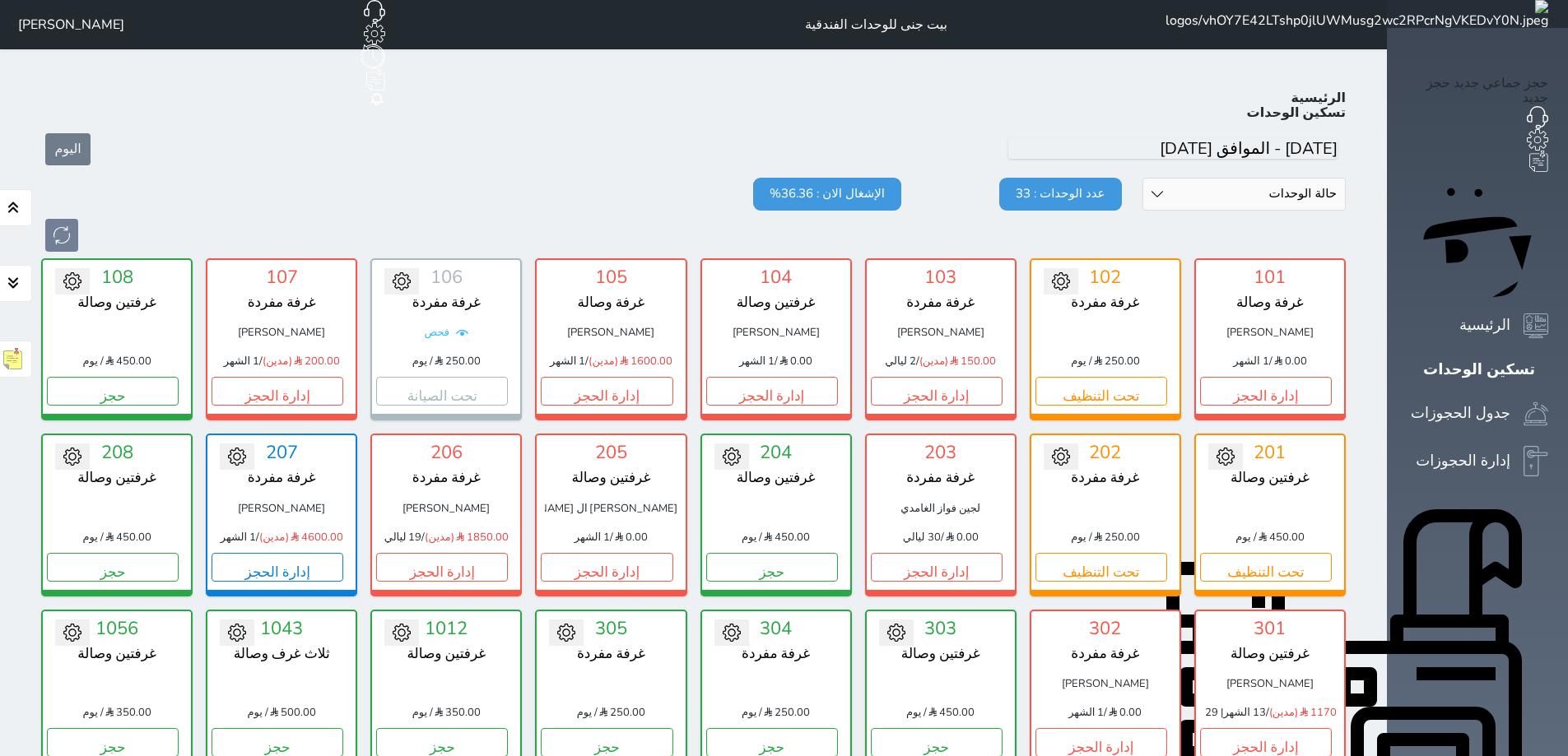
scroll to position [64, 0]
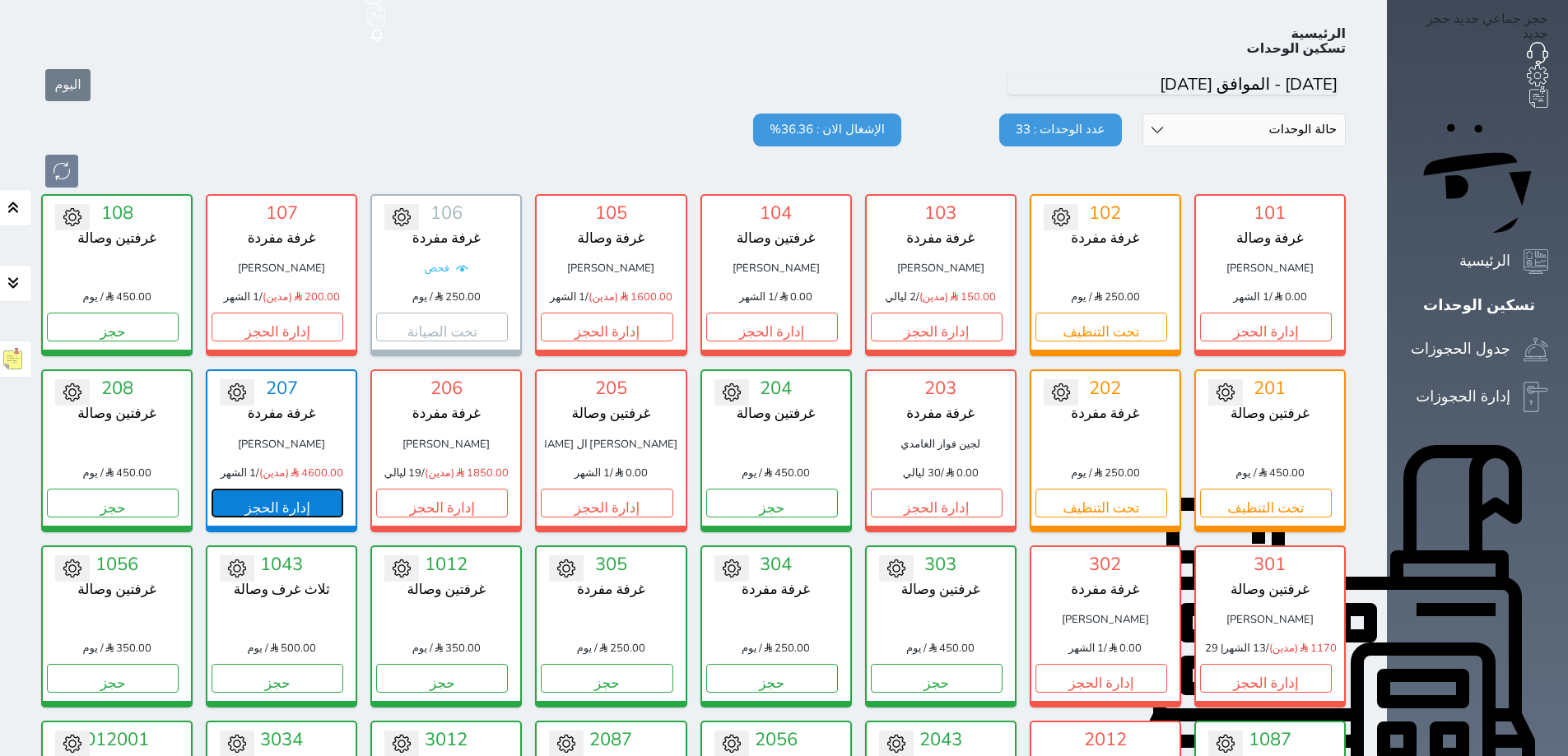
click at [277, 489] on button "إدارة الحجز" at bounding box center [277, 503] width 132 height 29
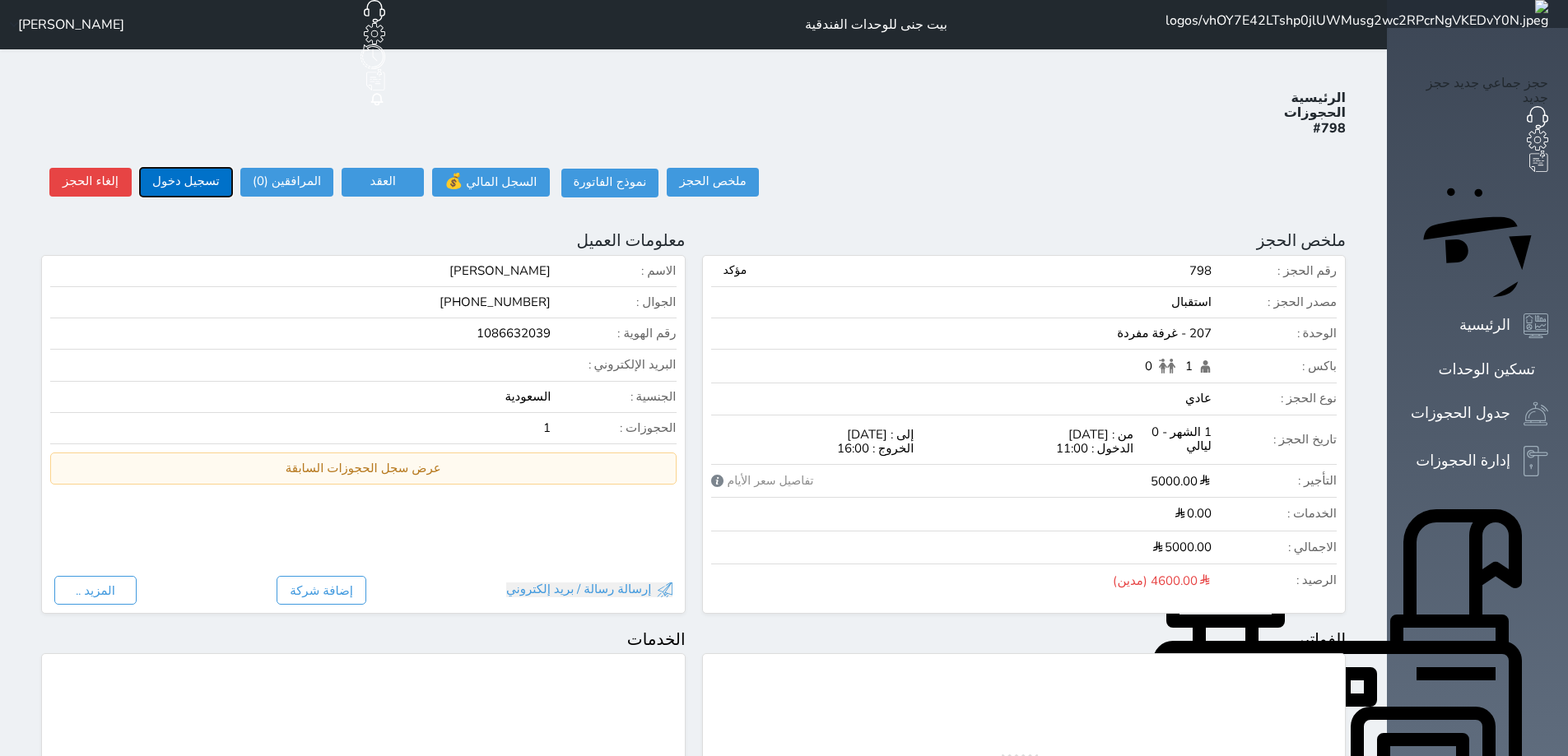
click at [152, 168] on button "تسجيل دخول" at bounding box center [186, 182] width 92 height 29
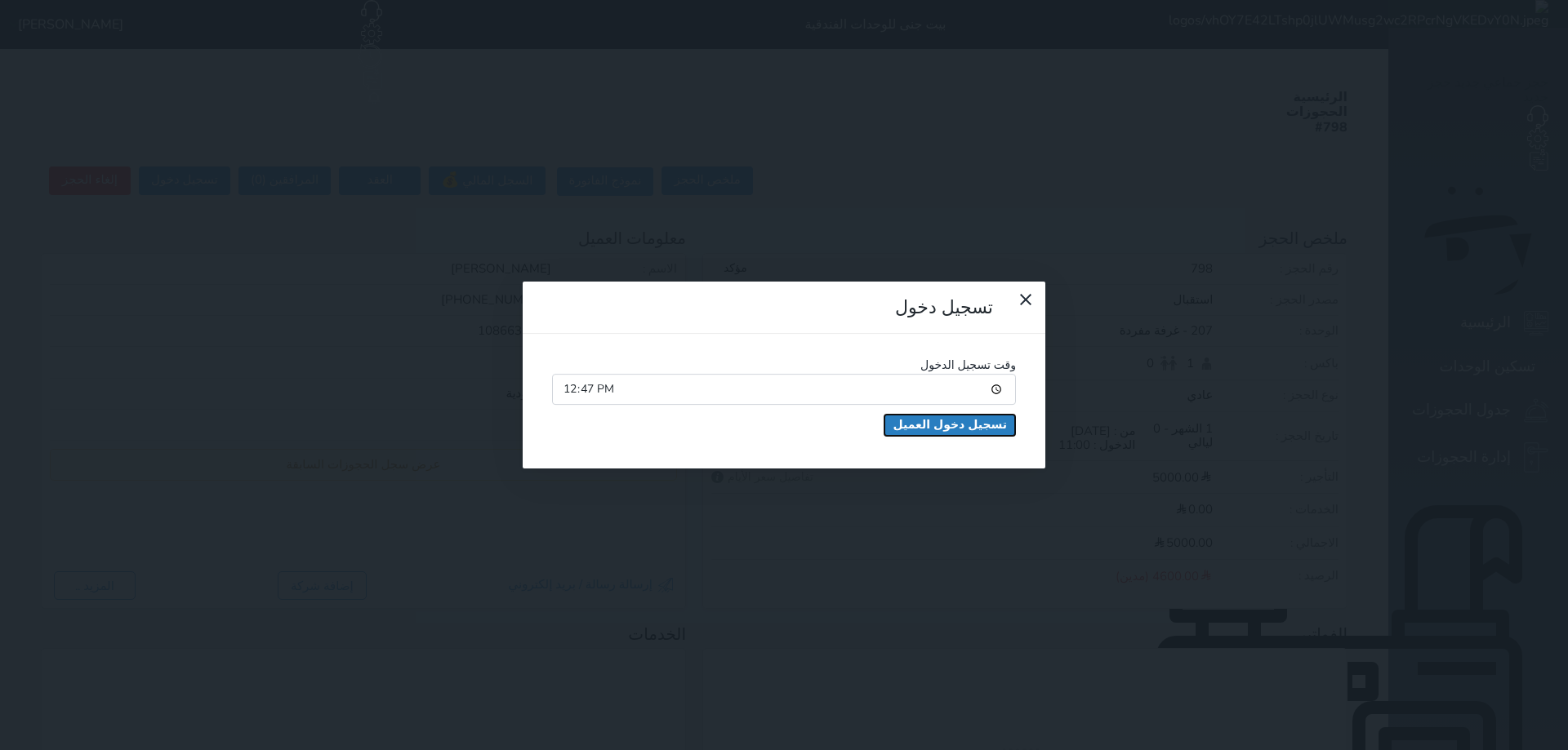
click at [885, 415] on button "تسجيل دخول العميل" at bounding box center [950, 425] width 131 height 21
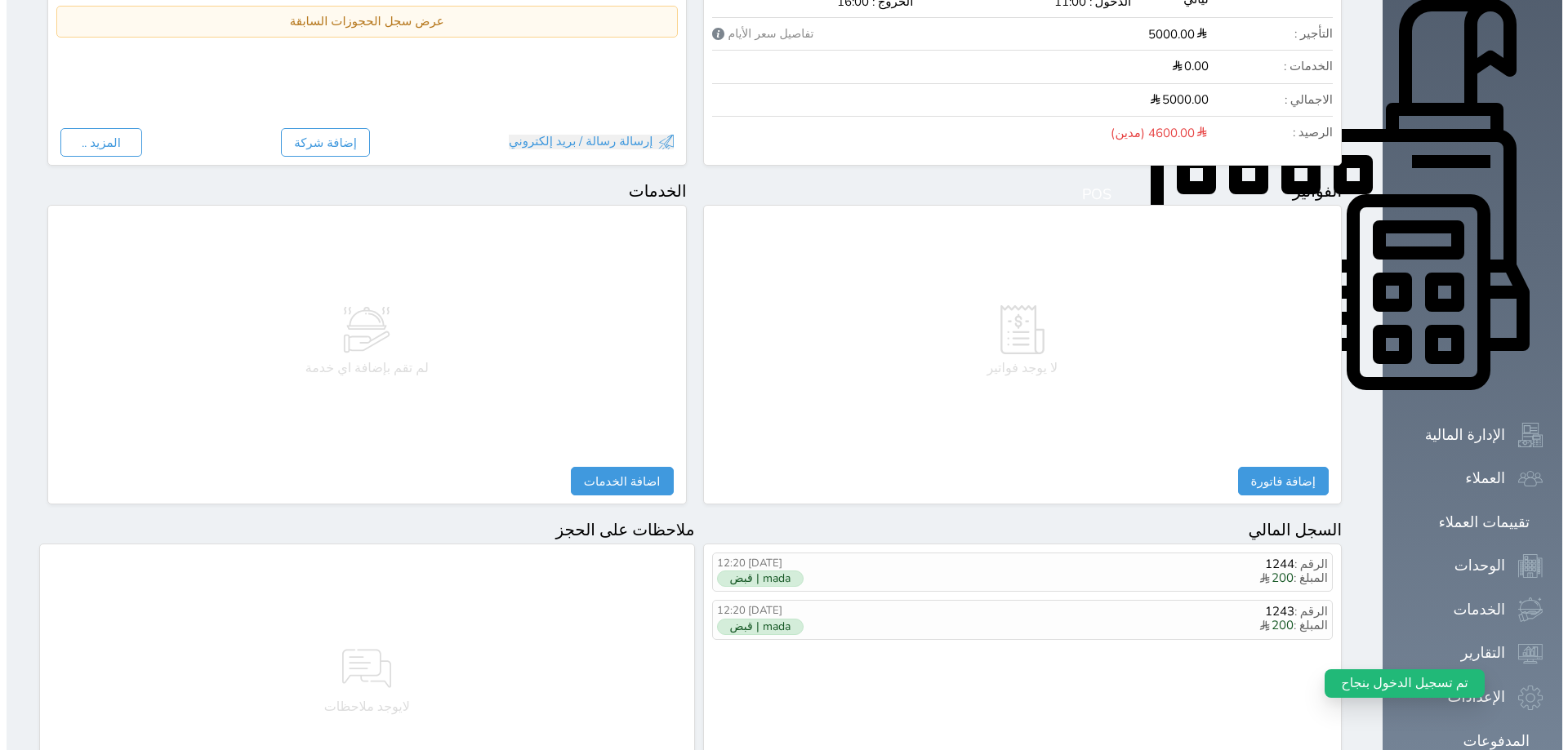
scroll to position [653, 0]
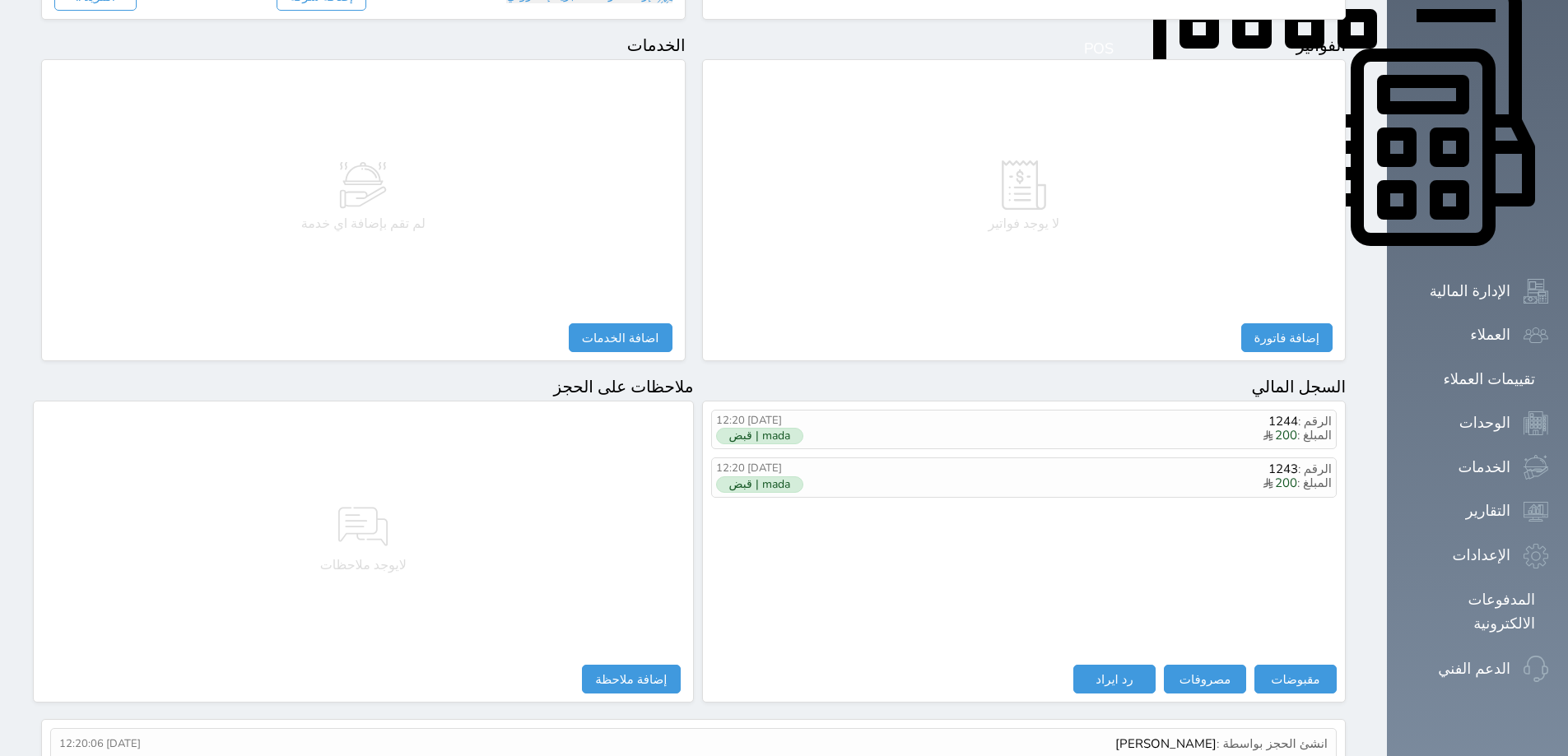
drag, startPoint x: 1221, startPoint y: 417, endPoint x: 1107, endPoint y: 478, distance: 129.3
click at [1107, 478] on div "الرقم : 1244 المبلغ : 200 [DATE] 12:20 mada | قبض الرقم : 1243 المبلغ : 200 [DA…" at bounding box center [1025, 537] width 627 height 255
click at [1142, 477] on span "المبلغ : 200" at bounding box center [1117, 484] width 432 height 15
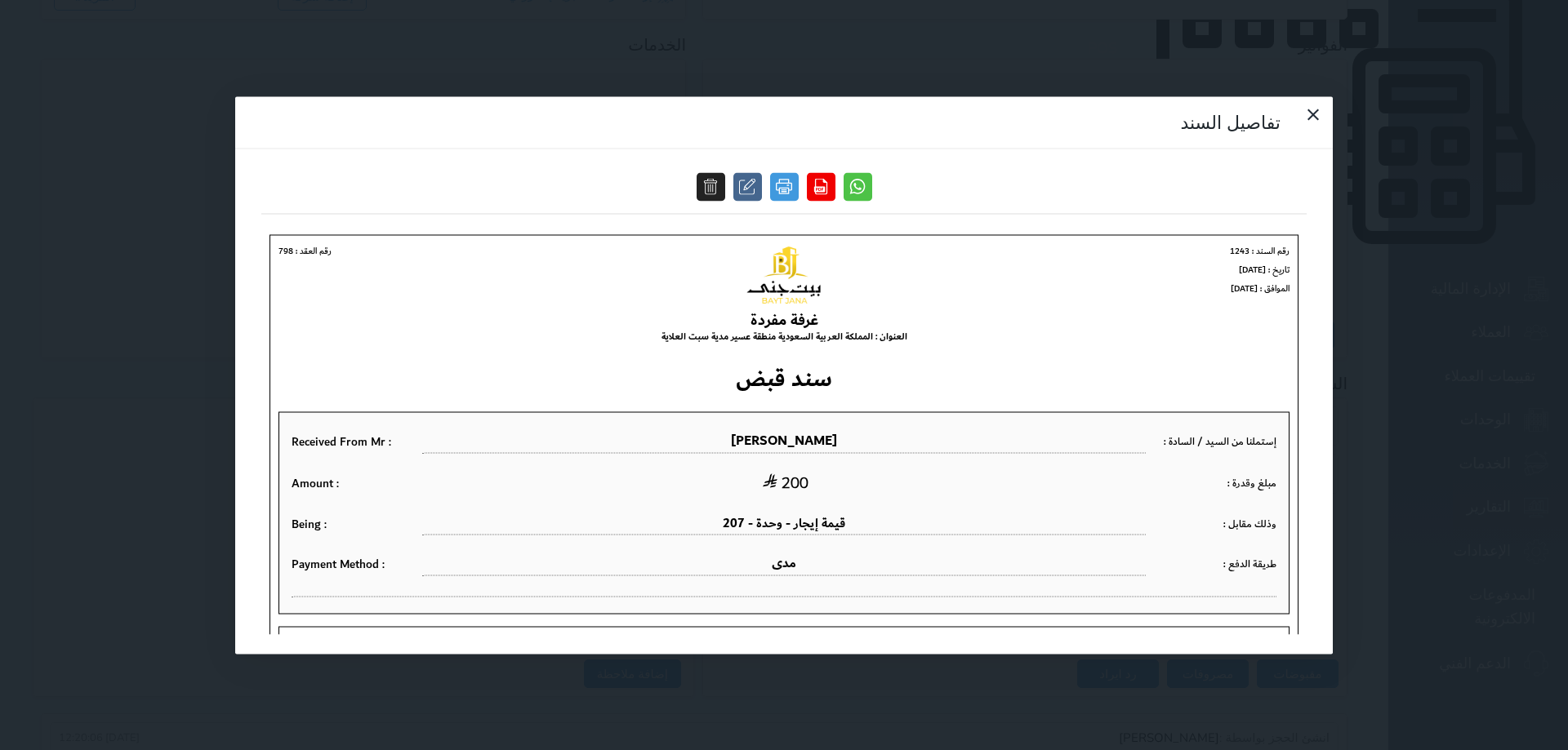
scroll to position [0, 0]
click at [725, 172] on button at bounding box center [711, 187] width 29 height 29
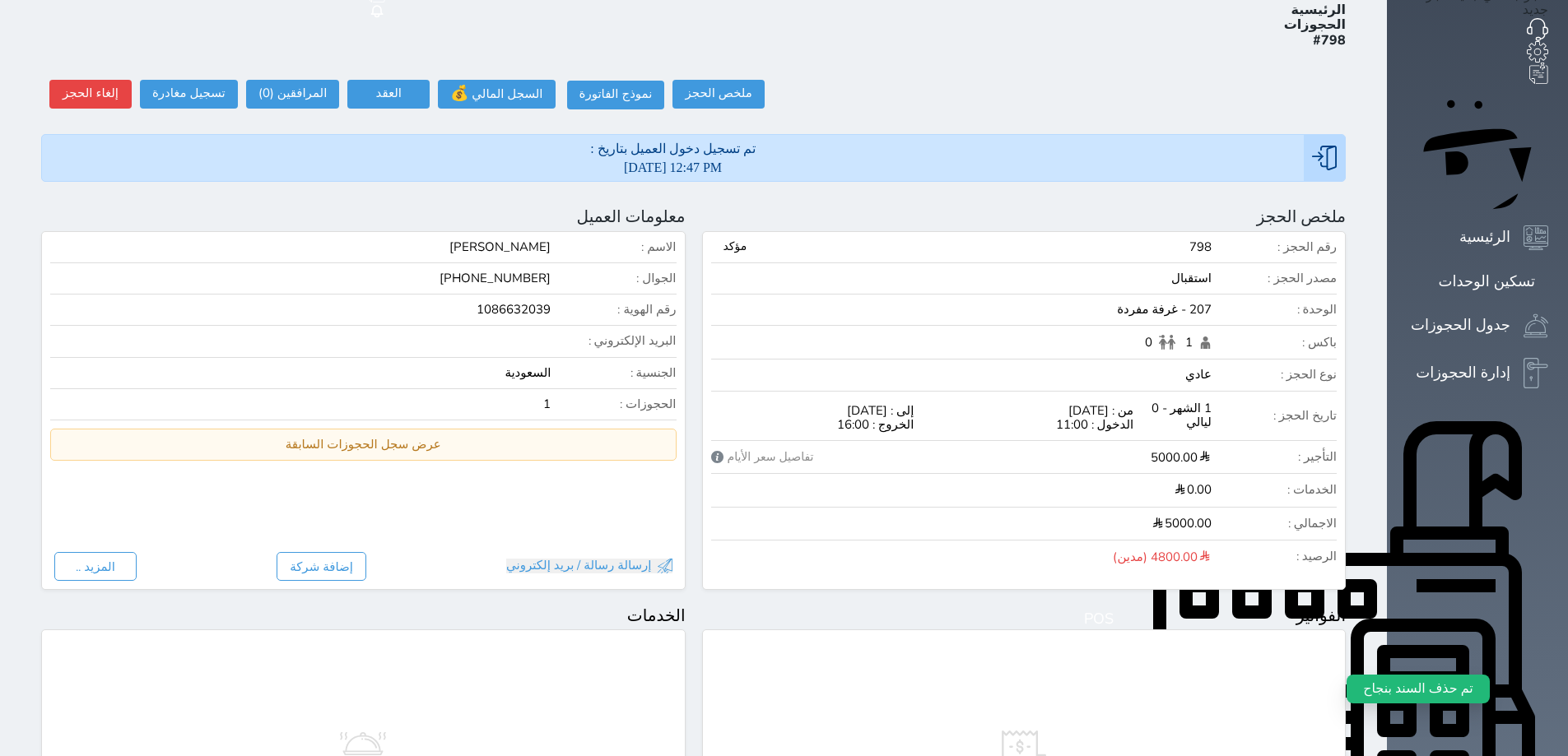
scroll to position [6, 0]
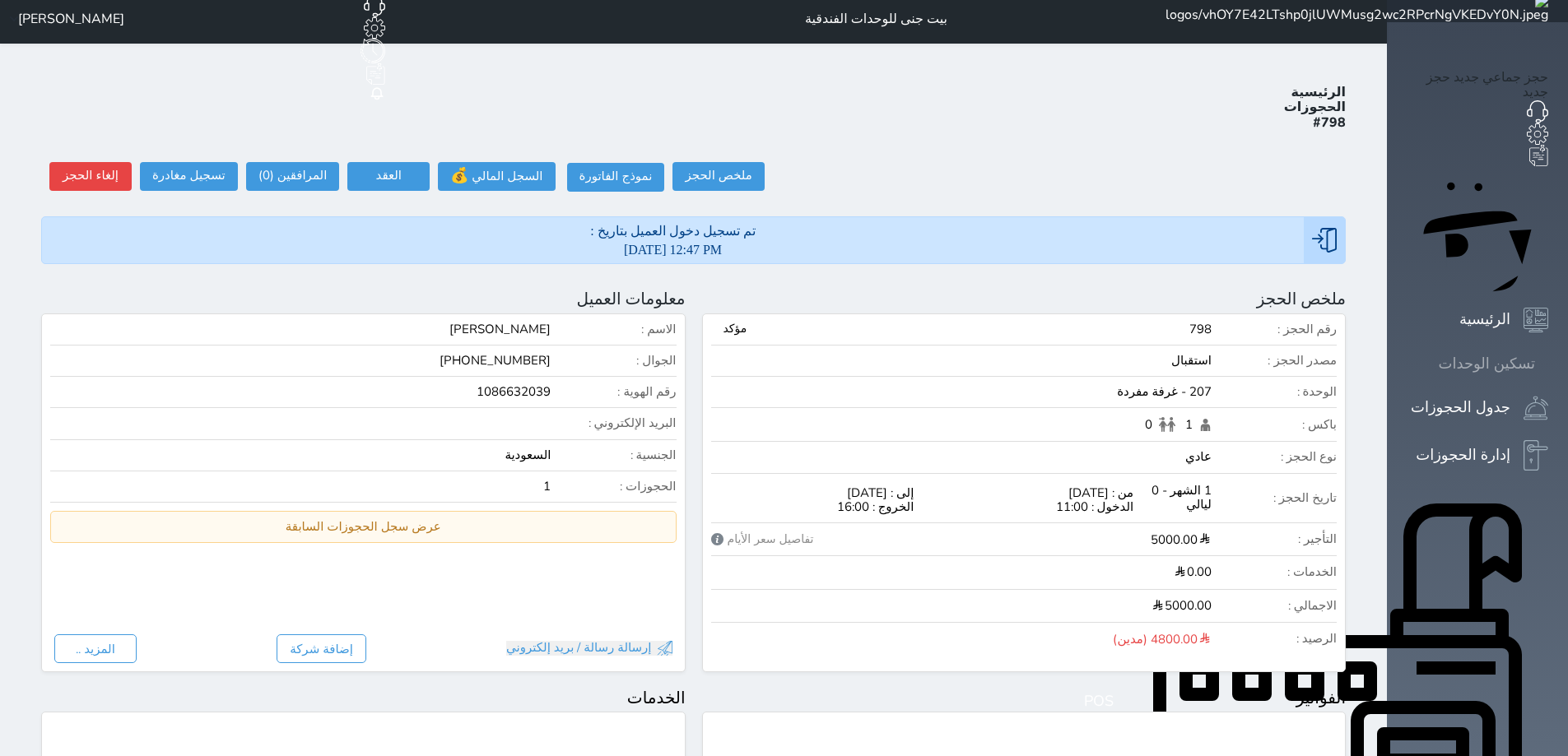
click at [1485, 352] on div "تسكين الوحدات" at bounding box center [1487, 364] width 96 height 24
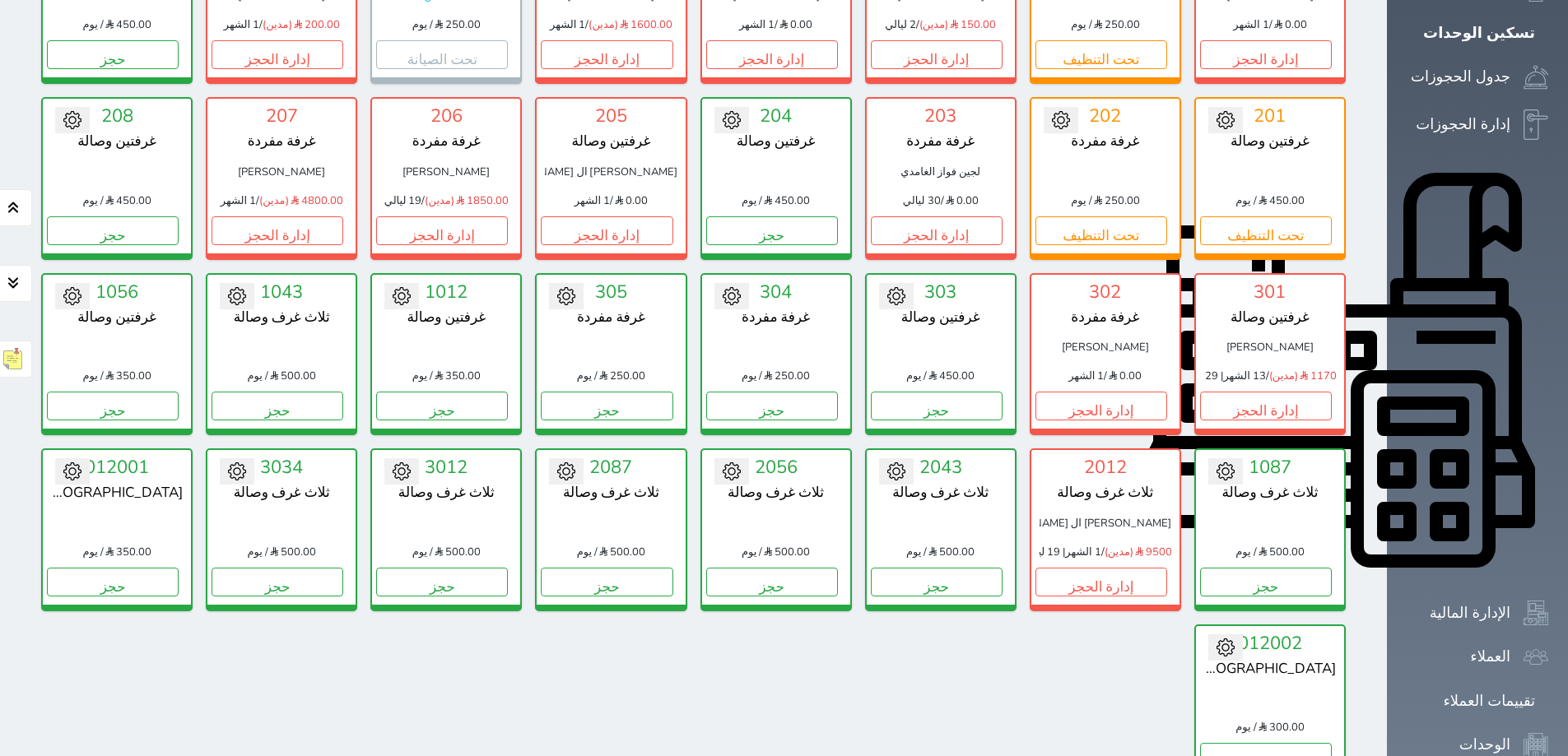
scroll to position [311, 0]
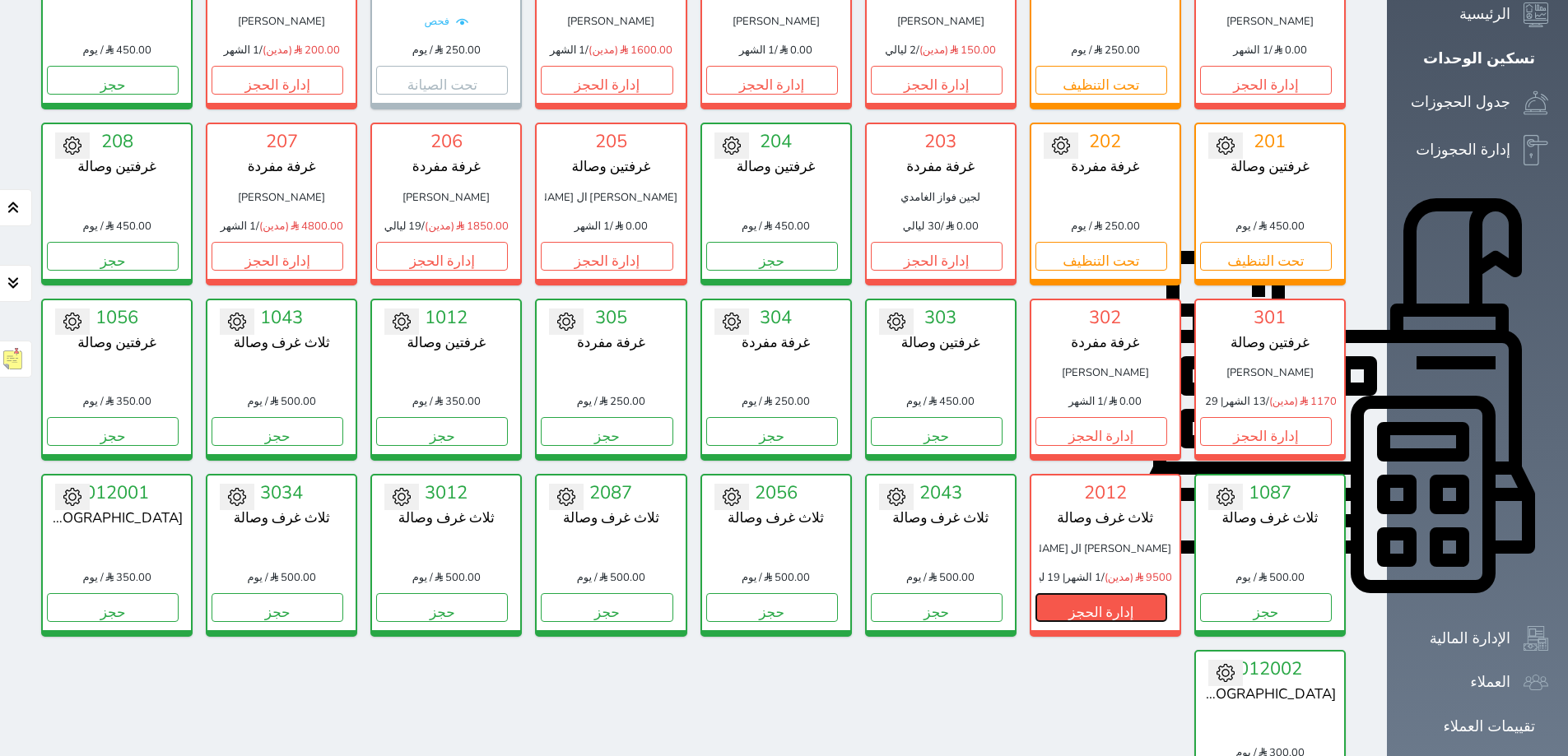
drag, startPoint x: 1139, startPoint y: 563, endPoint x: 1071, endPoint y: 529, distance: 76.0
click at [1139, 593] on button "إدارة الحجز" at bounding box center [1101, 608] width 132 height 29
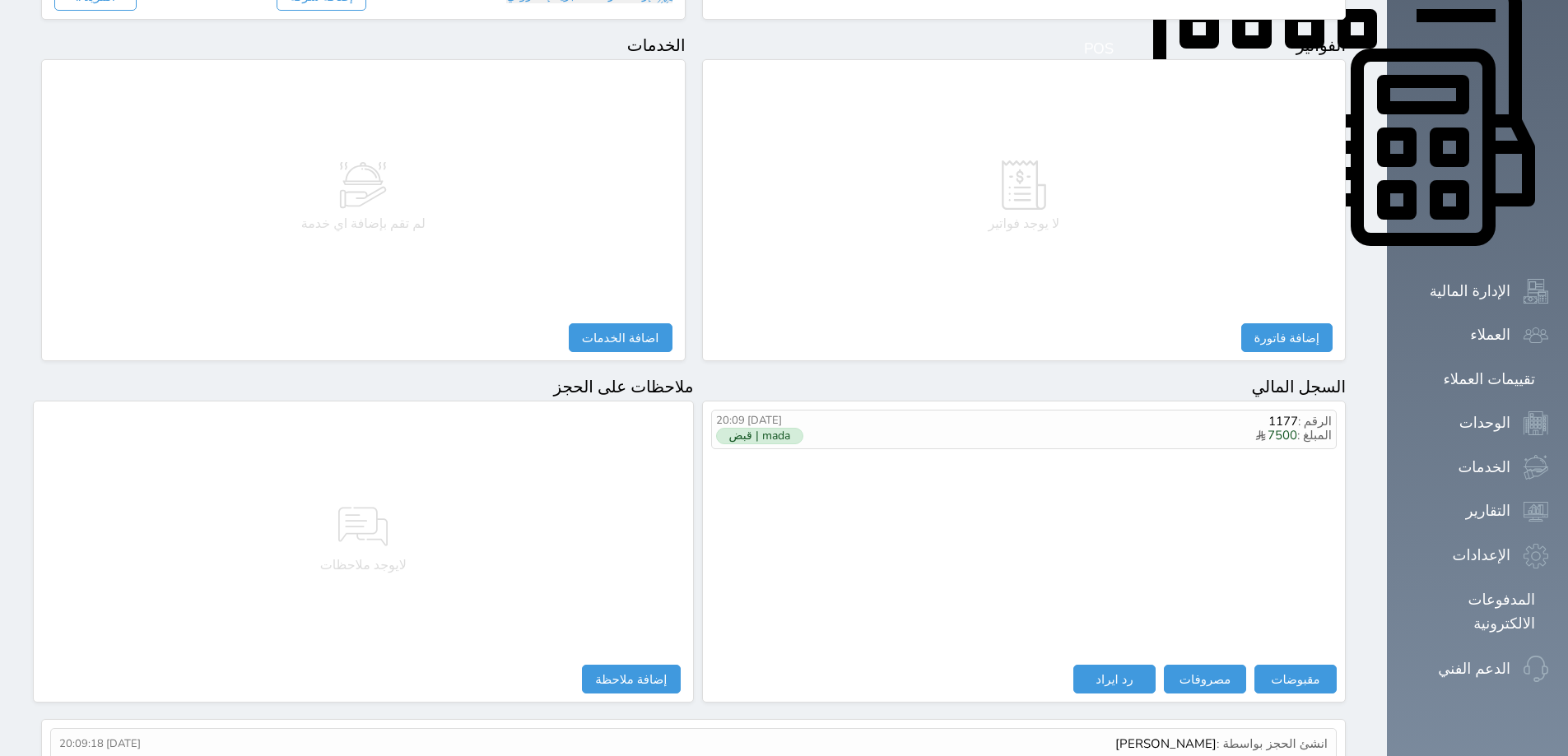
scroll to position [664, 0]
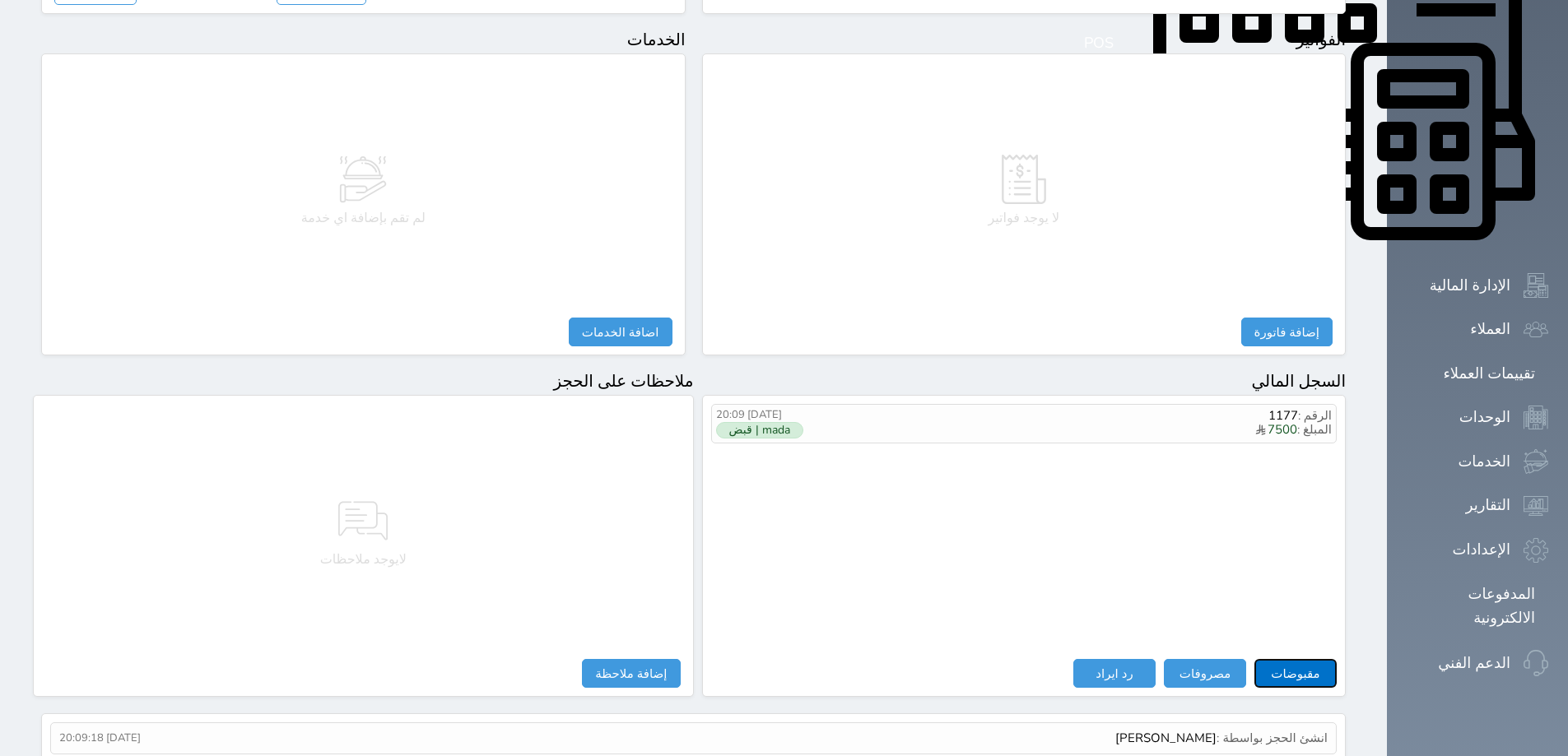
click at [1337, 659] on button "مقبوضات" at bounding box center [1295, 673] width 83 height 29
select select
type input "[DATE] 12:59"
type input "9500.00"
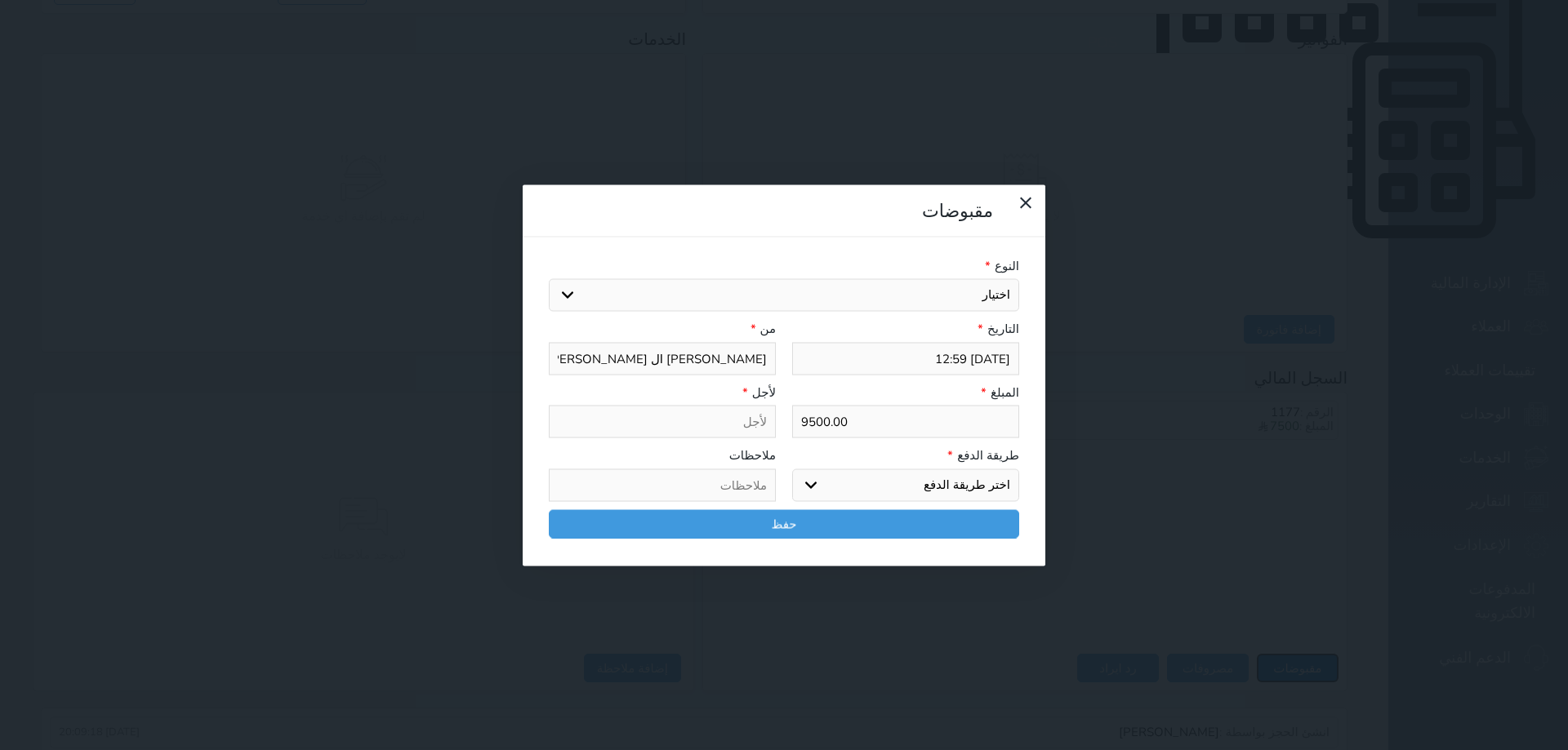
select select
click at [1016, 193] on icon at bounding box center [1026, 202] width 19 height 19
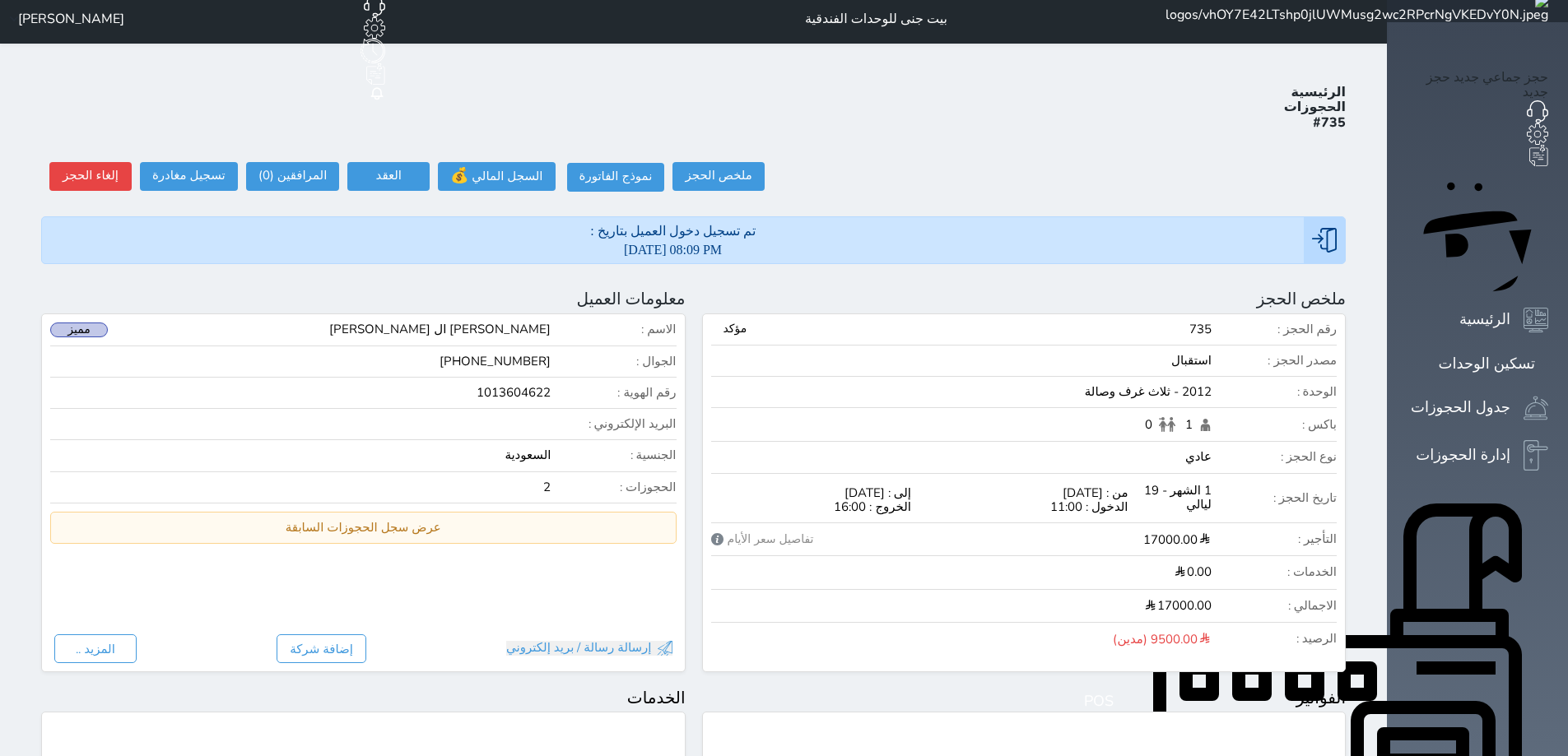
scroll to position [0, 0]
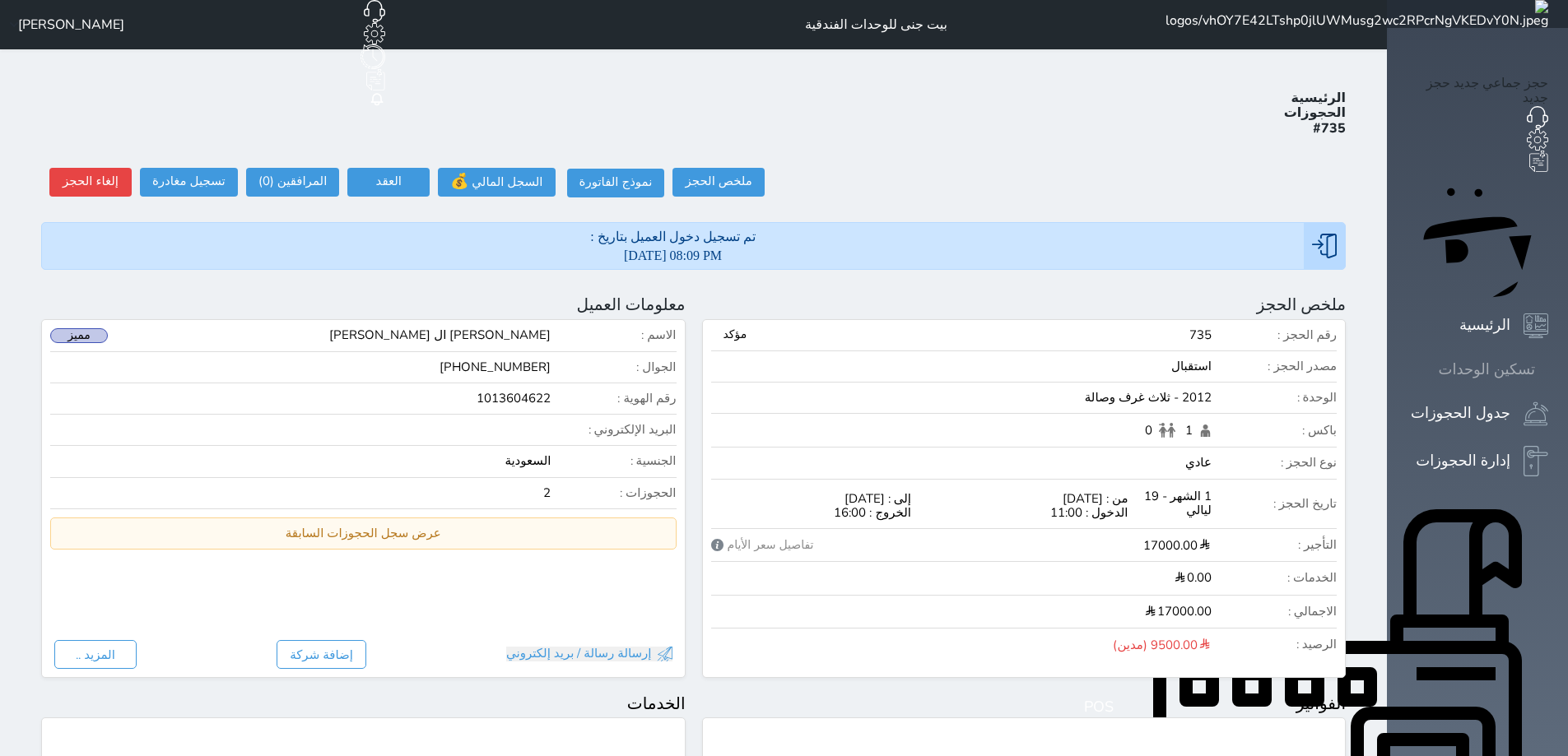
drag, startPoint x: 1476, startPoint y: 184, endPoint x: 666, endPoint y: 392, distance: 836.3
click at [1477, 358] on link "تسكين الوحدات" at bounding box center [1478, 369] width 141 height 24
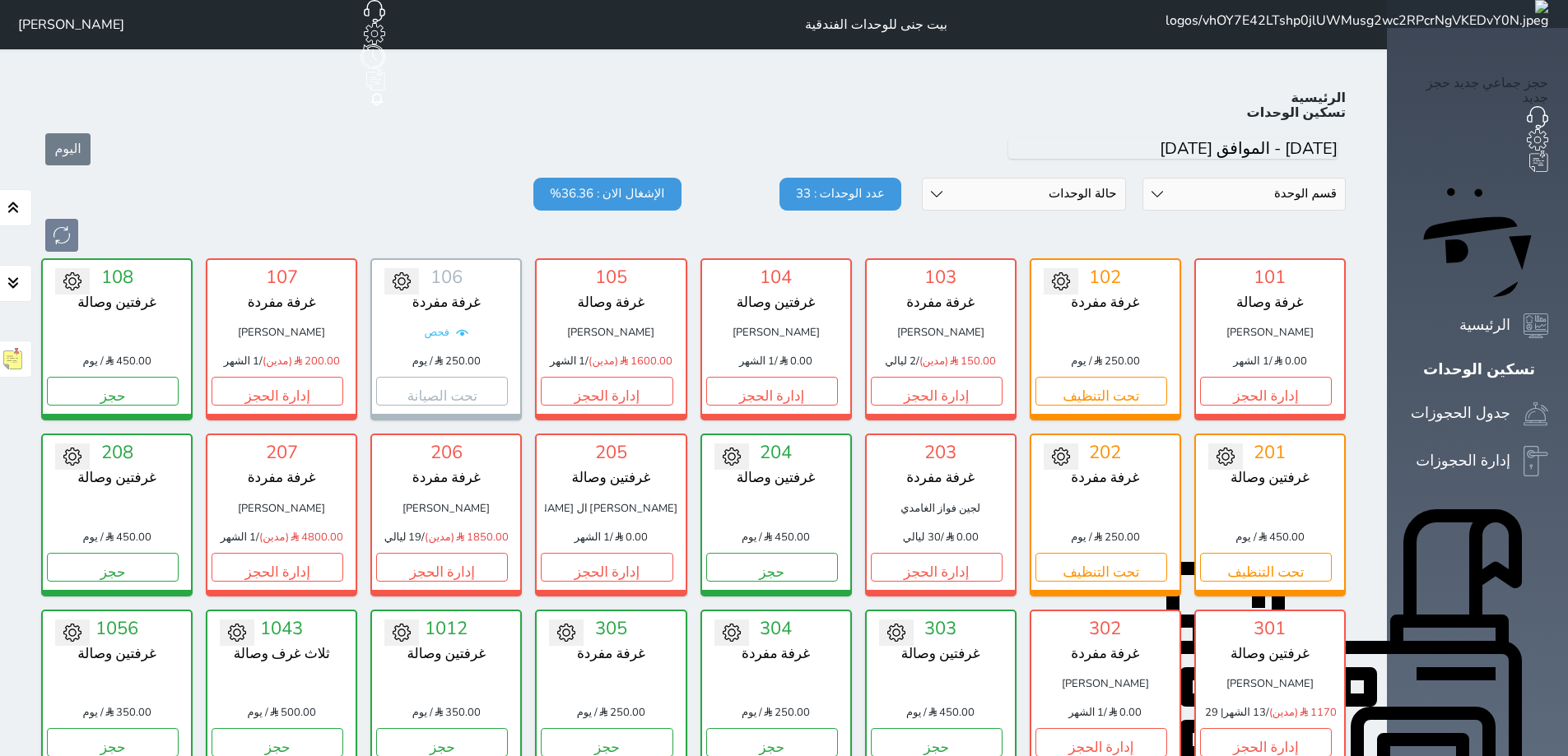
scroll to position [64, 0]
